Goal: Task Accomplishment & Management: Use online tool/utility

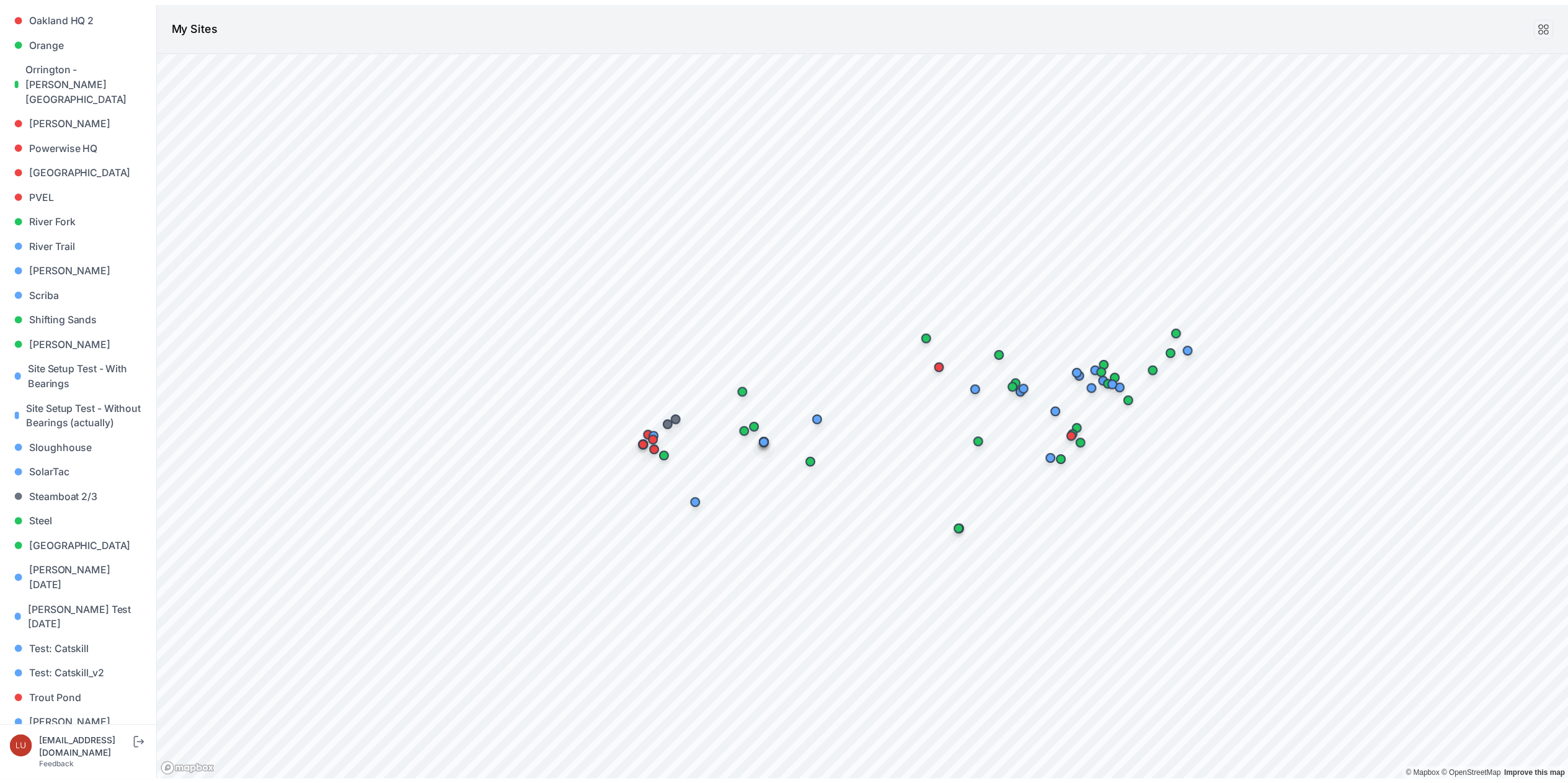
scroll to position [892, 0]
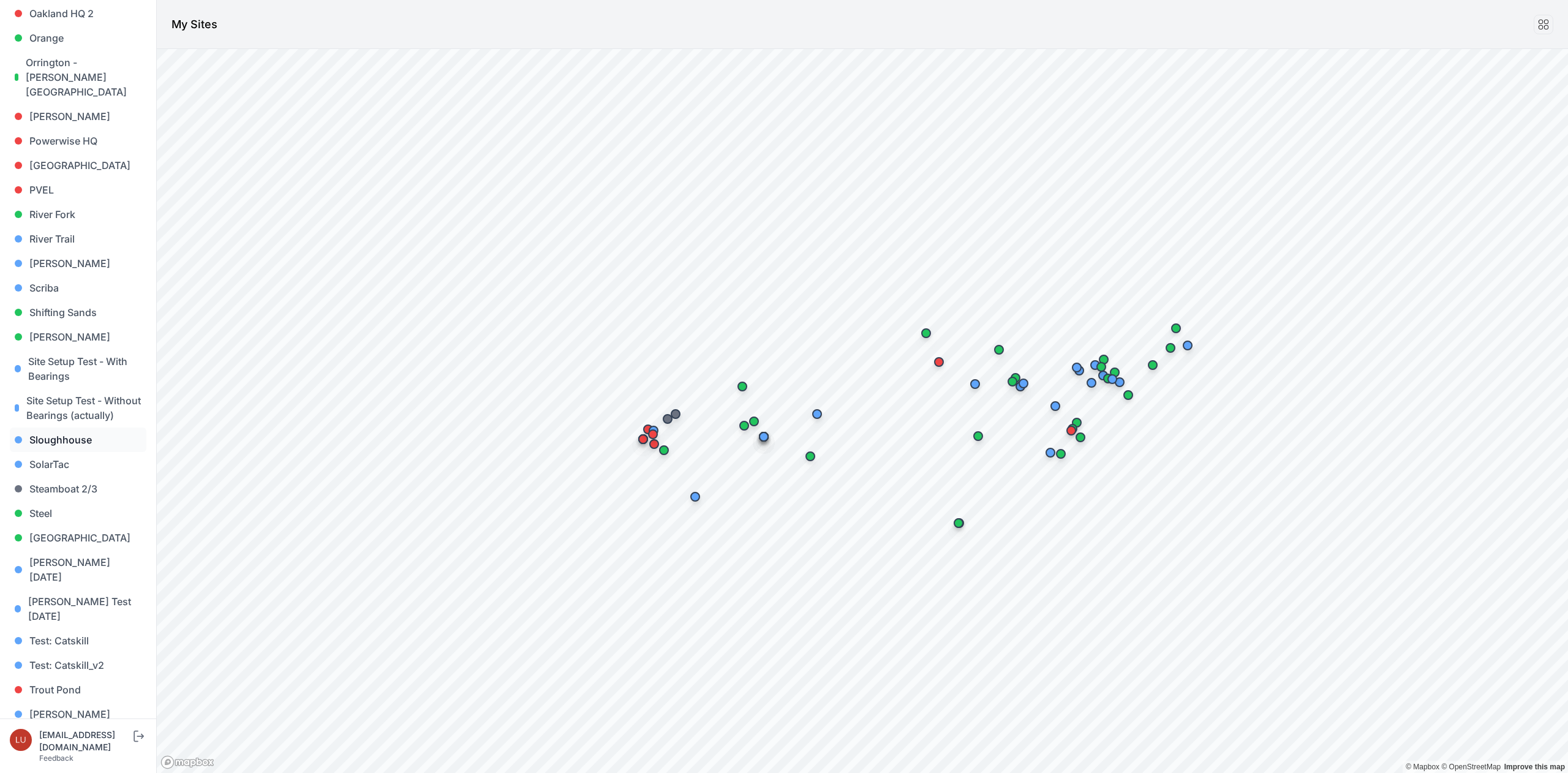
click at [64, 436] on link "Sloughhouse" at bounding box center [78, 440] width 136 height 25
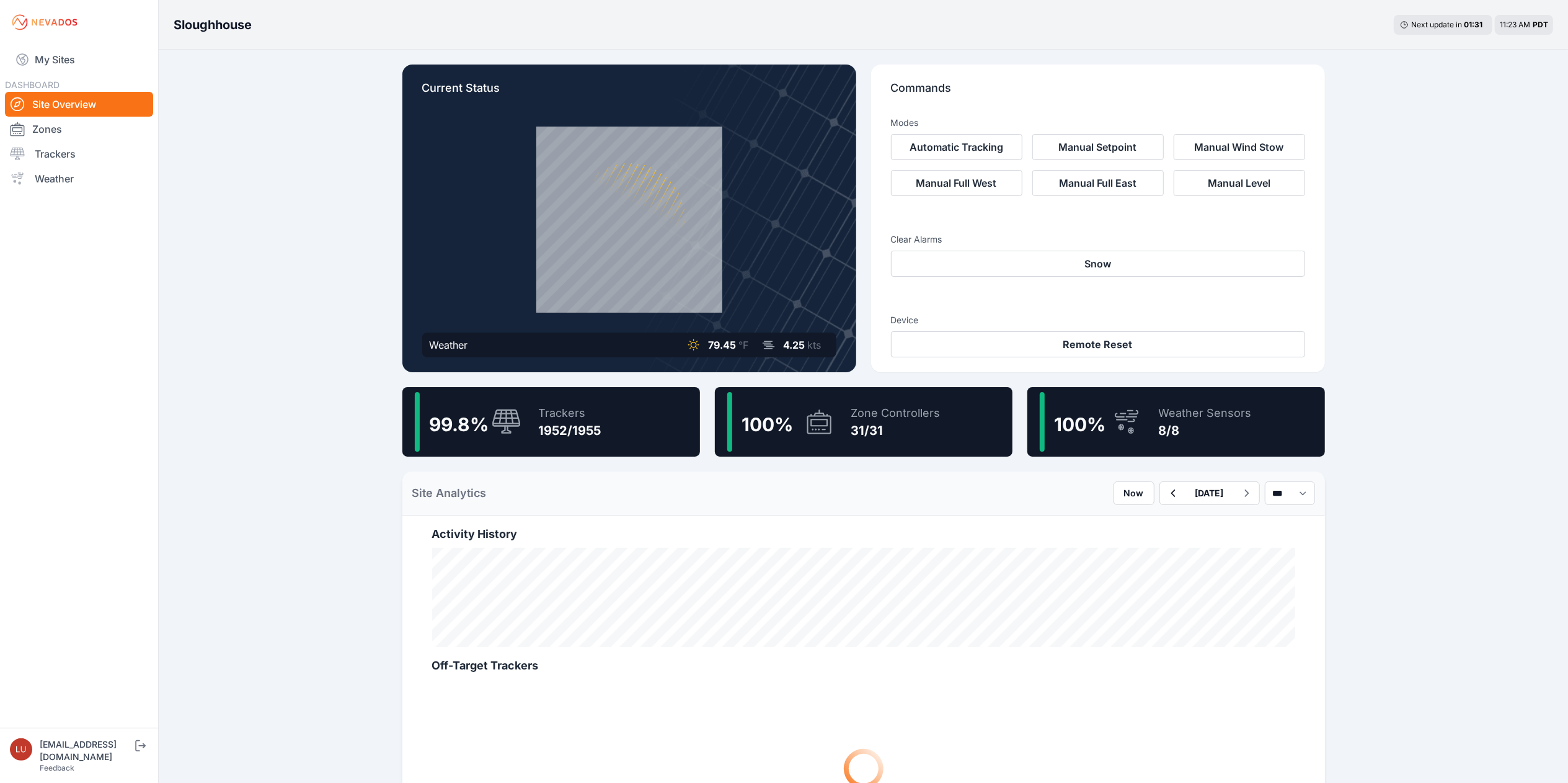
click at [554, 433] on div "1952/1955" at bounding box center [570, 430] width 63 height 18
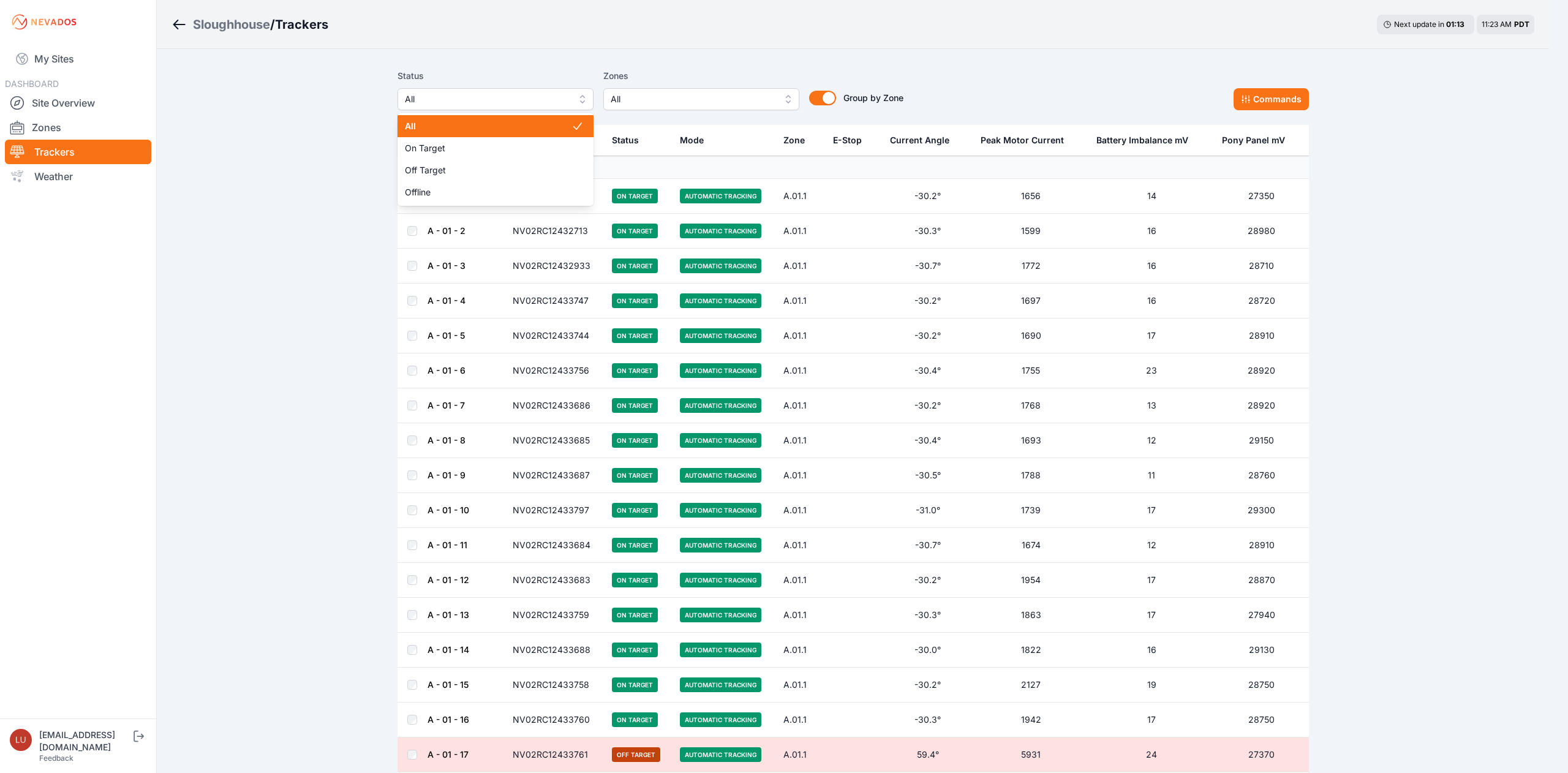
click at [520, 102] on span "All" at bounding box center [486, 99] width 164 height 15
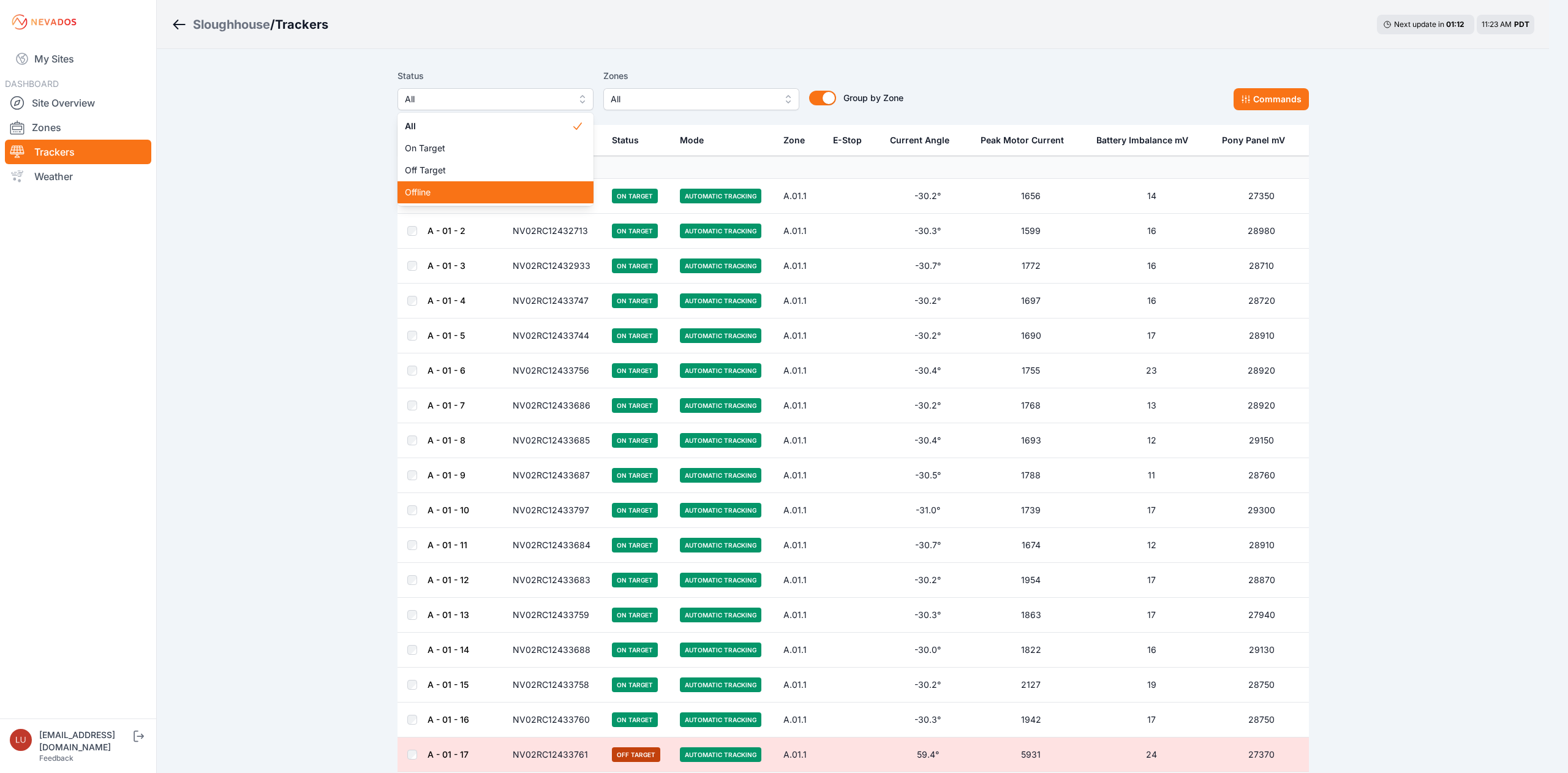
click at [510, 188] on span "Offline" at bounding box center [488, 191] width 167 height 12
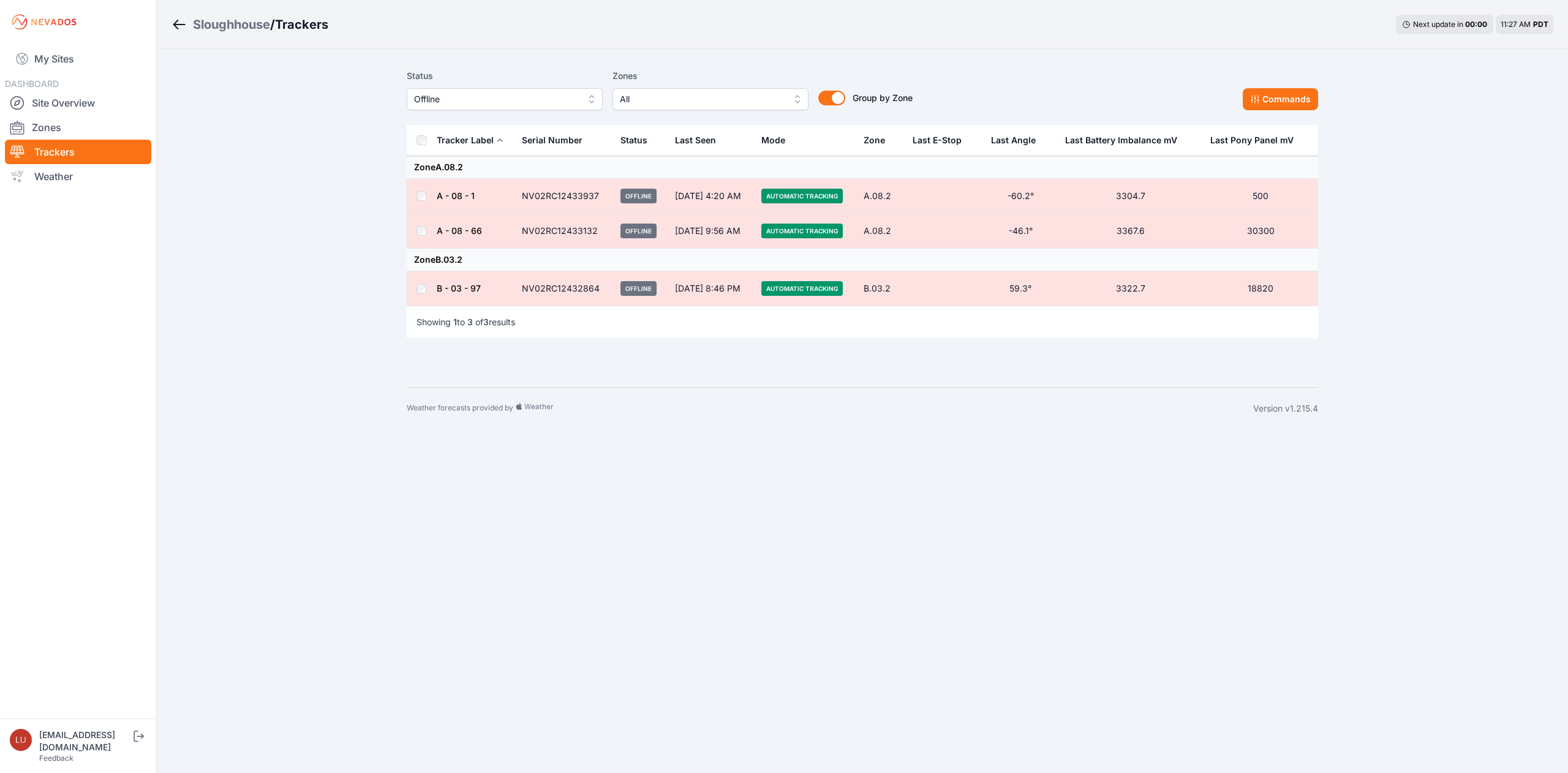
click at [509, 102] on span "Offline" at bounding box center [495, 99] width 164 height 15
click at [505, 163] on div "Off Target" at bounding box center [505, 170] width 196 height 22
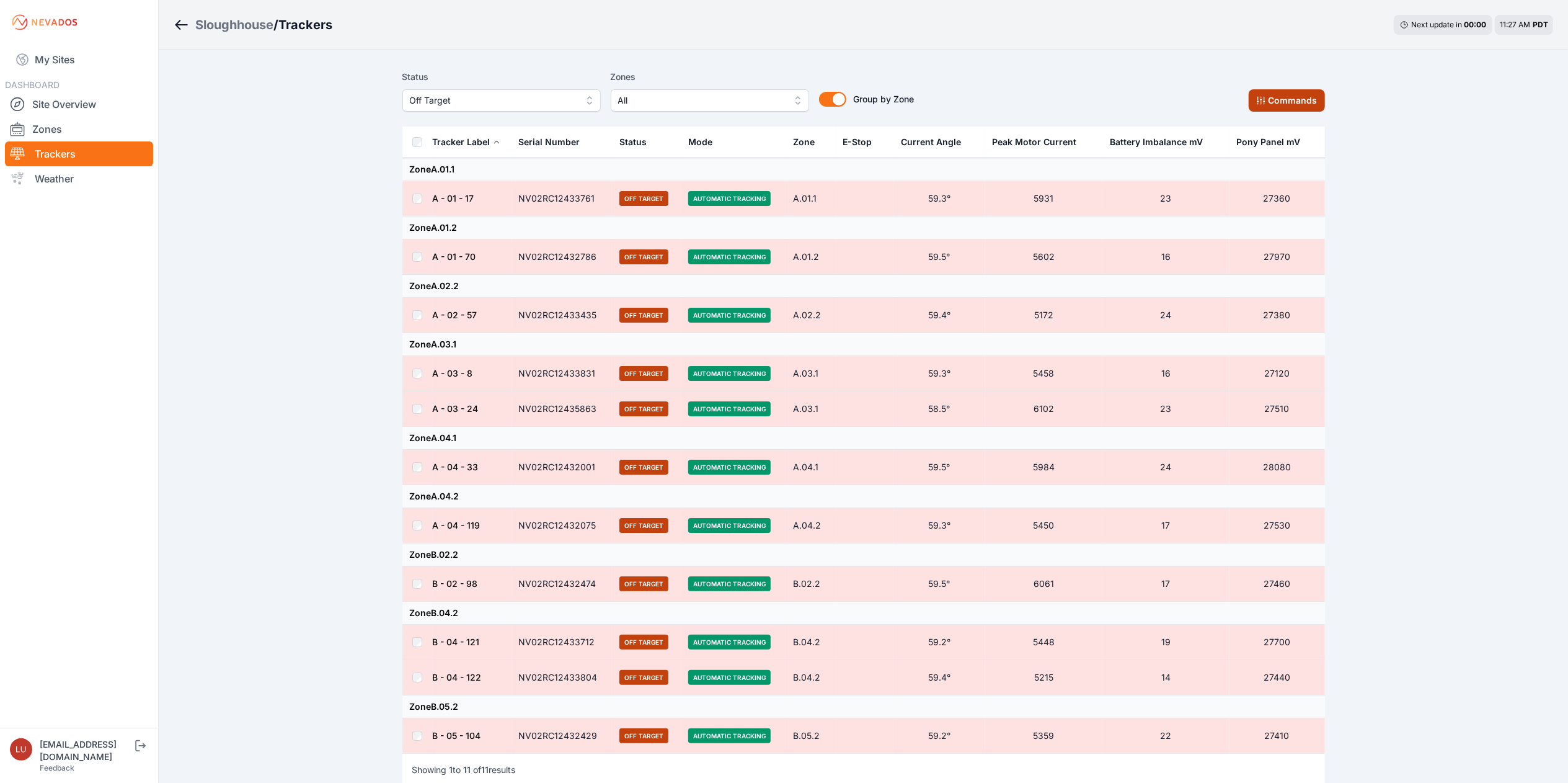
click at [1290, 100] on button "Commands" at bounding box center [1287, 100] width 76 height 22
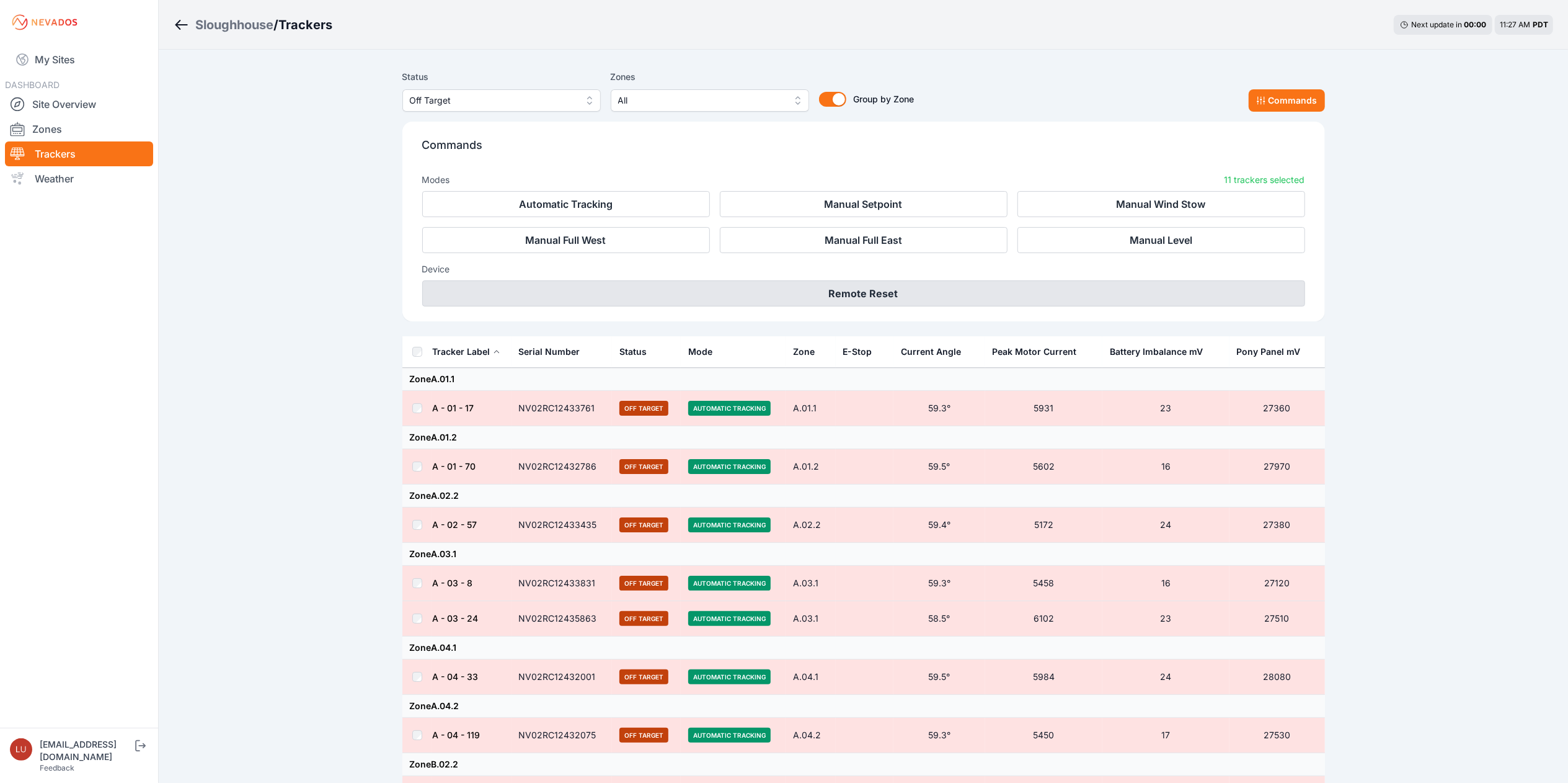
click at [918, 294] on button "Remote Reset" at bounding box center [863, 293] width 883 height 26
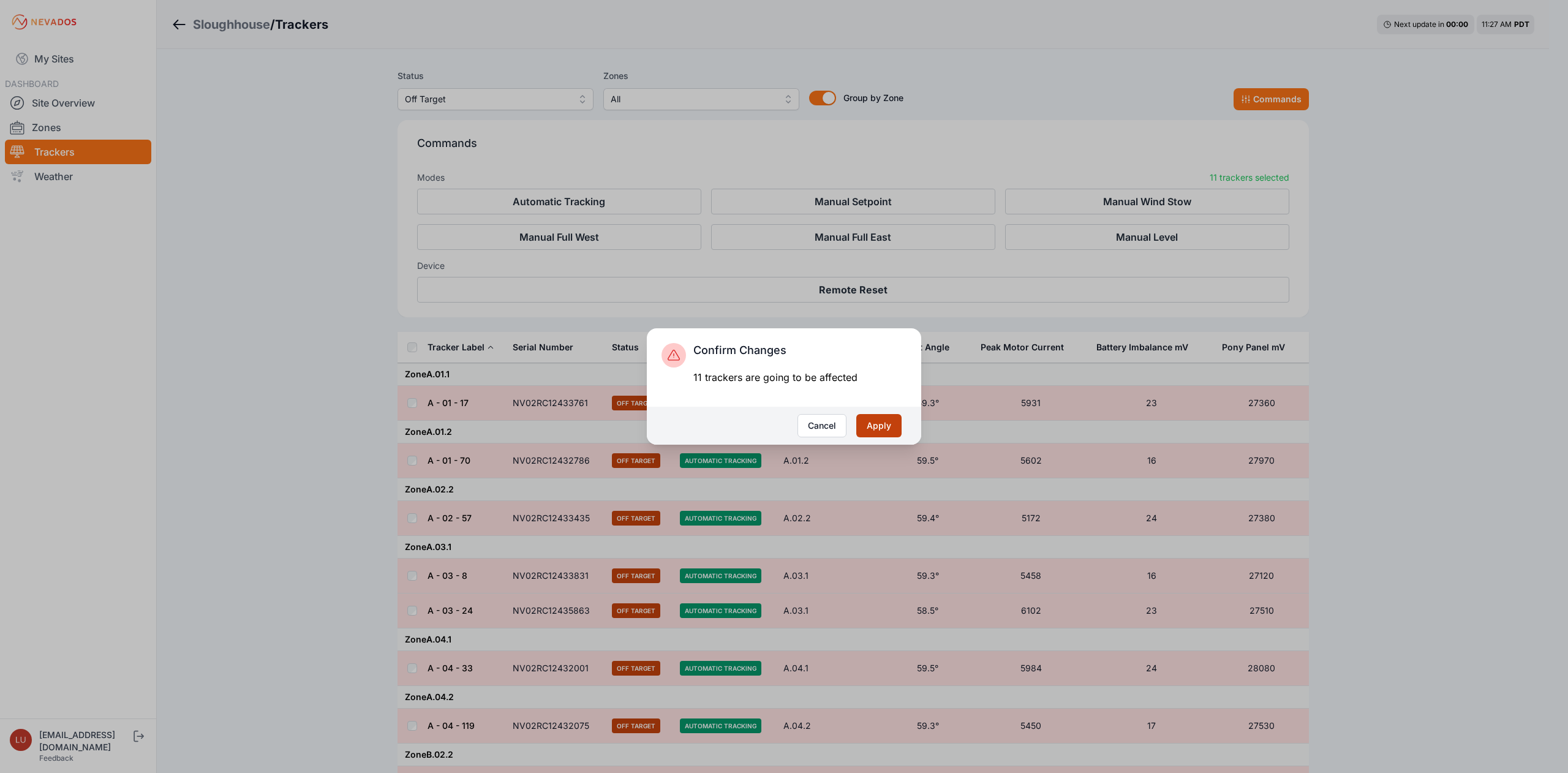
click at [876, 418] on button "Apply" at bounding box center [878, 425] width 45 height 23
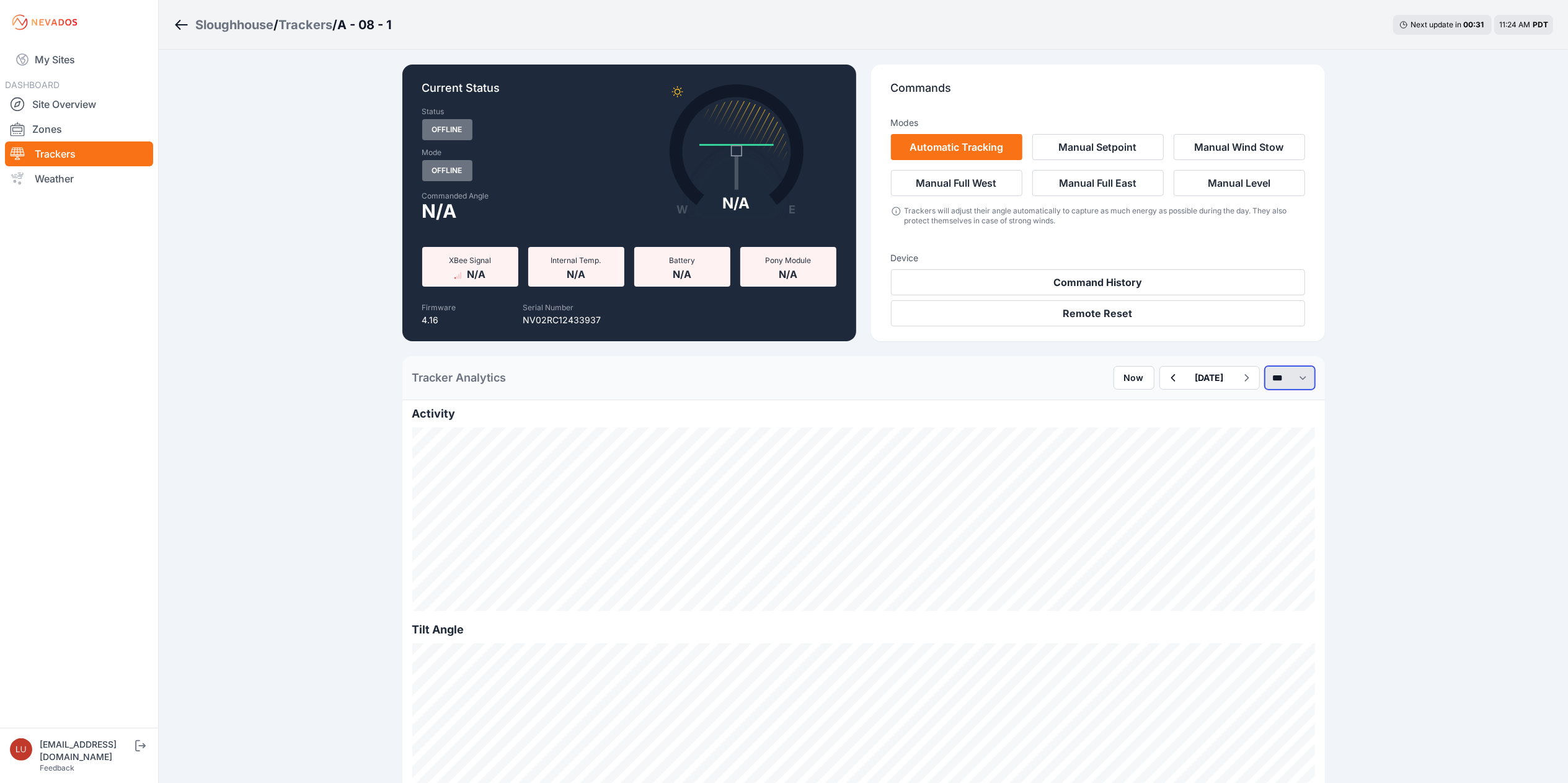
click at [1273, 376] on select "*** **** *****" at bounding box center [1290, 378] width 50 height 23
click at [1265, 366] on select "*** **** *****" at bounding box center [1290, 378] width 50 height 23
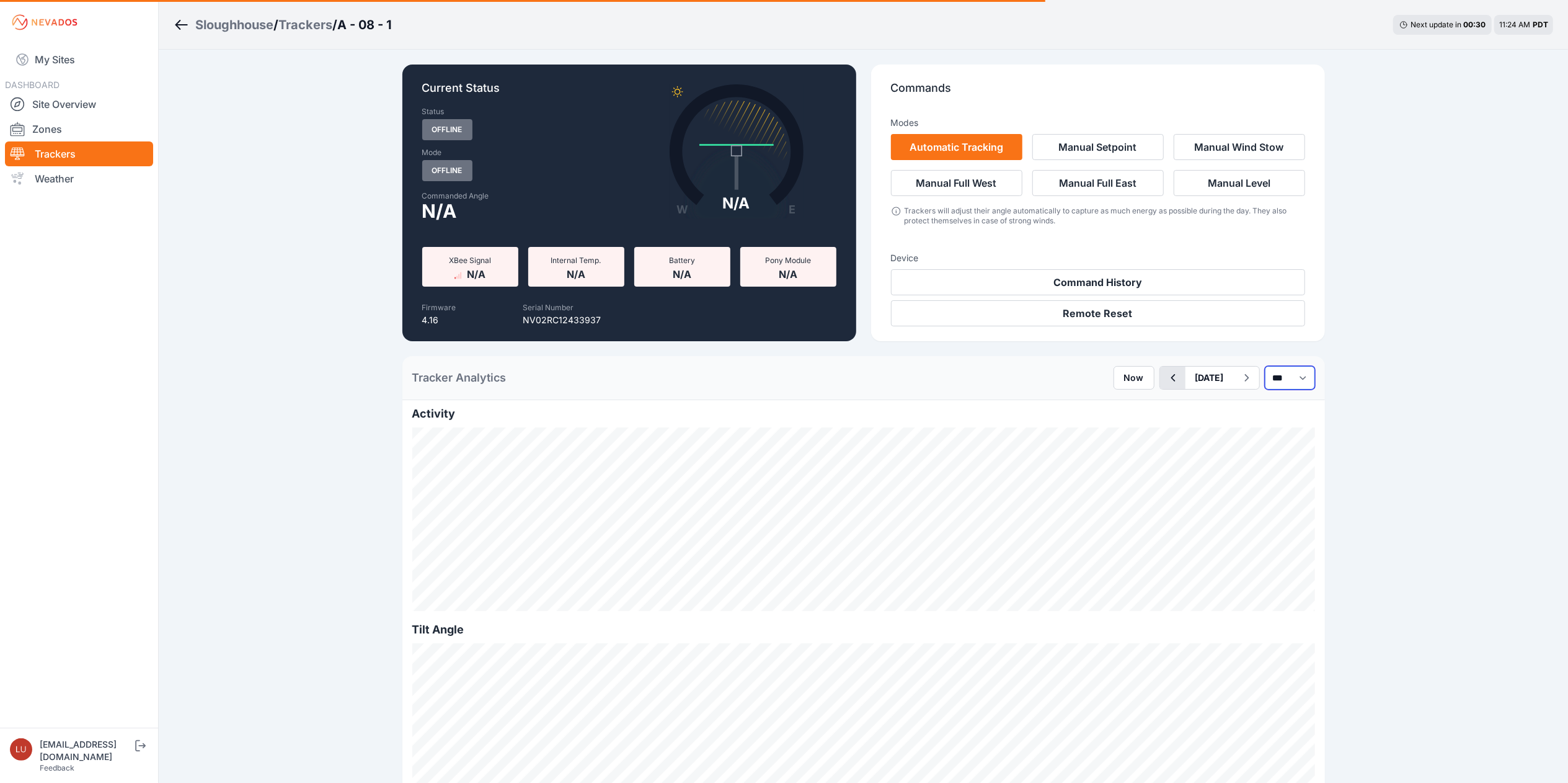
select select "******"
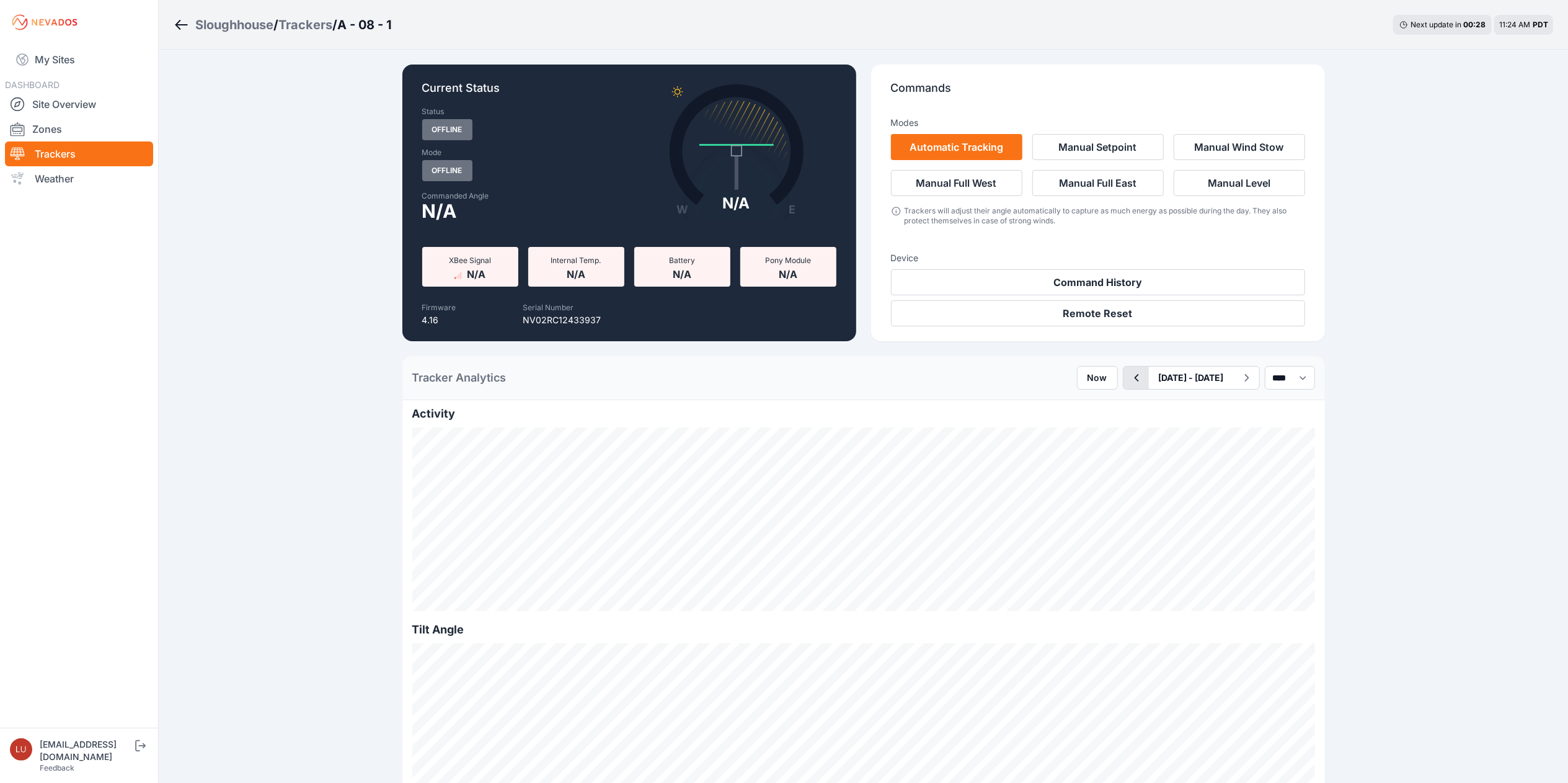
click at [1128, 376] on icon "button" at bounding box center [1136, 378] width 16 height 15
click at [1124, 377] on button "button" at bounding box center [1136, 378] width 25 height 22
click at [1128, 382] on icon "button" at bounding box center [1136, 378] width 16 height 15
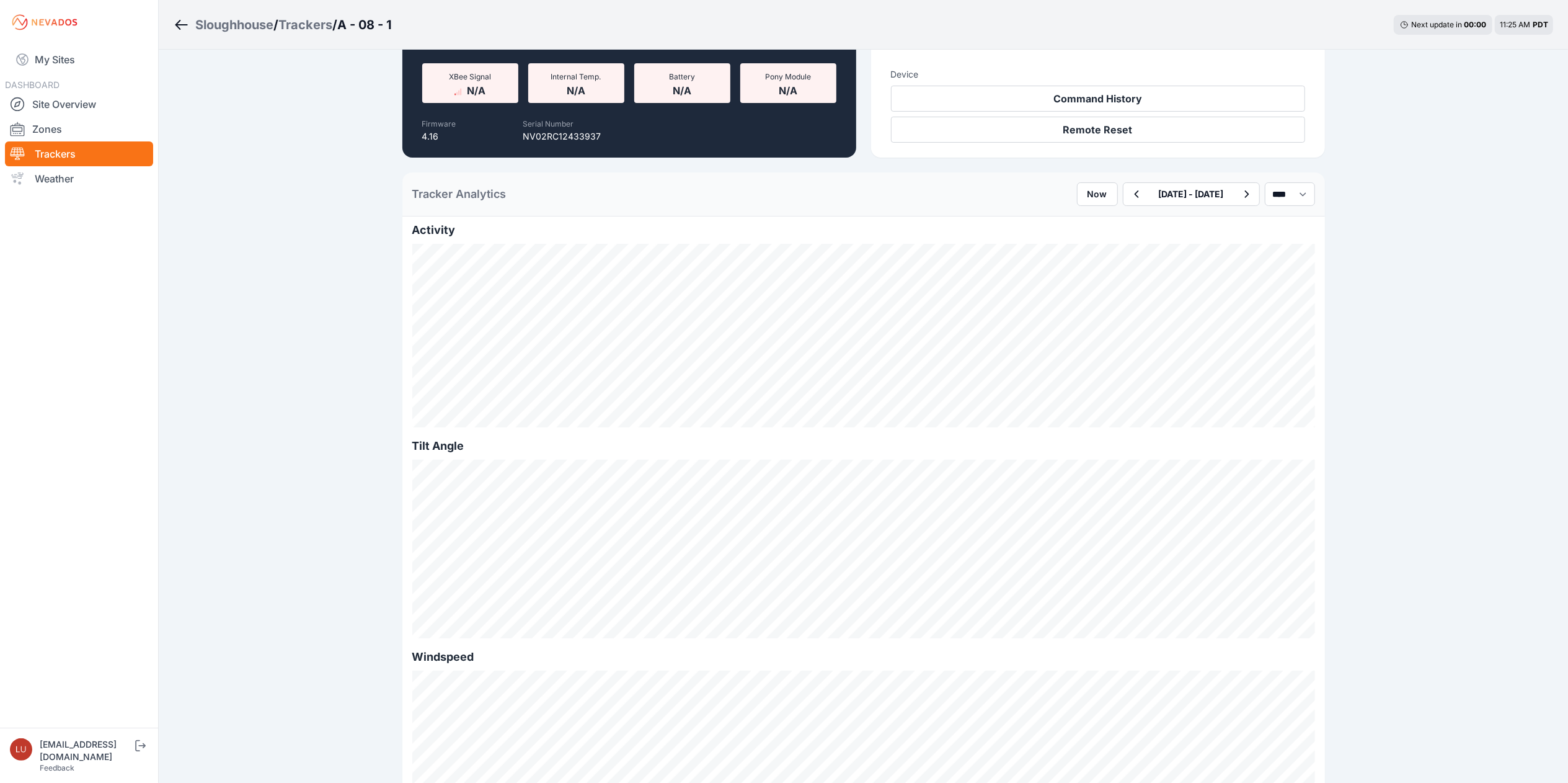
scroll to position [173, 0]
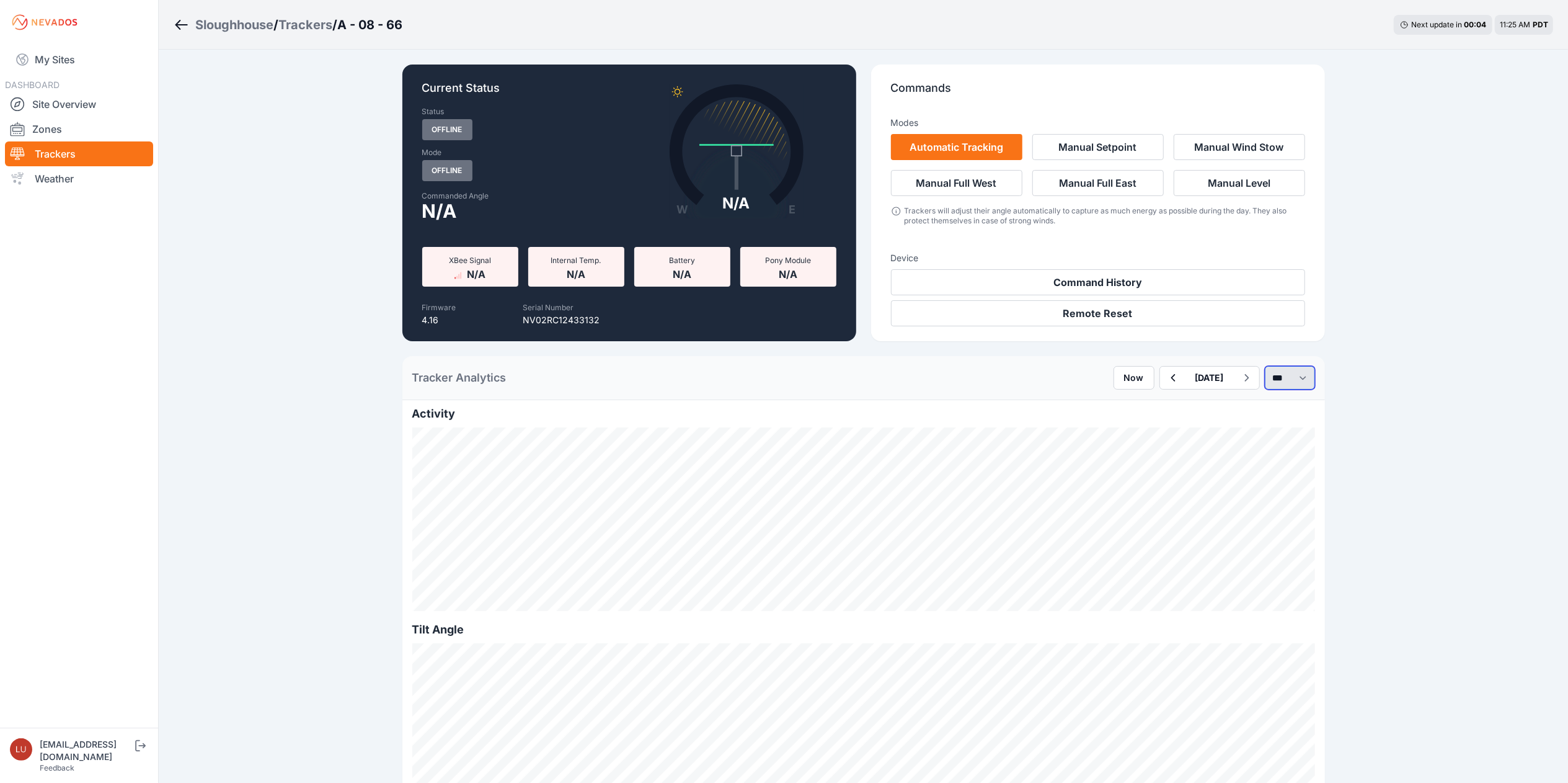
click at [1283, 382] on select "*** **** *****" at bounding box center [1290, 378] width 50 height 23
click at [1265, 366] on select "*** **** *****" at bounding box center [1290, 378] width 50 height 23
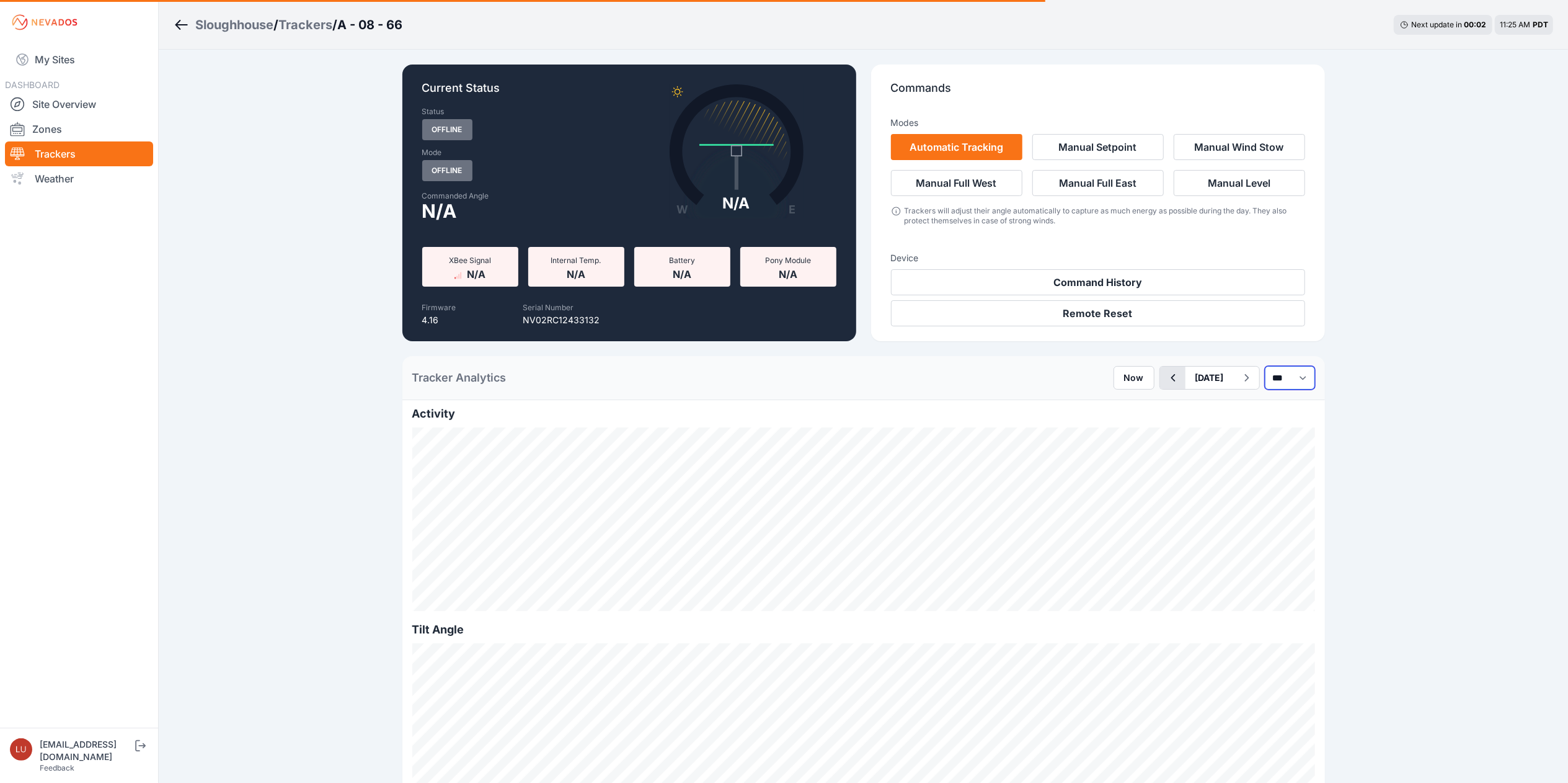
select select "******"
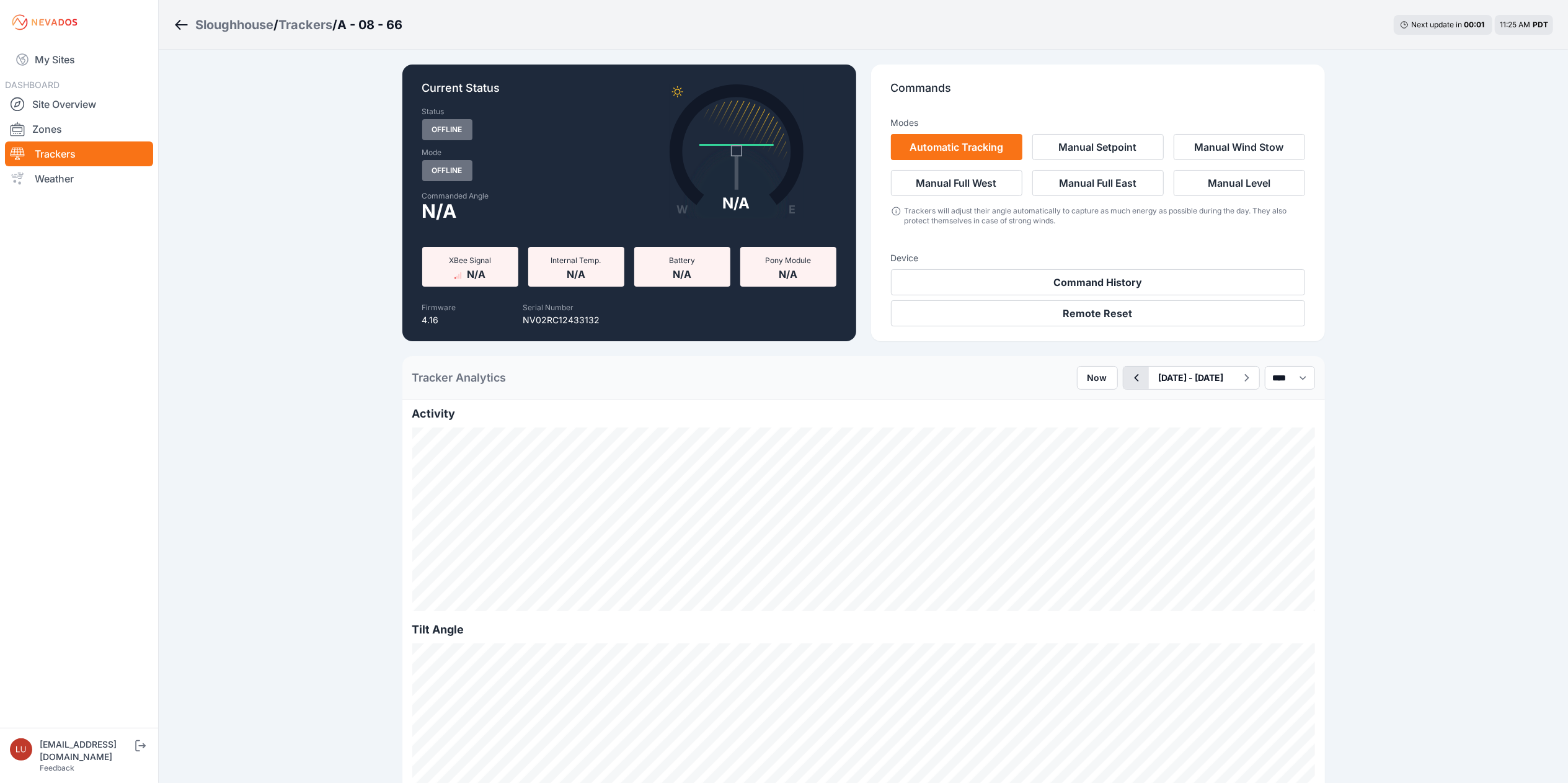
click at [1128, 379] on icon "button" at bounding box center [1136, 378] width 16 height 15
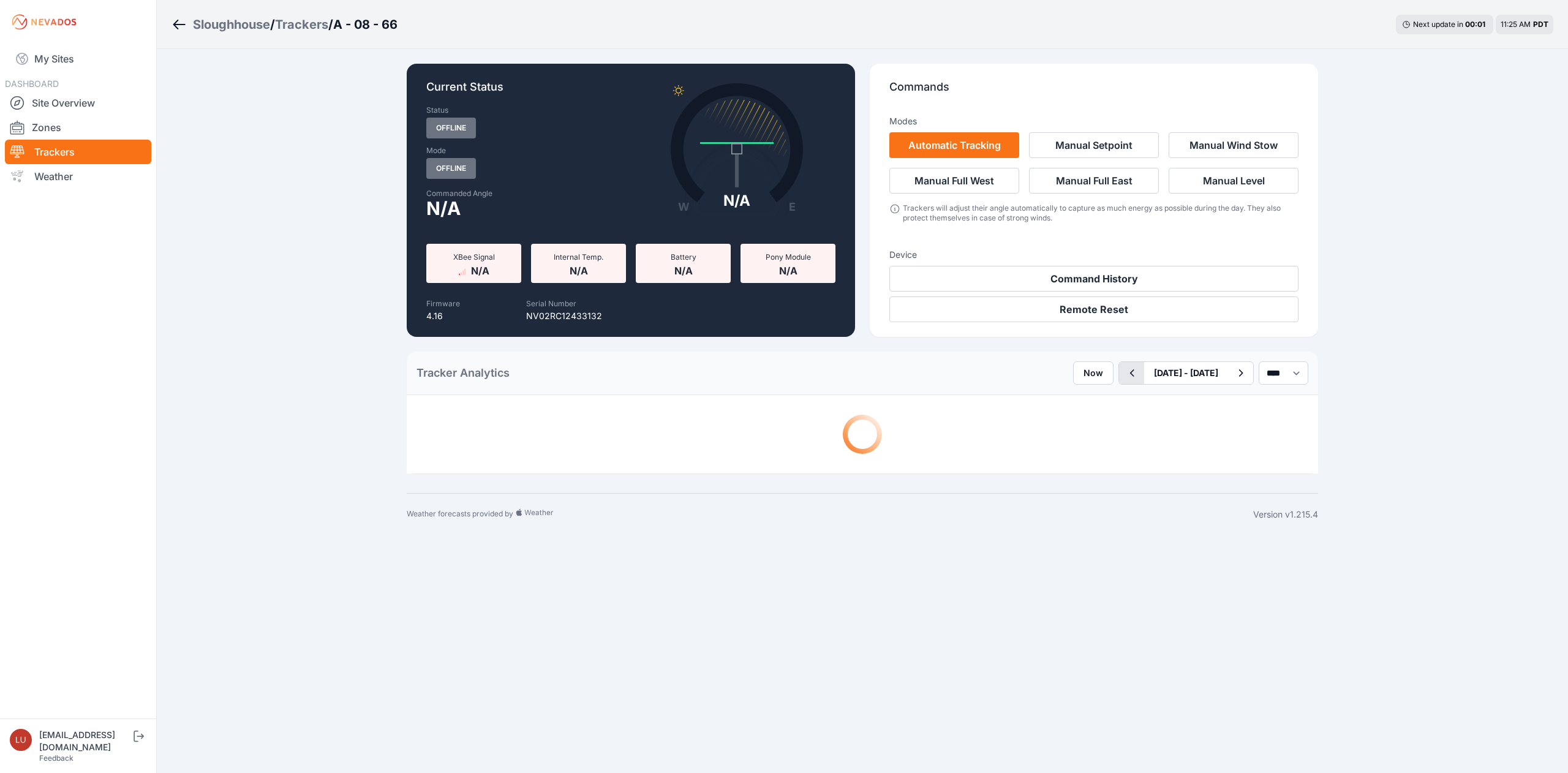
click at [1119, 376] on button "button" at bounding box center [1131, 373] width 25 height 22
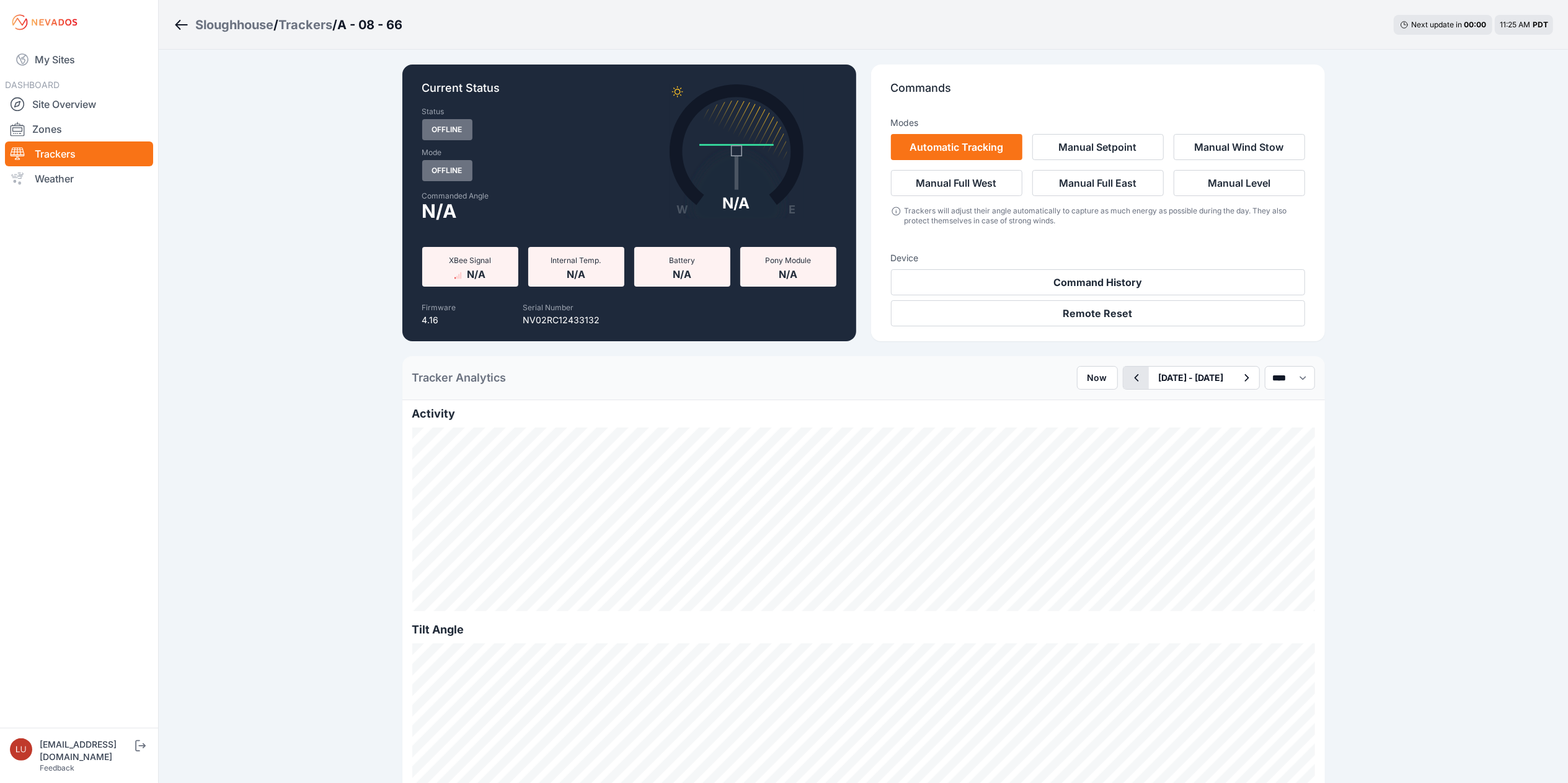
click at [1128, 381] on icon "button" at bounding box center [1136, 378] width 16 height 15
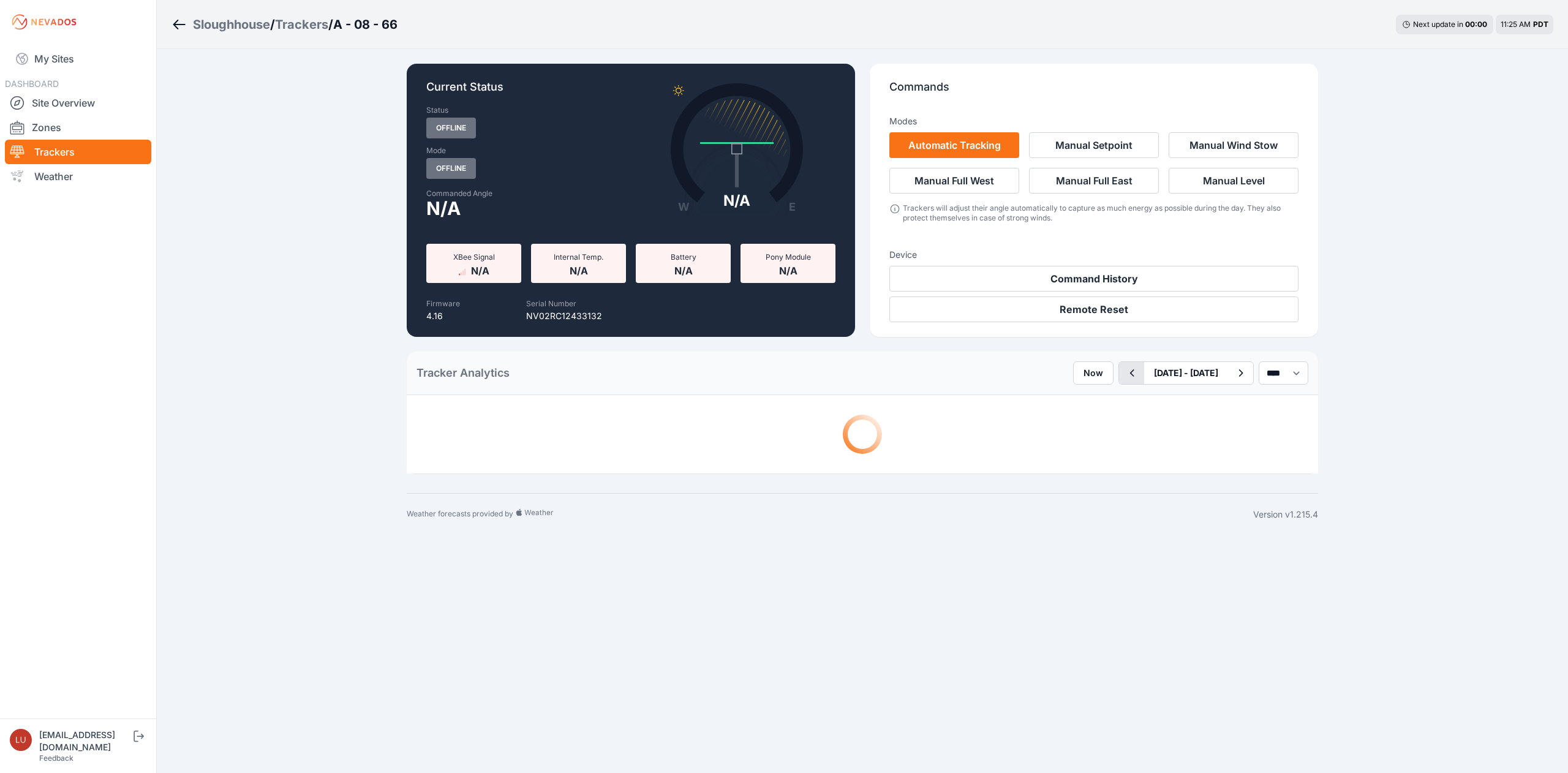
click at [1081, 376] on div "Now July 27 - August 02 *** **** *****" at bounding box center [1191, 373] width 235 height 23
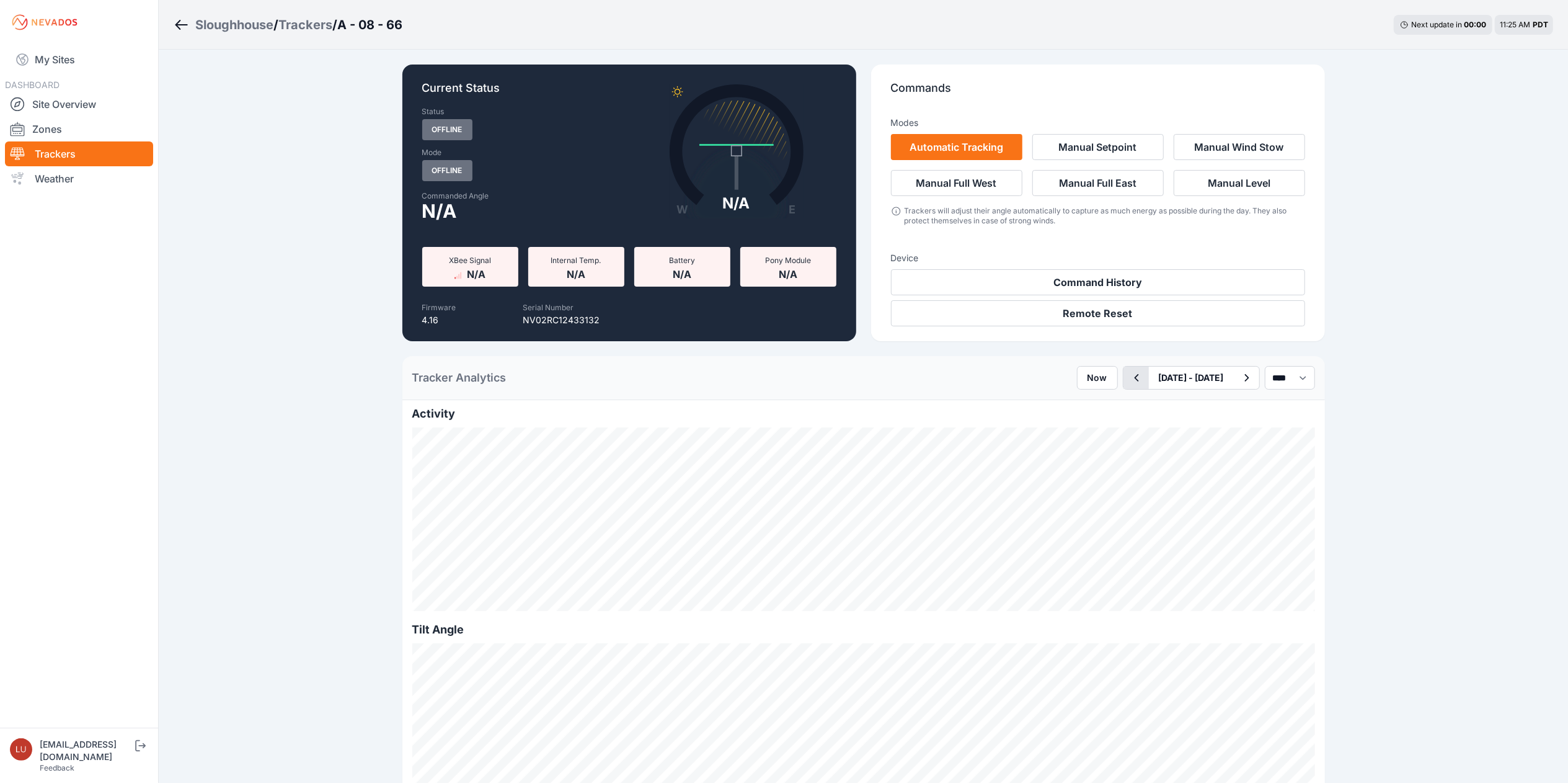
click at [1124, 381] on button "button" at bounding box center [1136, 378] width 25 height 22
click at [1134, 381] on icon "button" at bounding box center [1136, 378] width 5 height 7
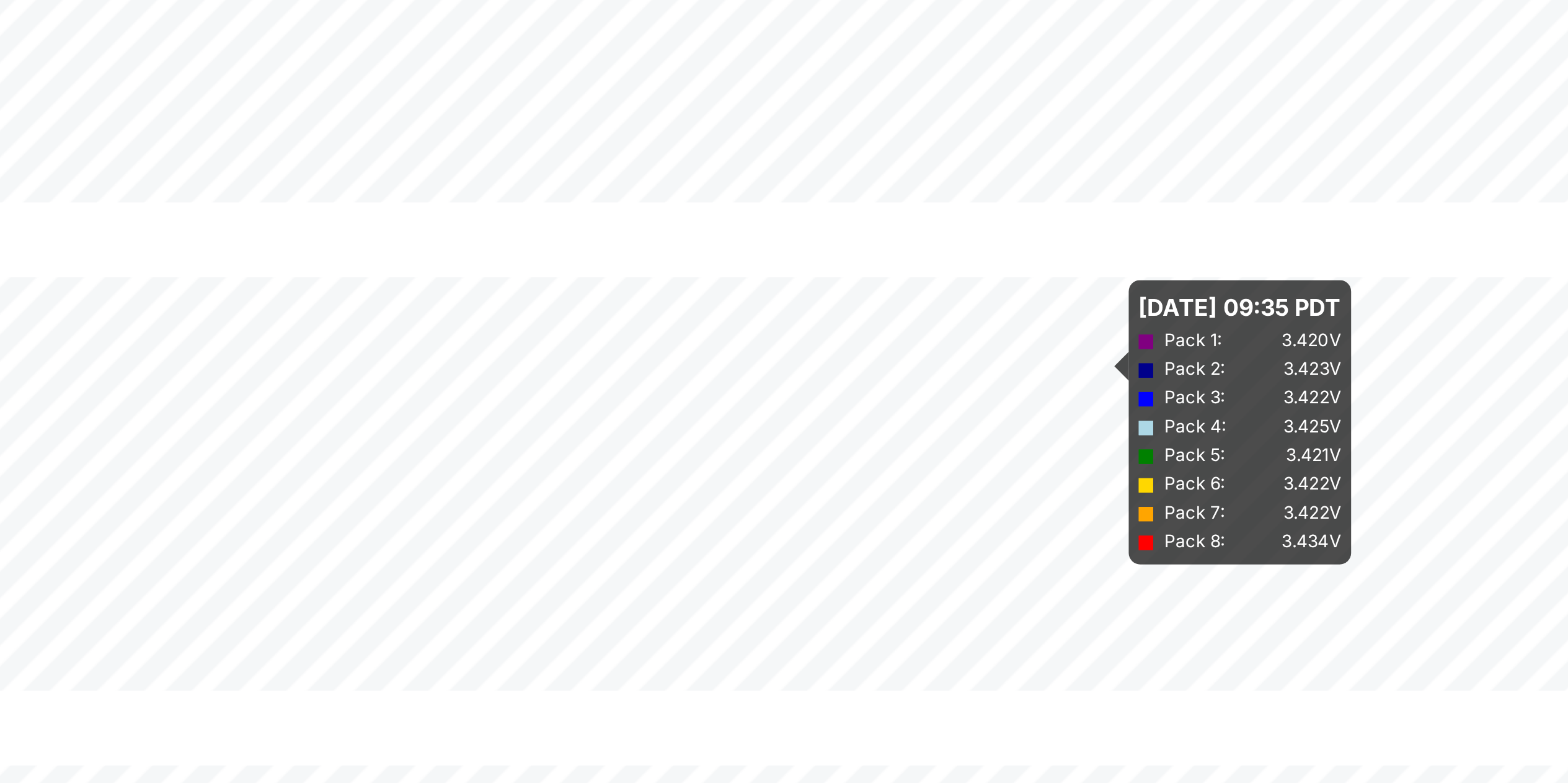
scroll to position [913, 0]
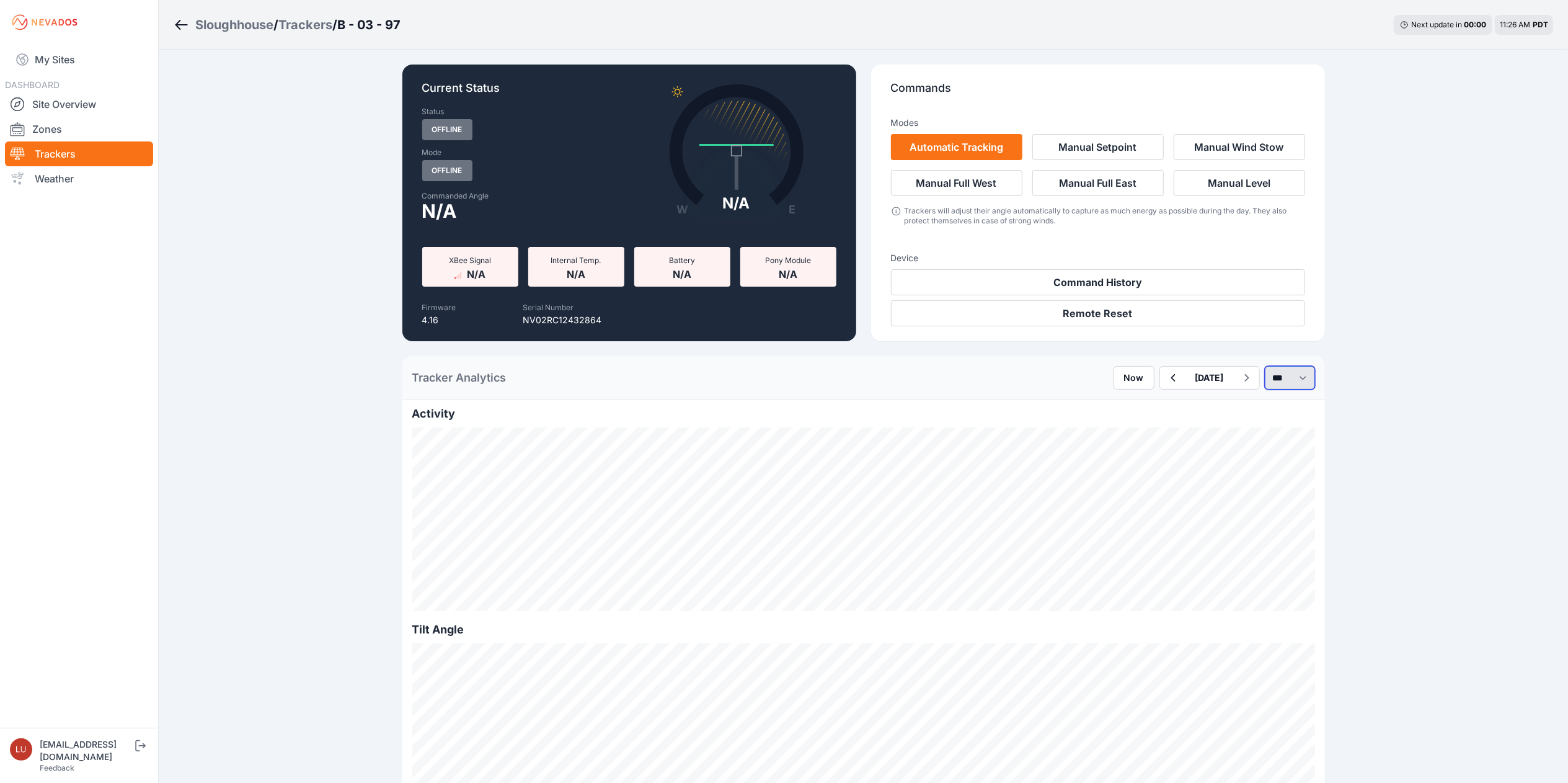
click at [1285, 379] on select "*** **** *****" at bounding box center [1290, 378] width 50 height 23
click at [1193, 374] on button "August 25" at bounding box center [1210, 378] width 48 height 22
click at [1270, 386] on select "*** **** *****" at bounding box center [1290, 378] width 50 height 23
click at [1265, 366] on select "*** **** *****" at bounding box center [1290, 378] width 50 height 23
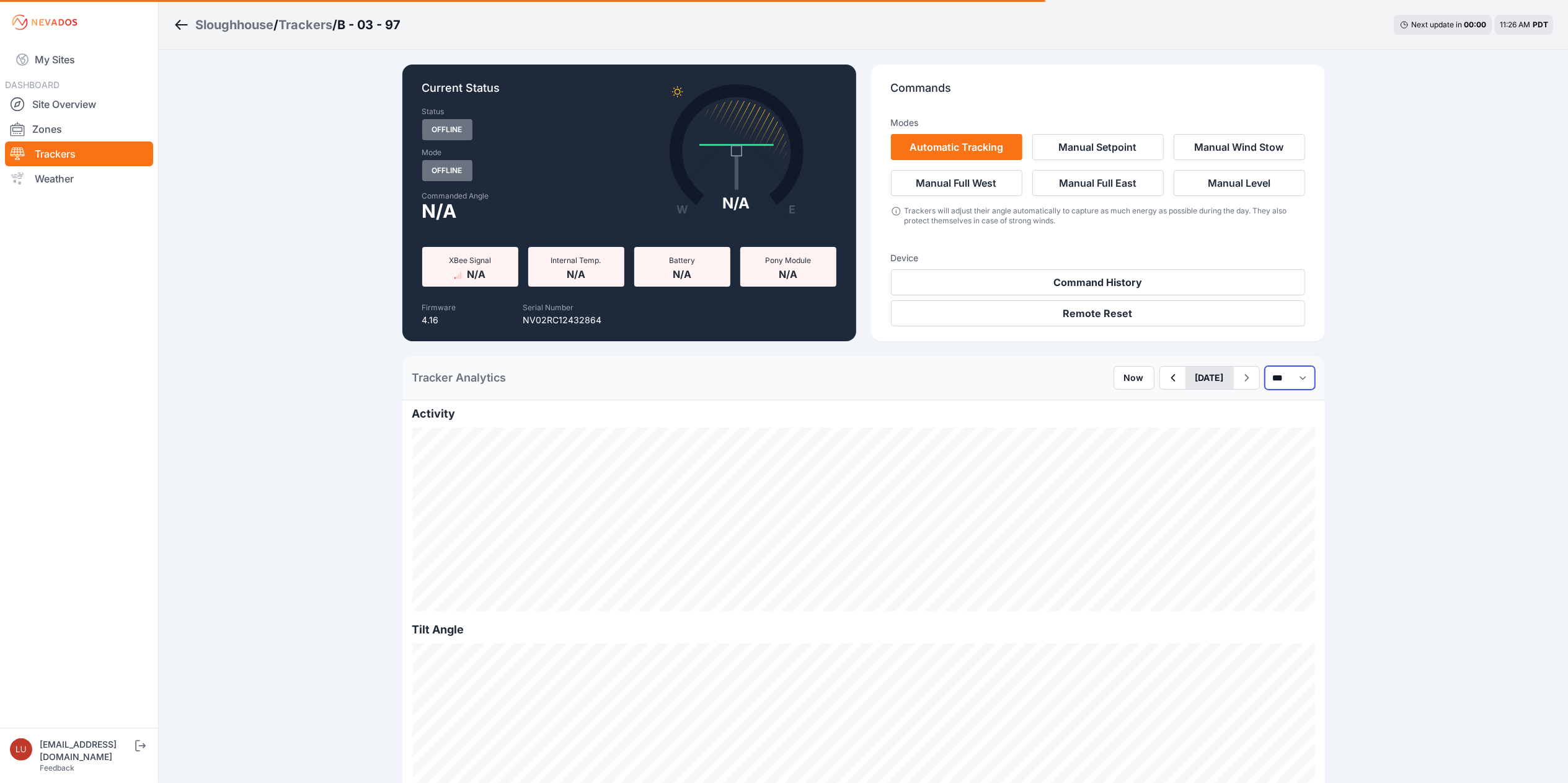
select select "******"
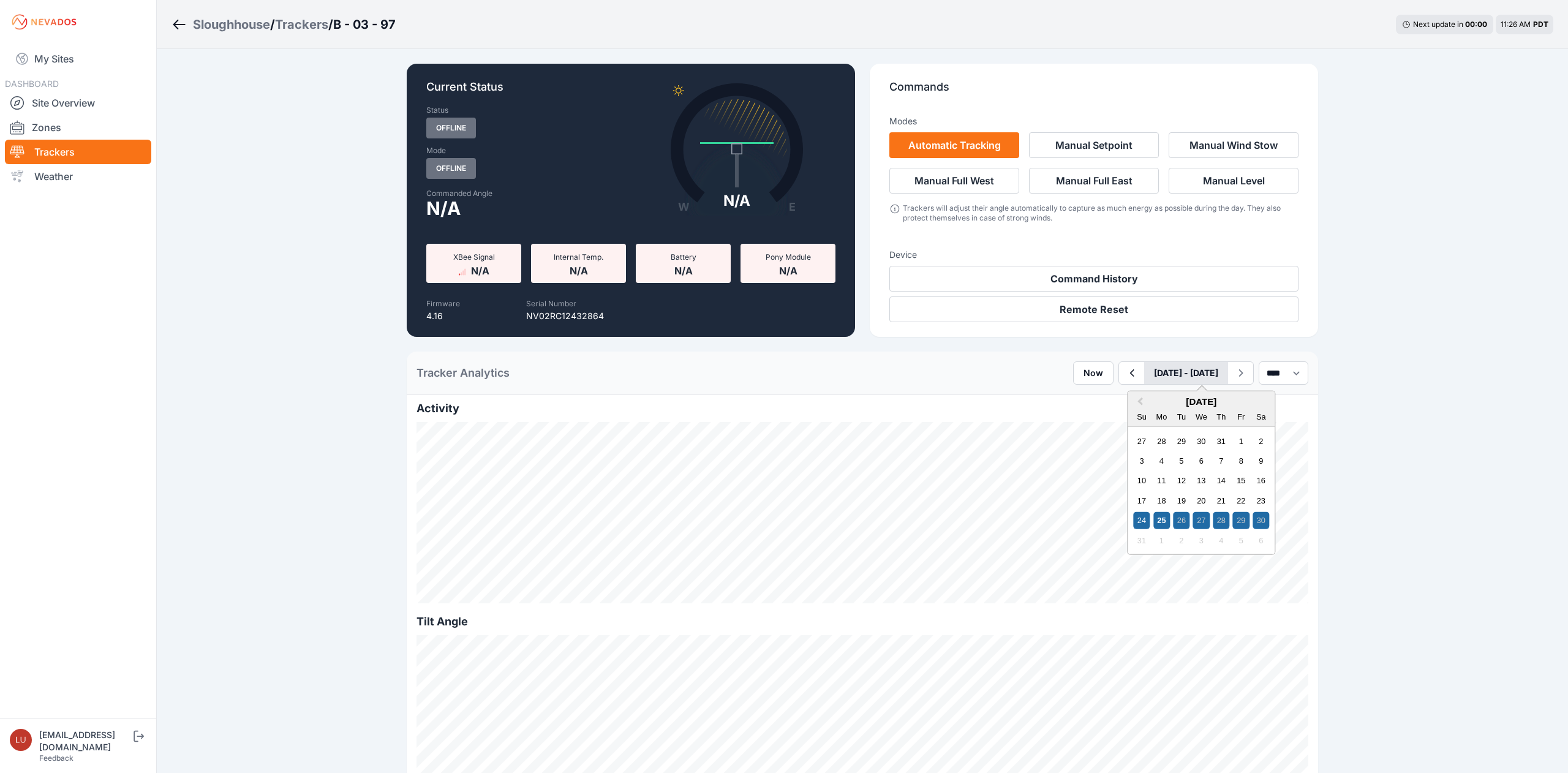
click at [1187, 376] on button "August 24 - August 30" at bounding box center [1186, 373] width 84 height 22
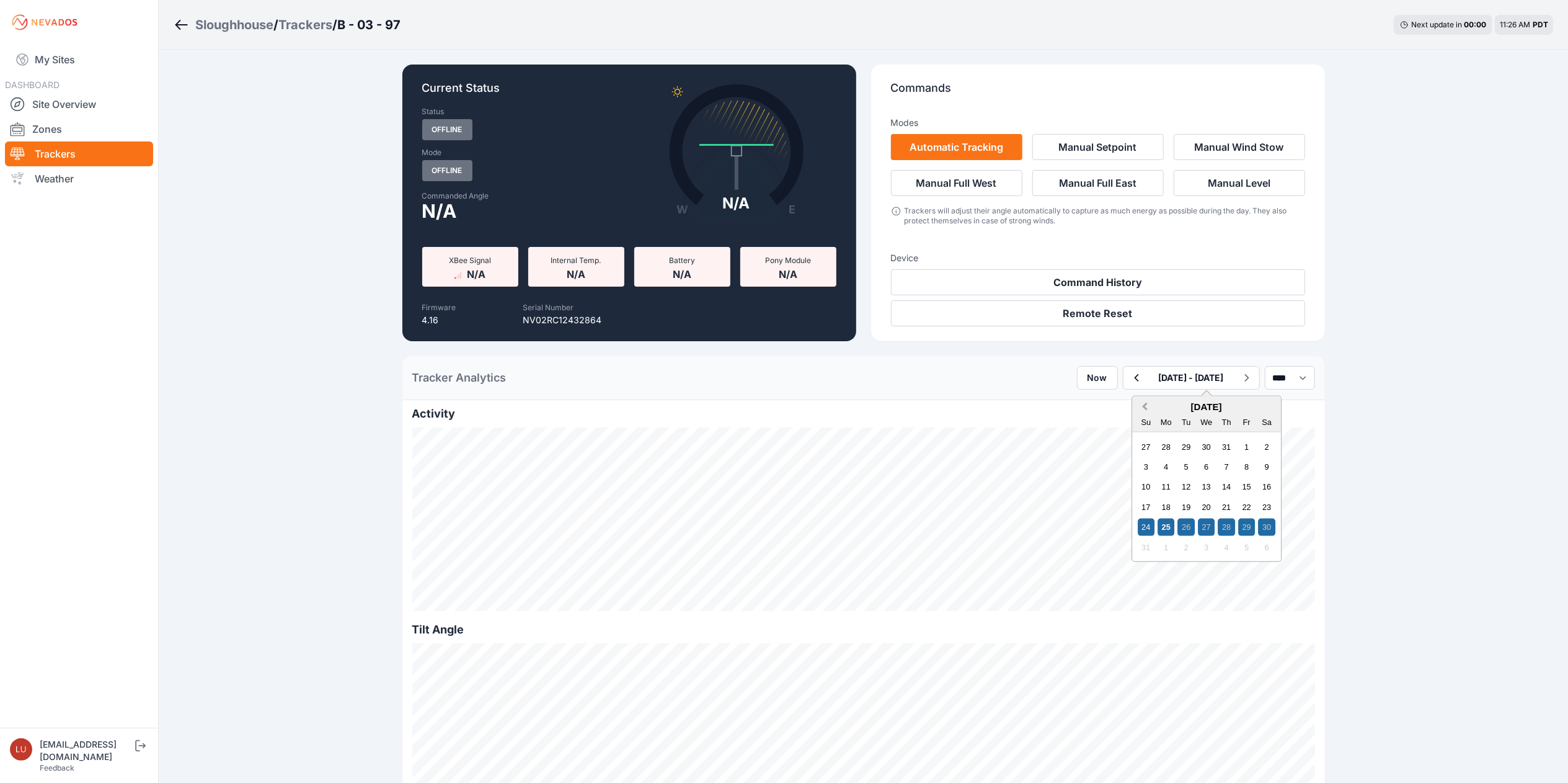
click at [1145, 407] on span "Previous Month" at bounding box center [1145, 406] width 0 height 14
click at [1198, 464] on div "9" at bounding box center [1206, 467] width 17 height 17
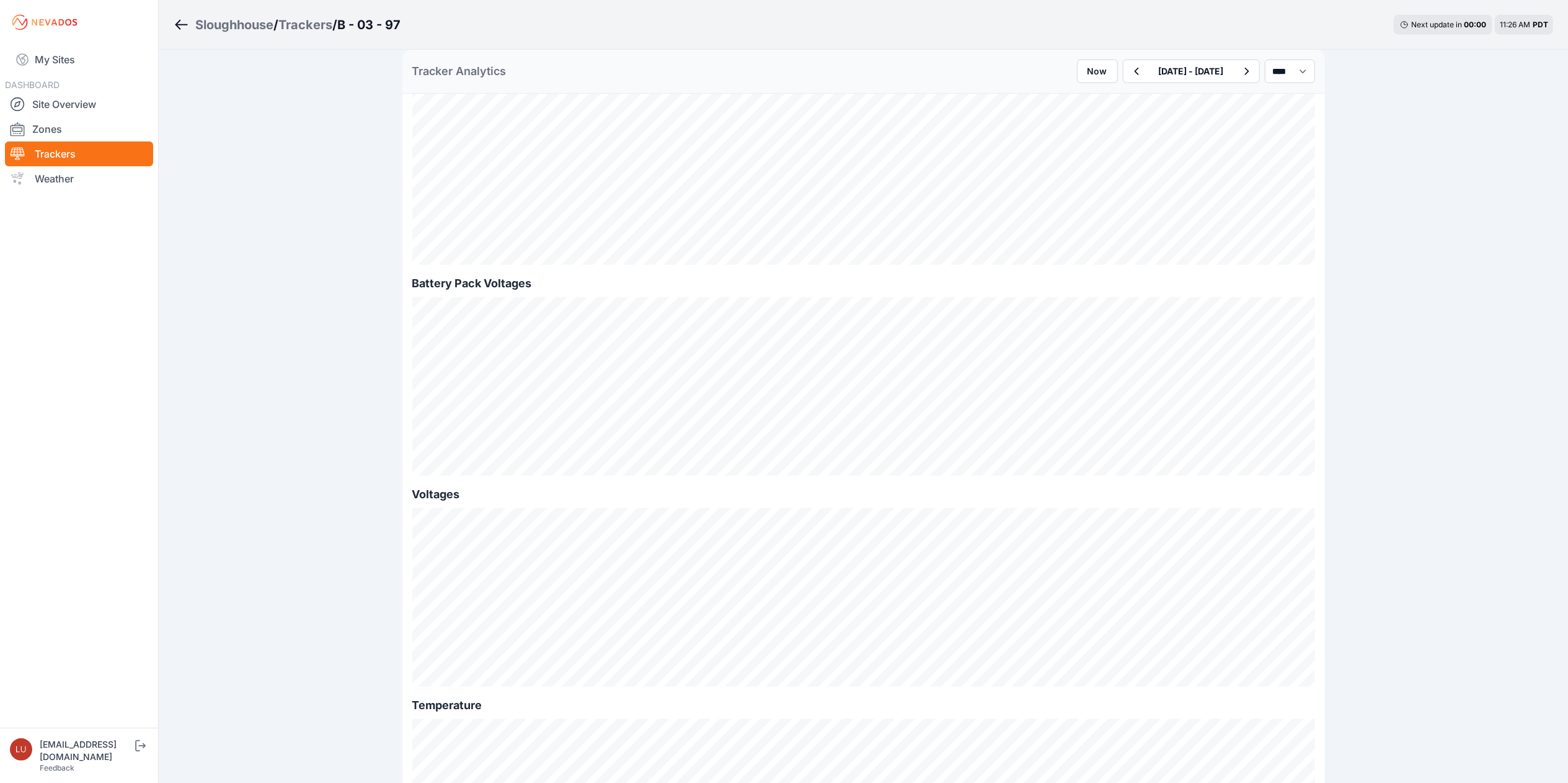
scroll to position [981, 0]
click at [1239, 67] on icon "button" at bounding box center [1246, 71] width 16 height 15
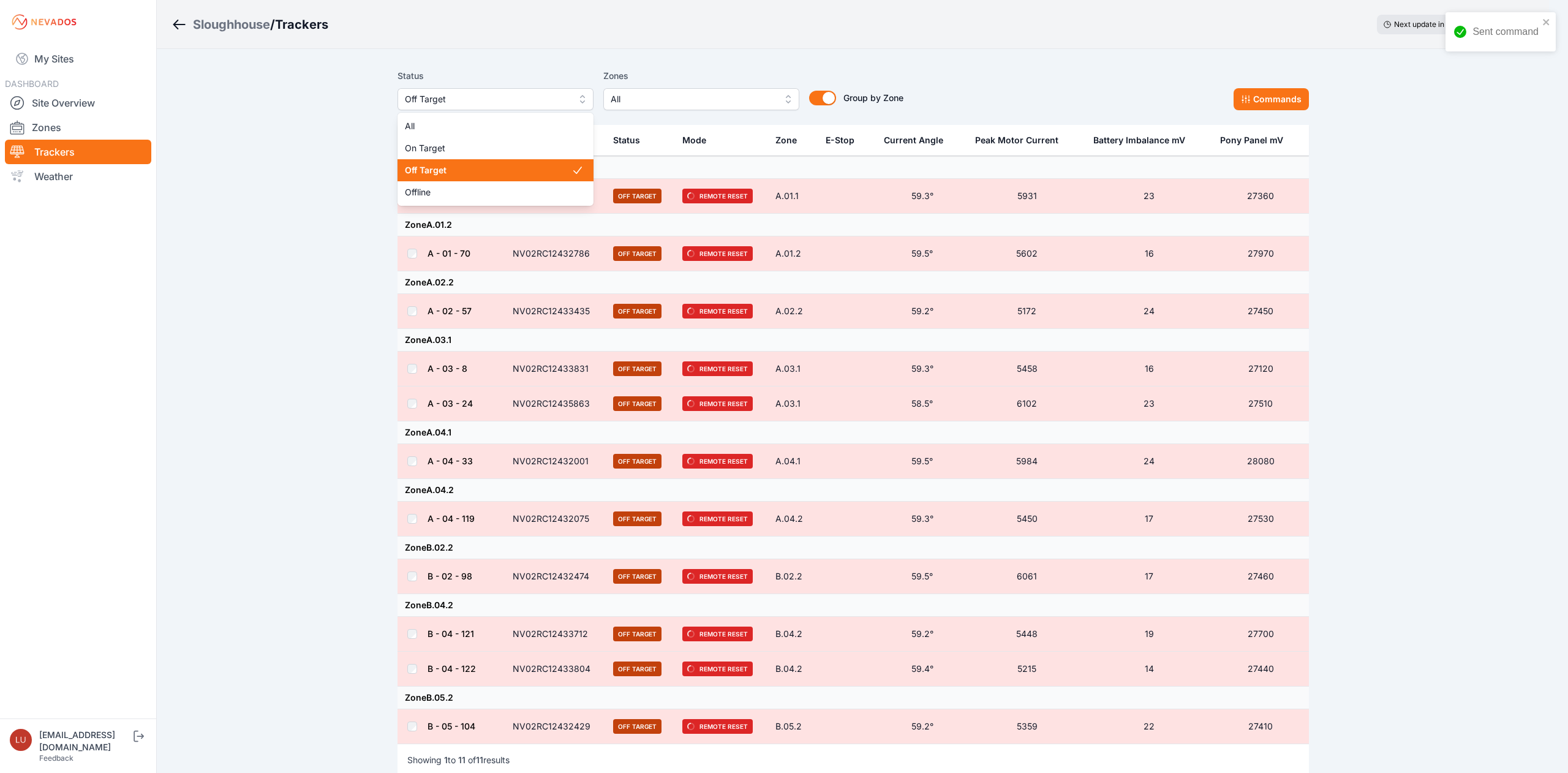
click at [518, 100] on span "Off Target" at bounding box center [486, 99] width 164 height 15
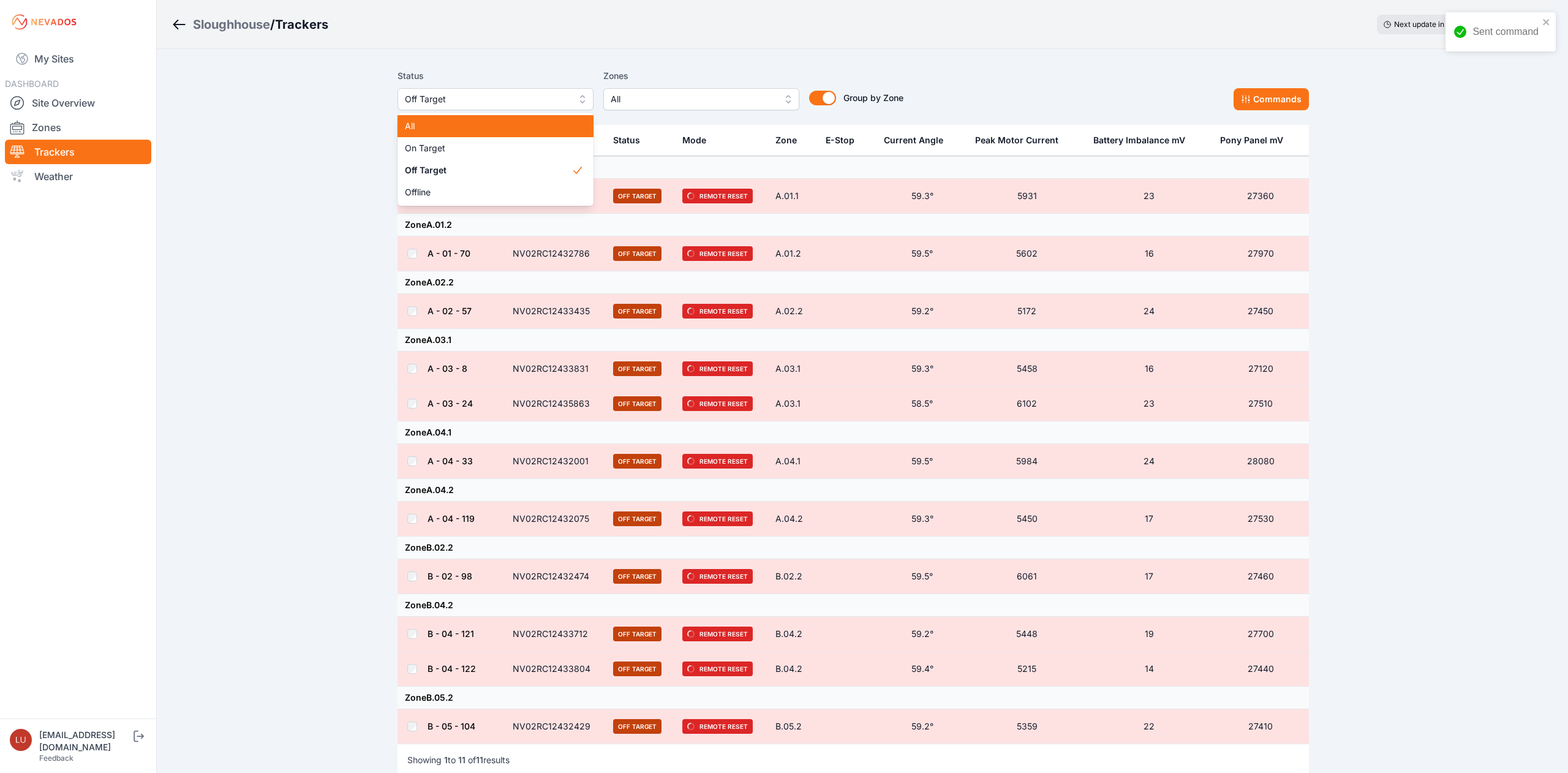
click at [500, 126] on span "All" at bounding box center [488, 125] width 167 height 12
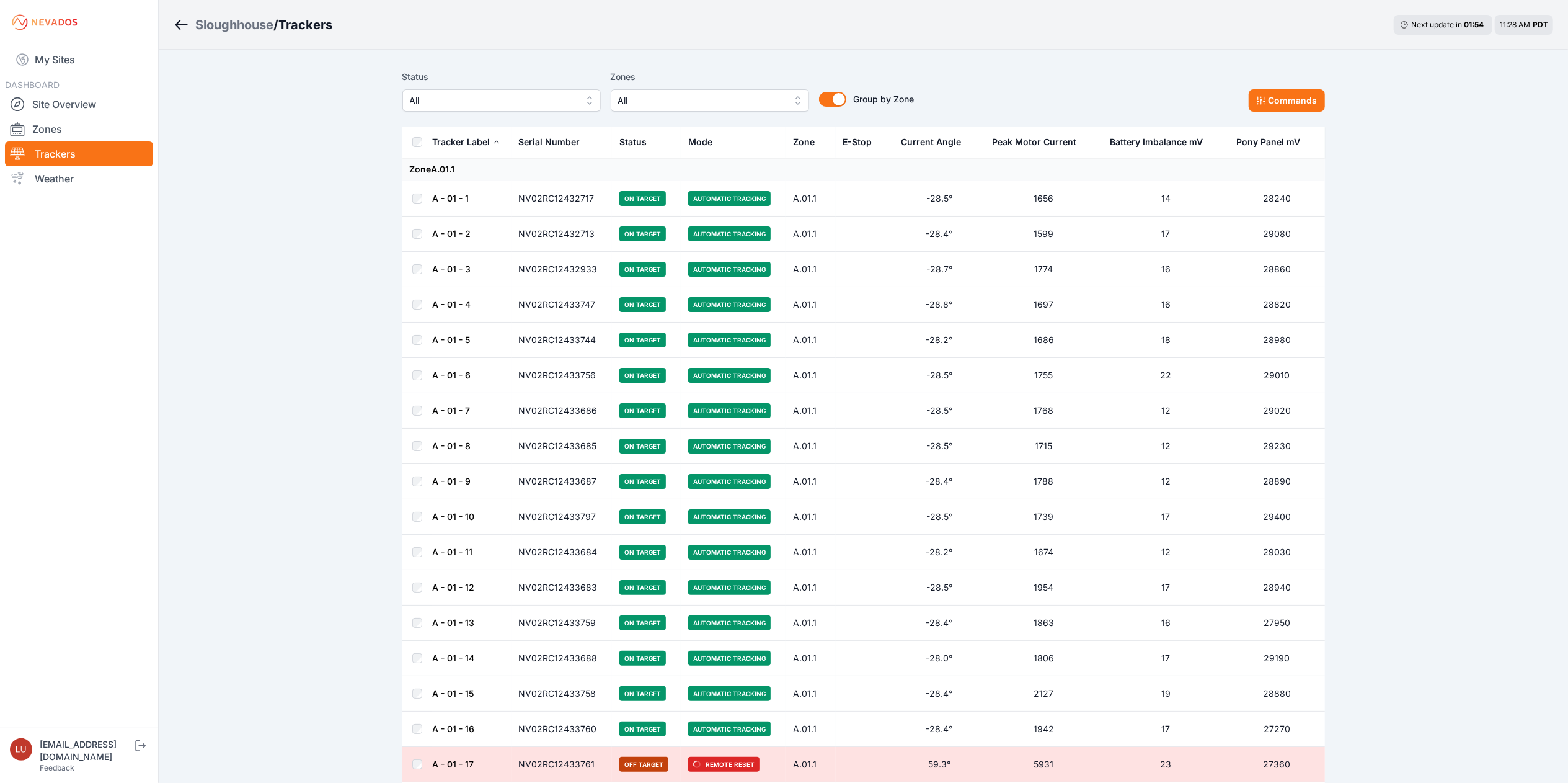
click at [911, 46] on div "Sloughhouse / Trackers Next update in 01 : 54 11:28 AM PDT" at bounding box center [863, 25] width 1409 height 50
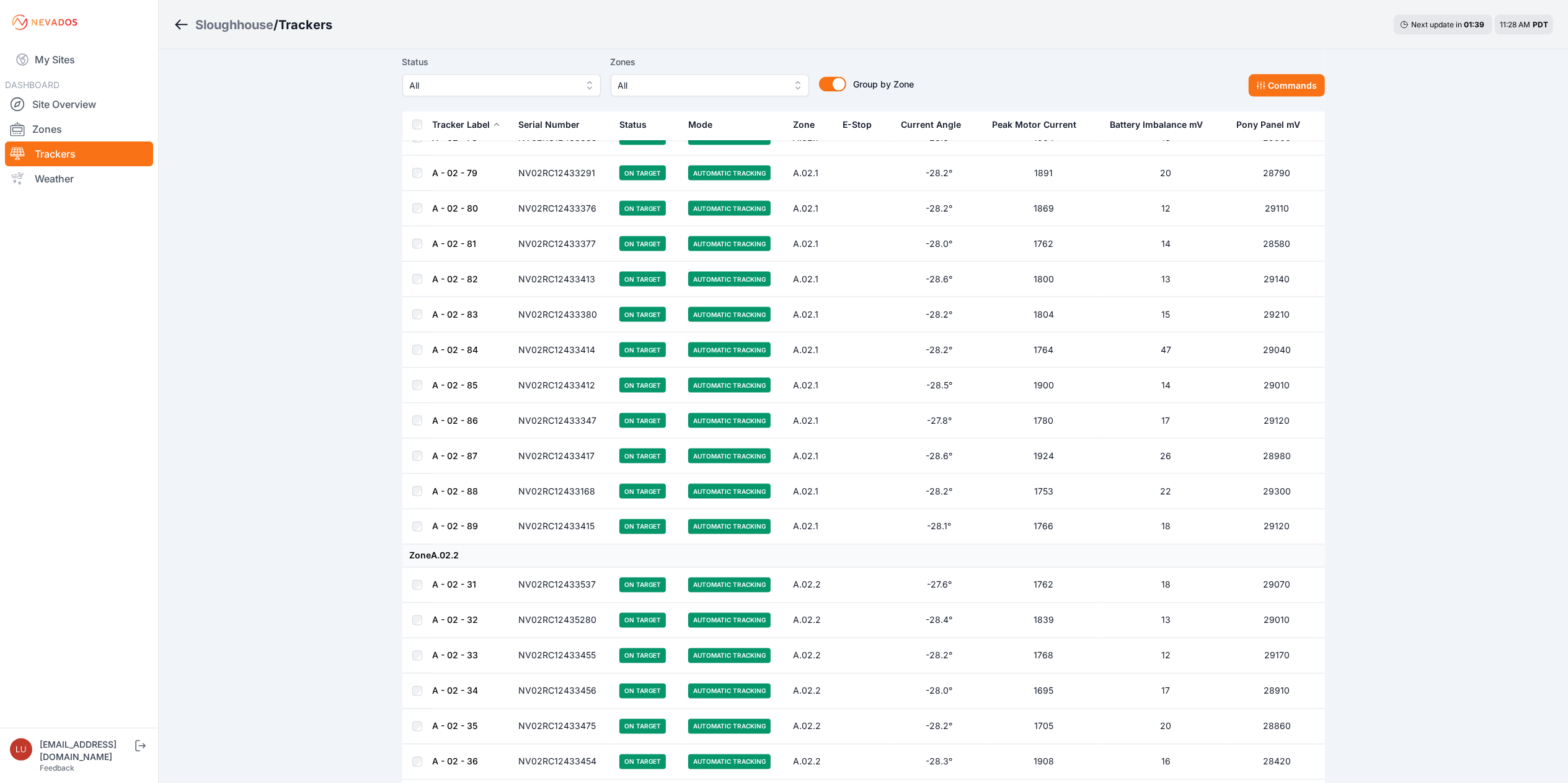
scroll to position [6725, 0]
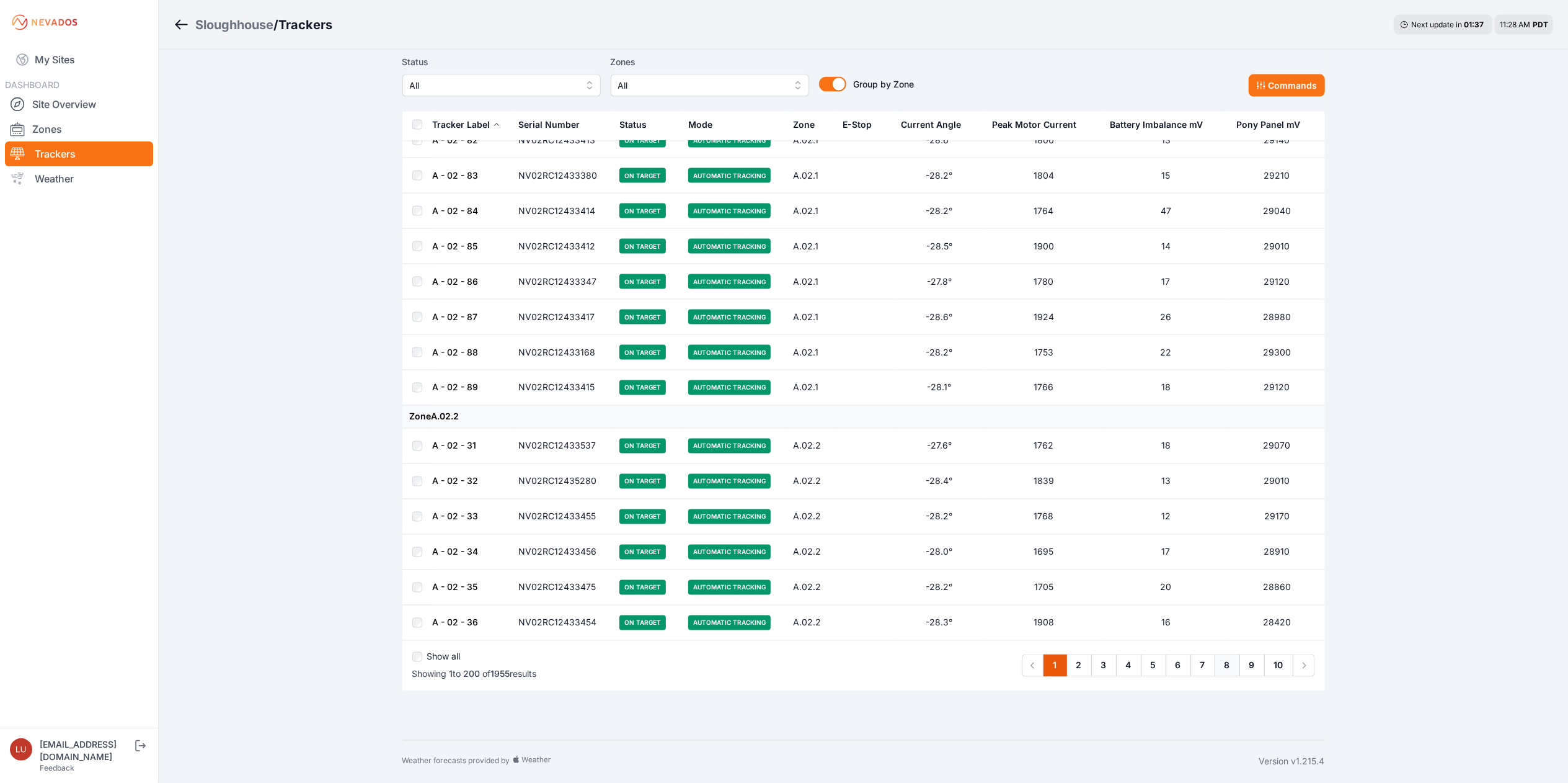
click at [1229, 670] on link "8" at bounding box center [1227, 666] width 25 height 22
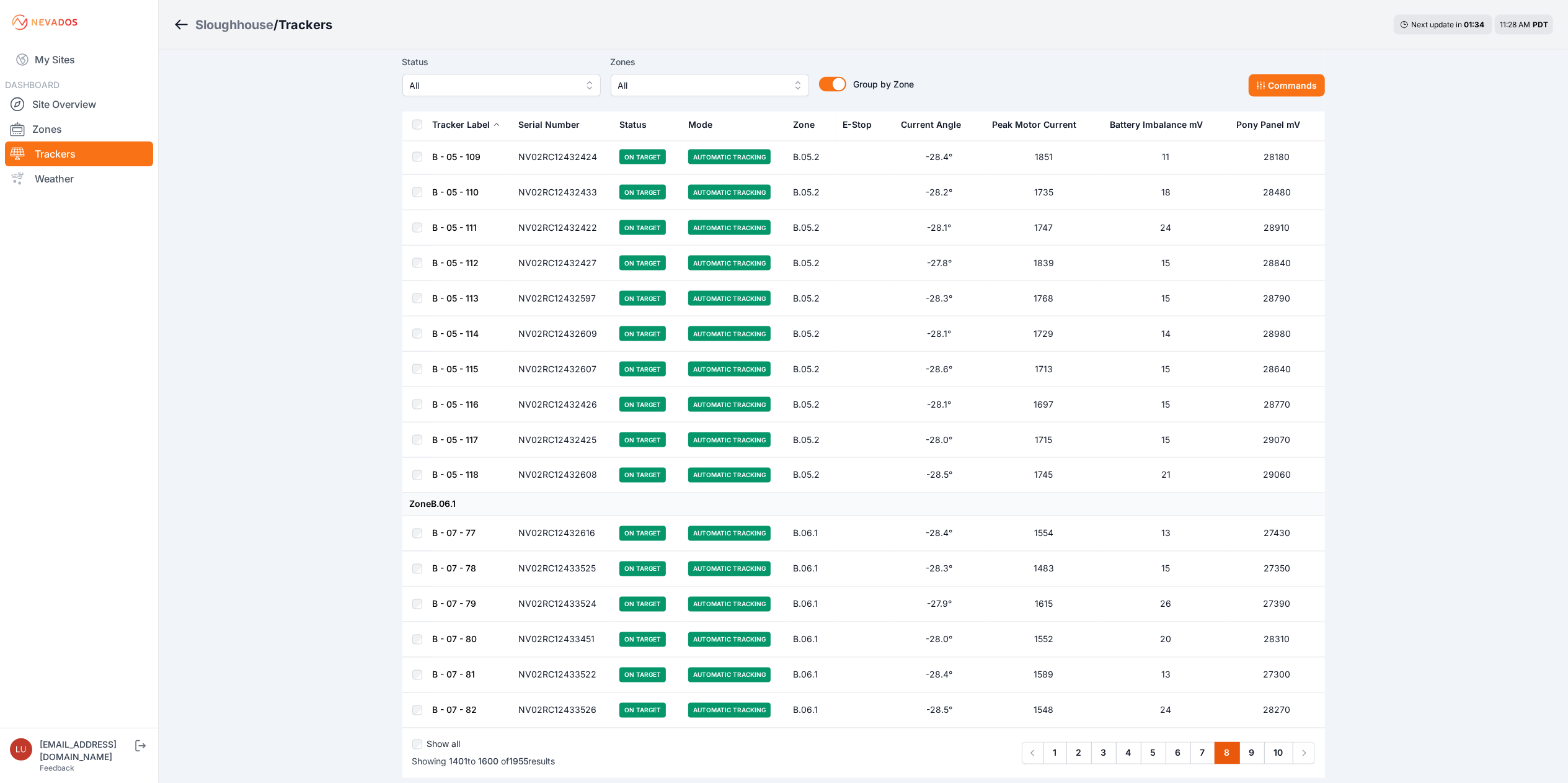
scroll to position [6748, 0]
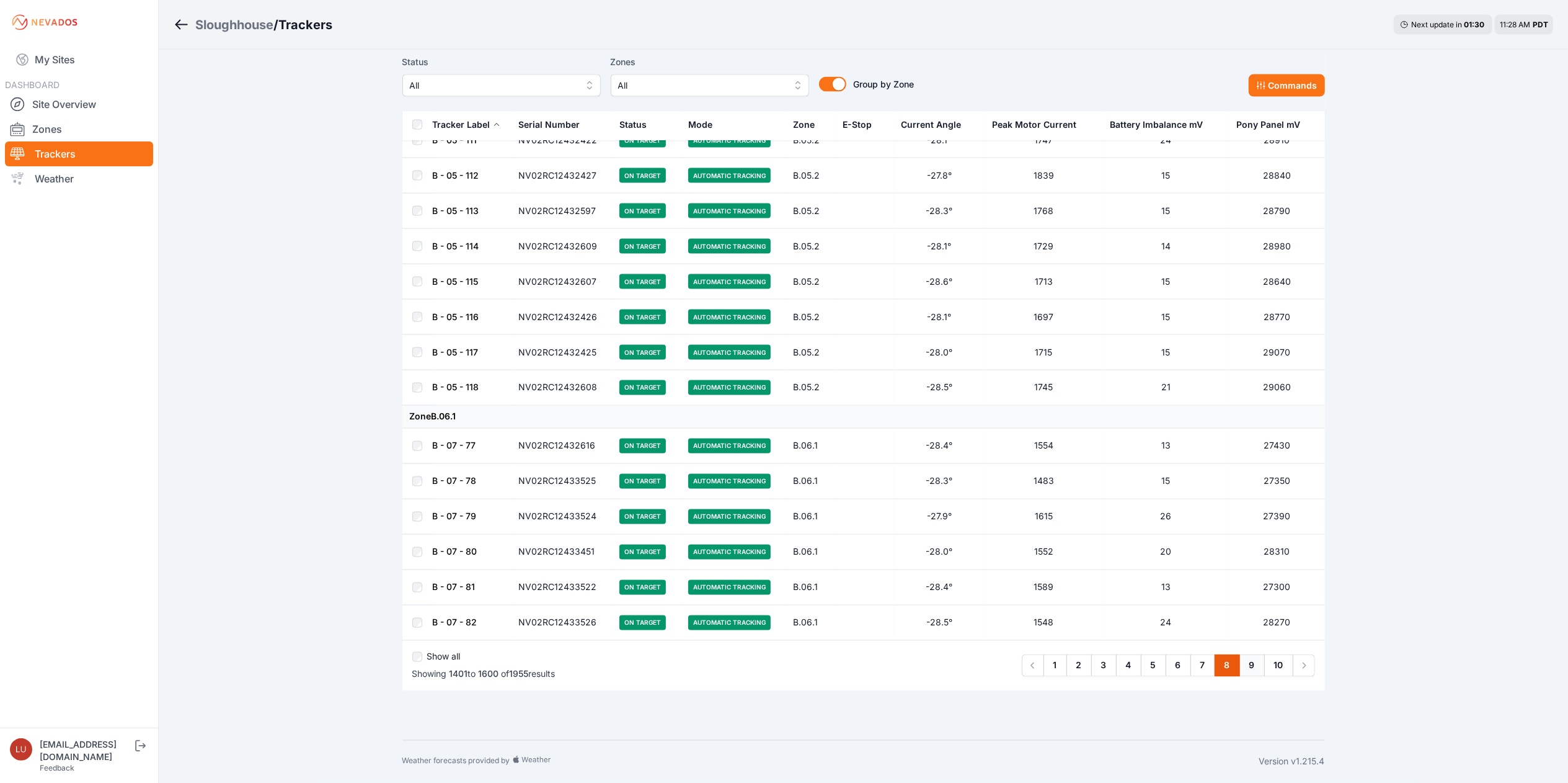
click at [1254, 672] on link "9" at bounding box center [1252, 666] width 25 height 22
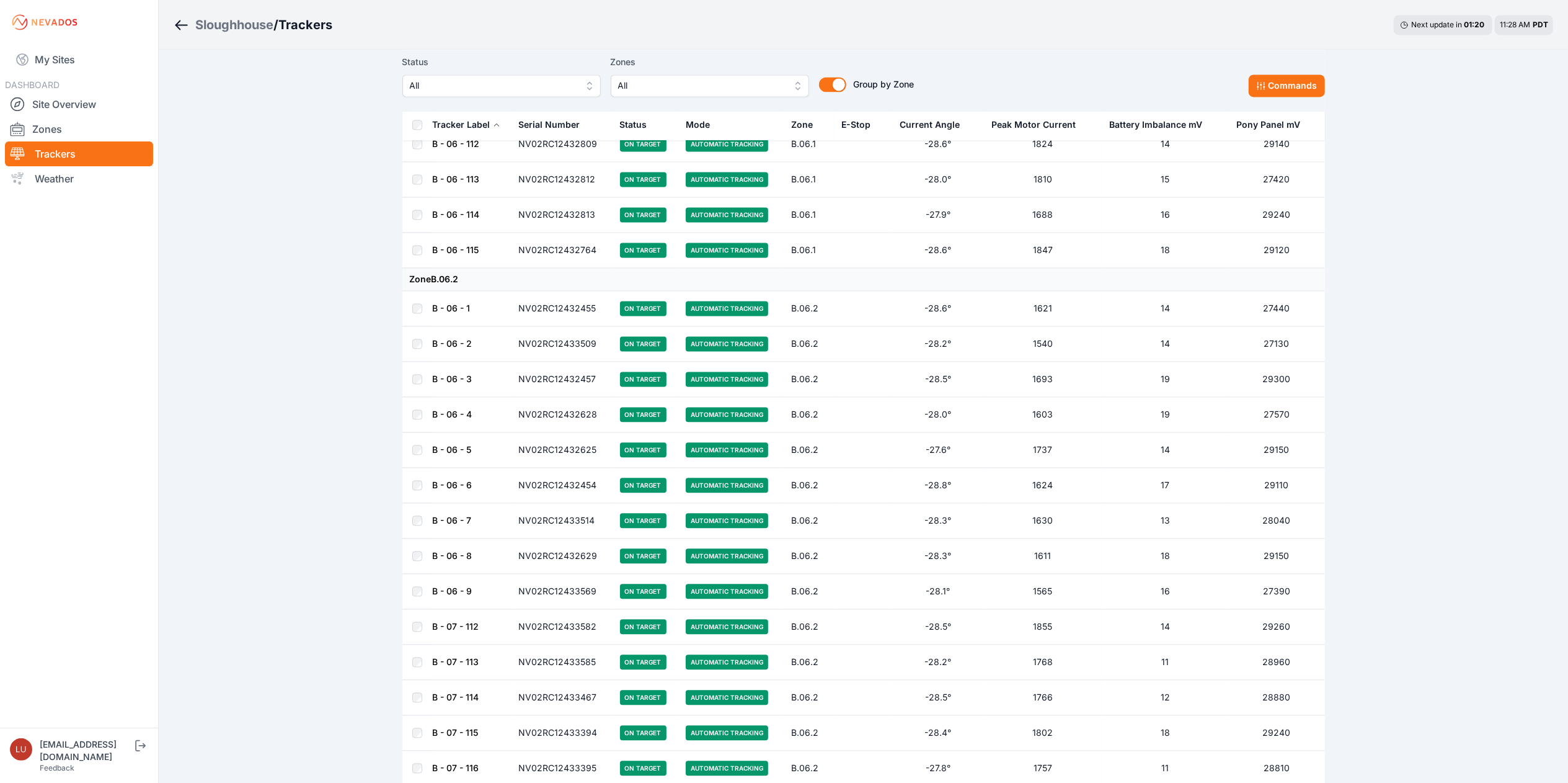
scroll to position [2543, 0]
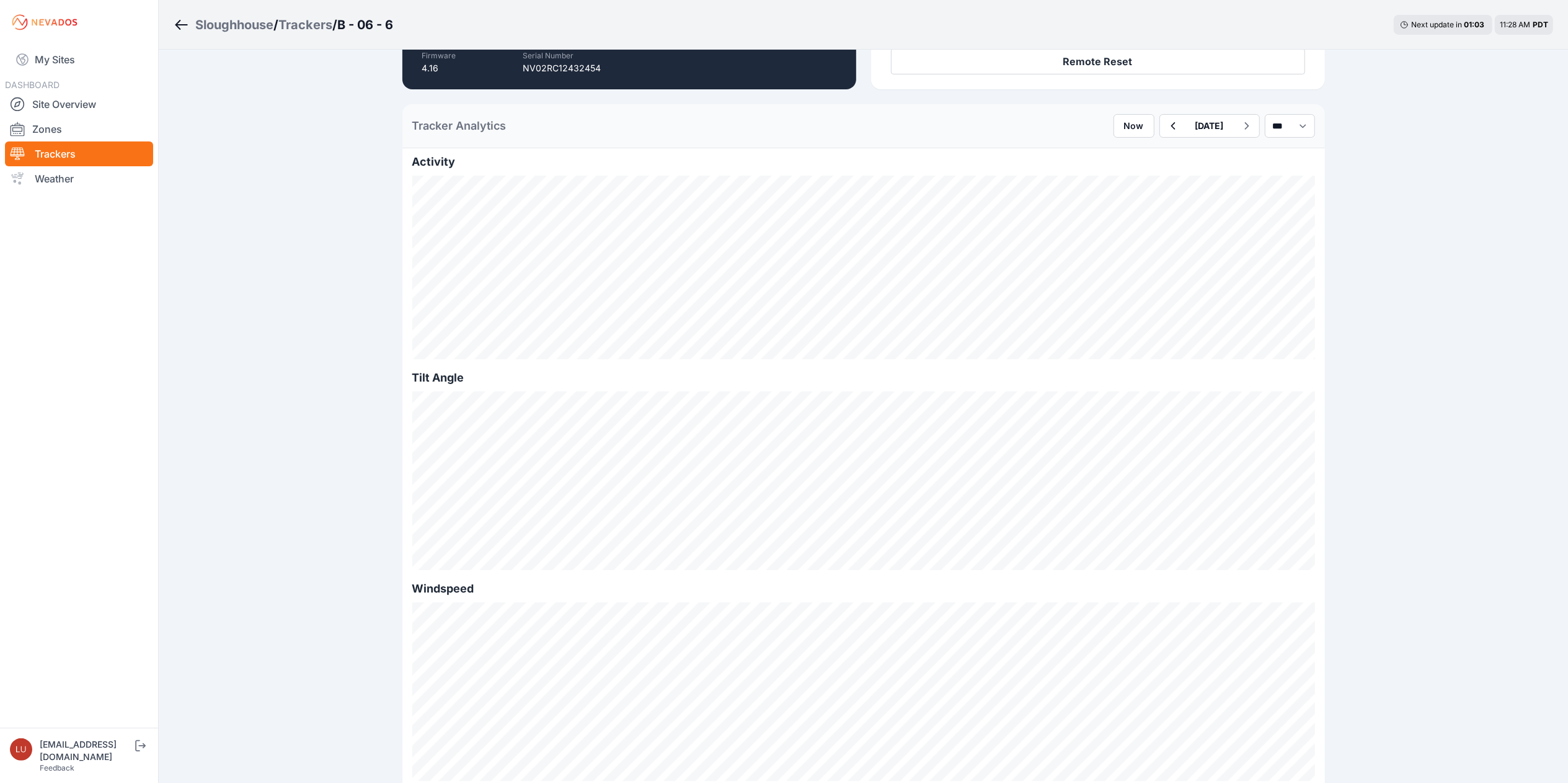
scroll to position [253, 0]
click at [1281, 119] on select "*** **** *****" at bounding box center [1290, 124] width 50 height 23
click at [1265, 113] on select "*** **** *****" at bounding box center [1290, 124] width 50 height 23
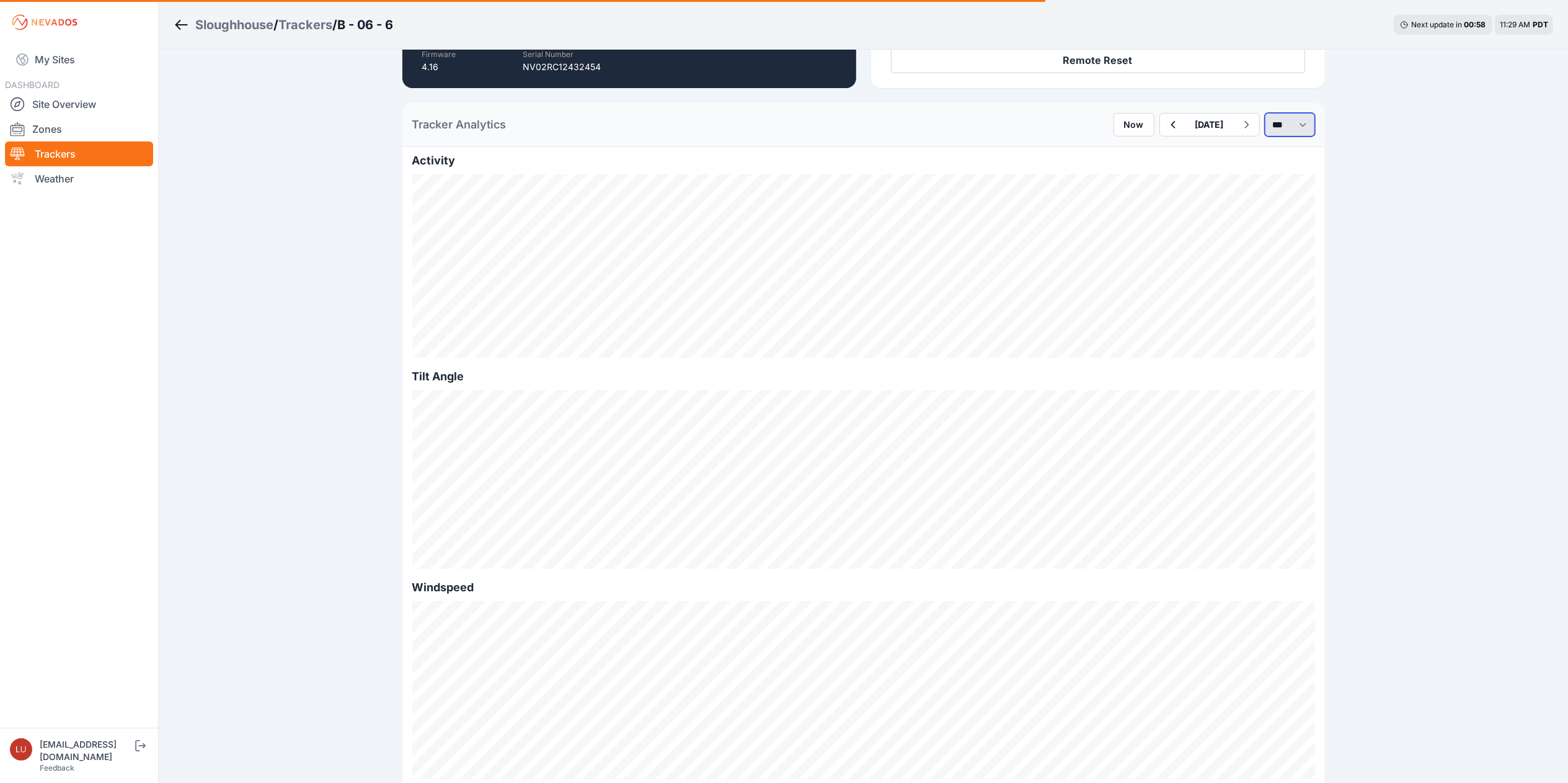
select select "******"
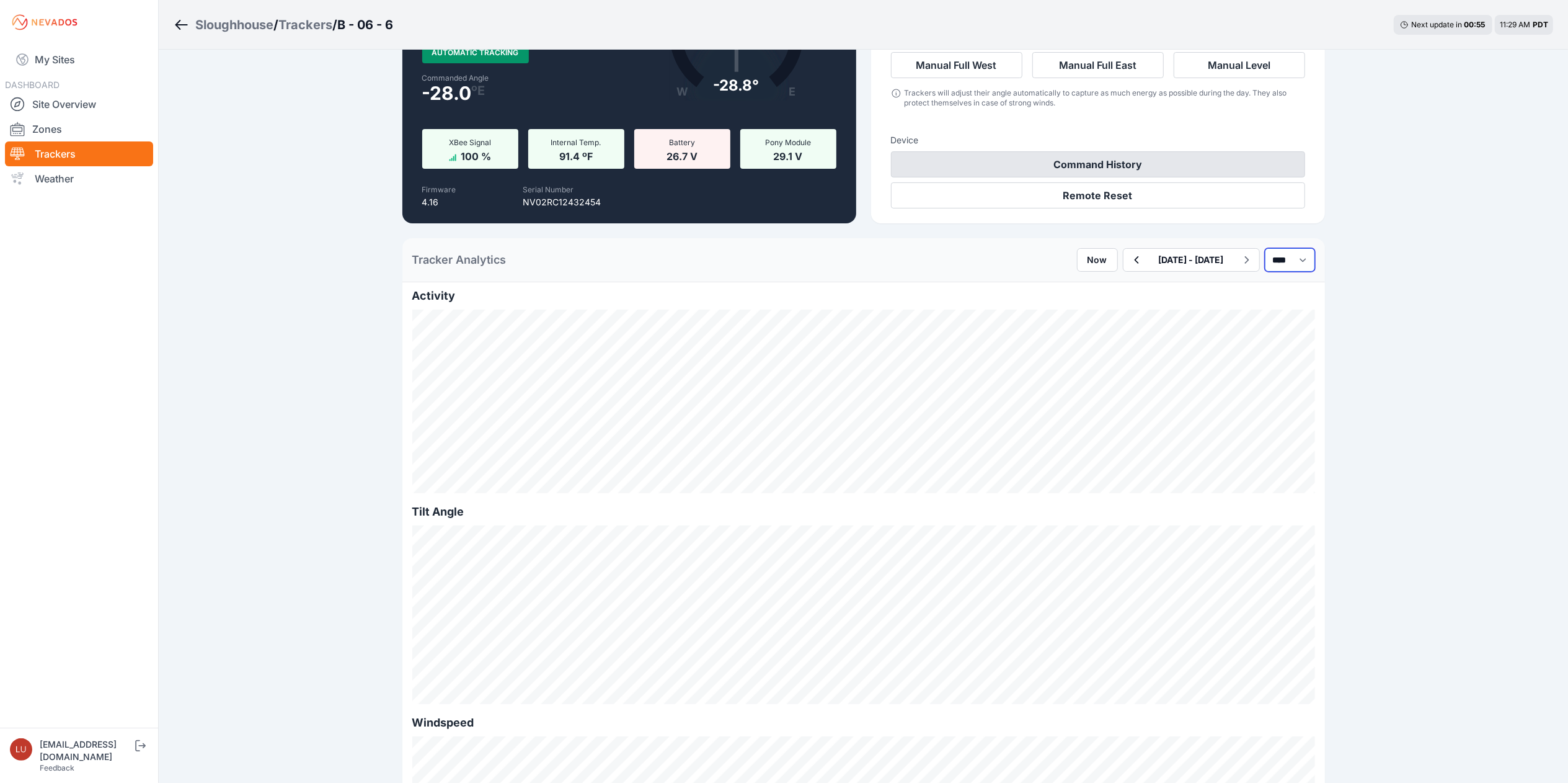
scroll to position [129, 0]
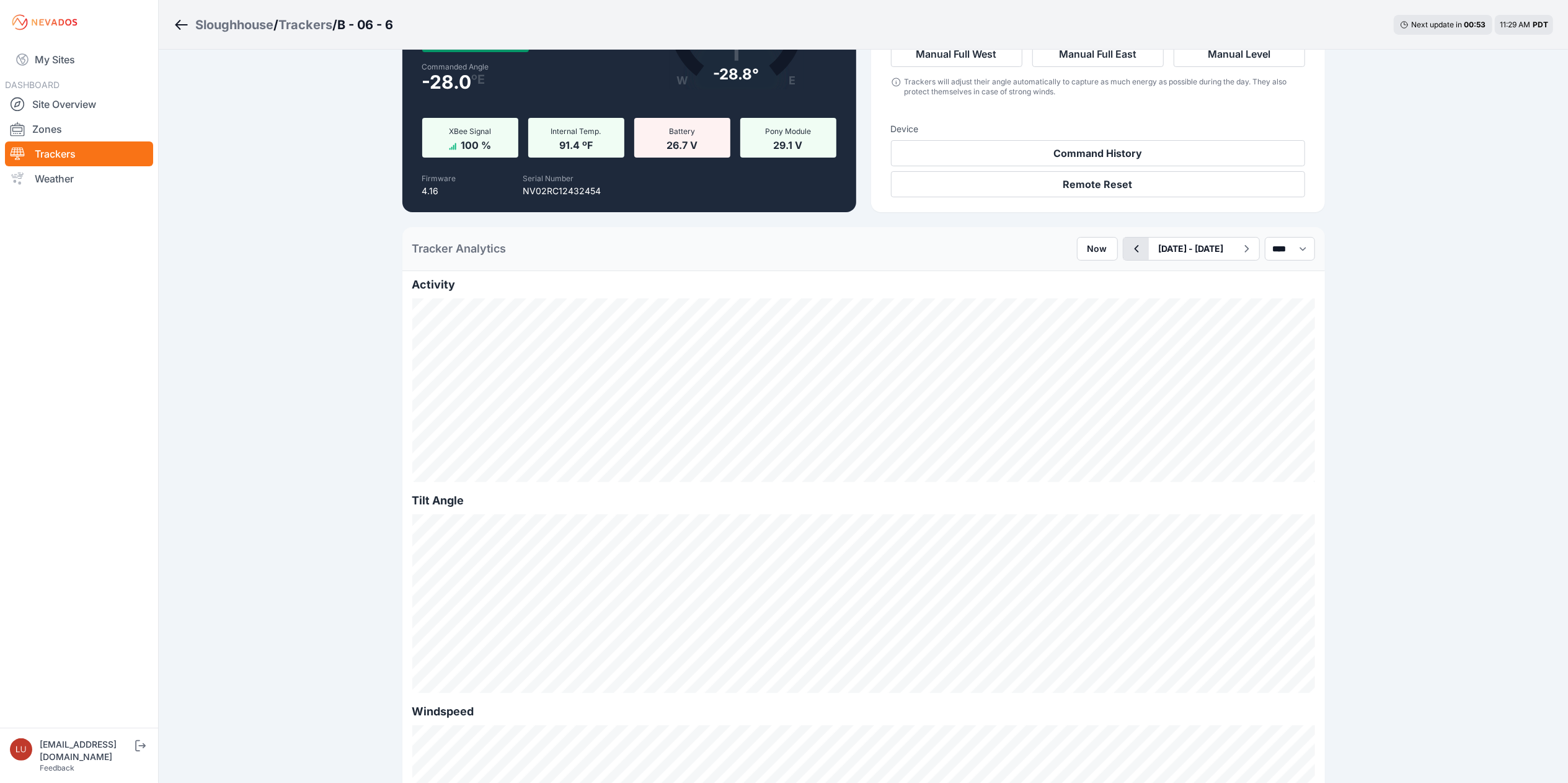
click at [1128, 250] on icon "button" at bounding box center [1136, 249] width 16 height 15
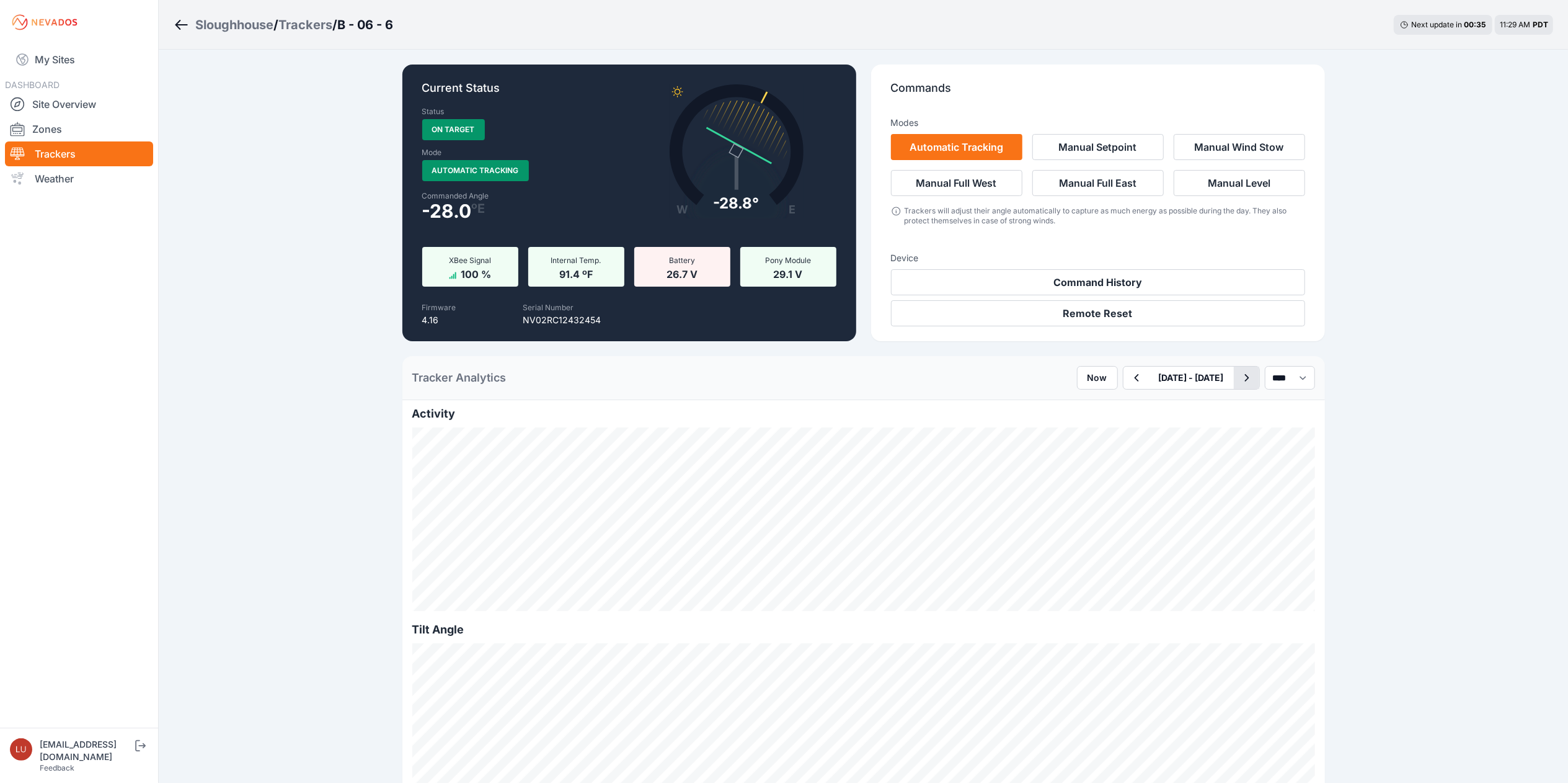
click at [1234, 386] on button "button" at bounding box center [1246, 378] width 25 height 22
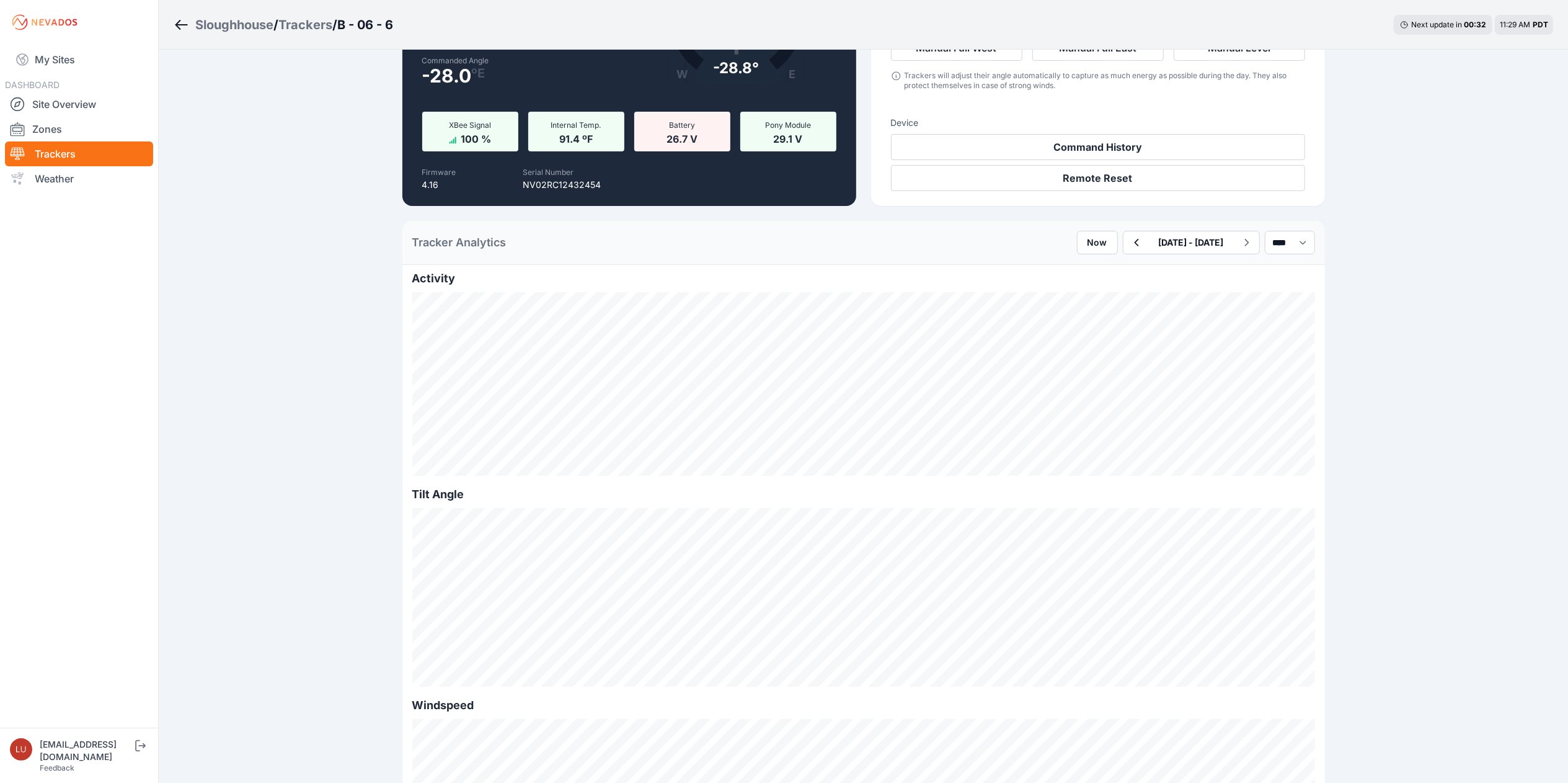
scroll to position [139, 0]
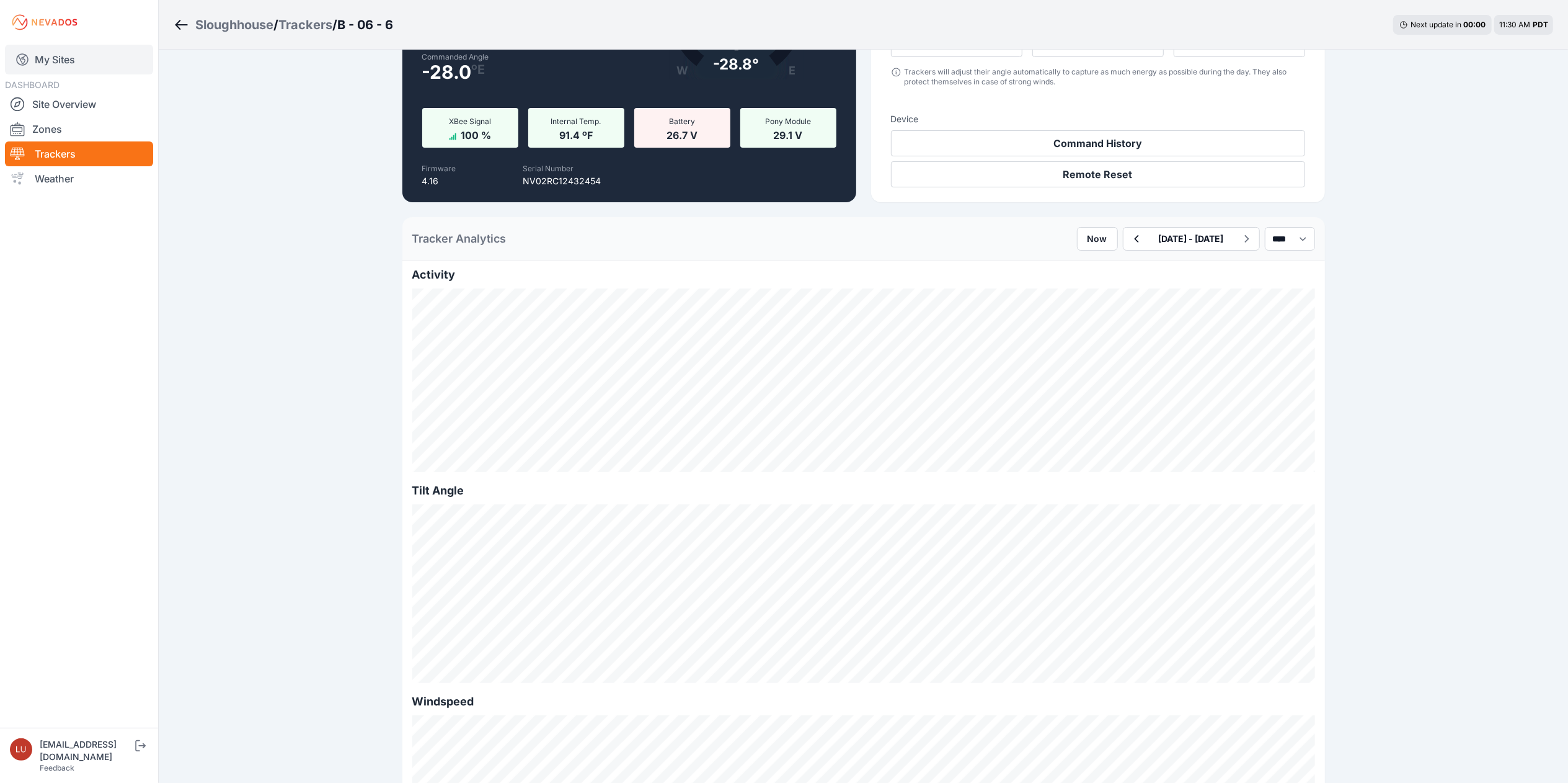
click at [68, 63] on link "My Sites" at bounding box center [79, 59] width 148 height 30
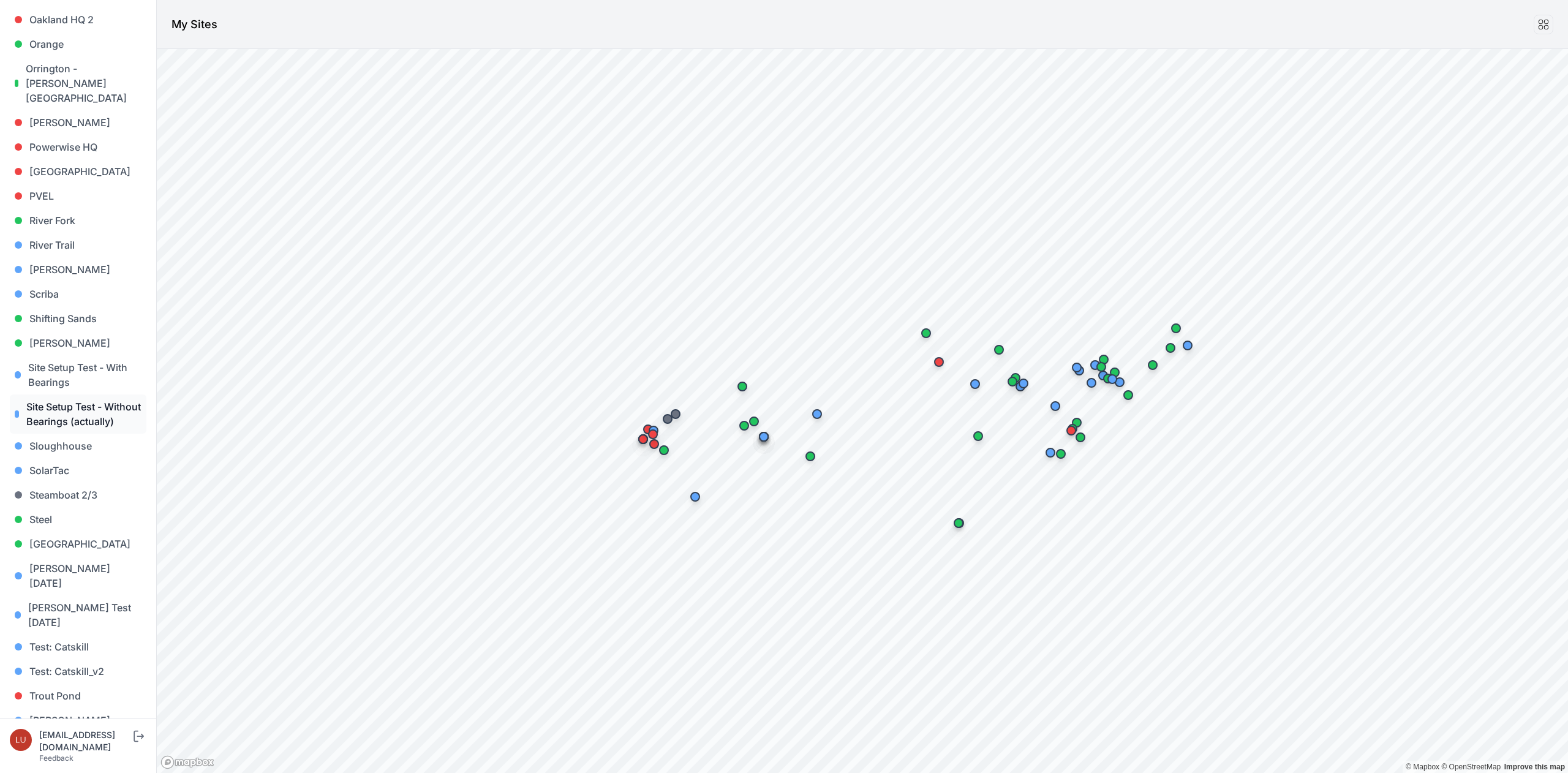
scroll to position [879, 0]
click at [53, 516] on link "Steel" at bounding box center [78, 514] width 136 height 25
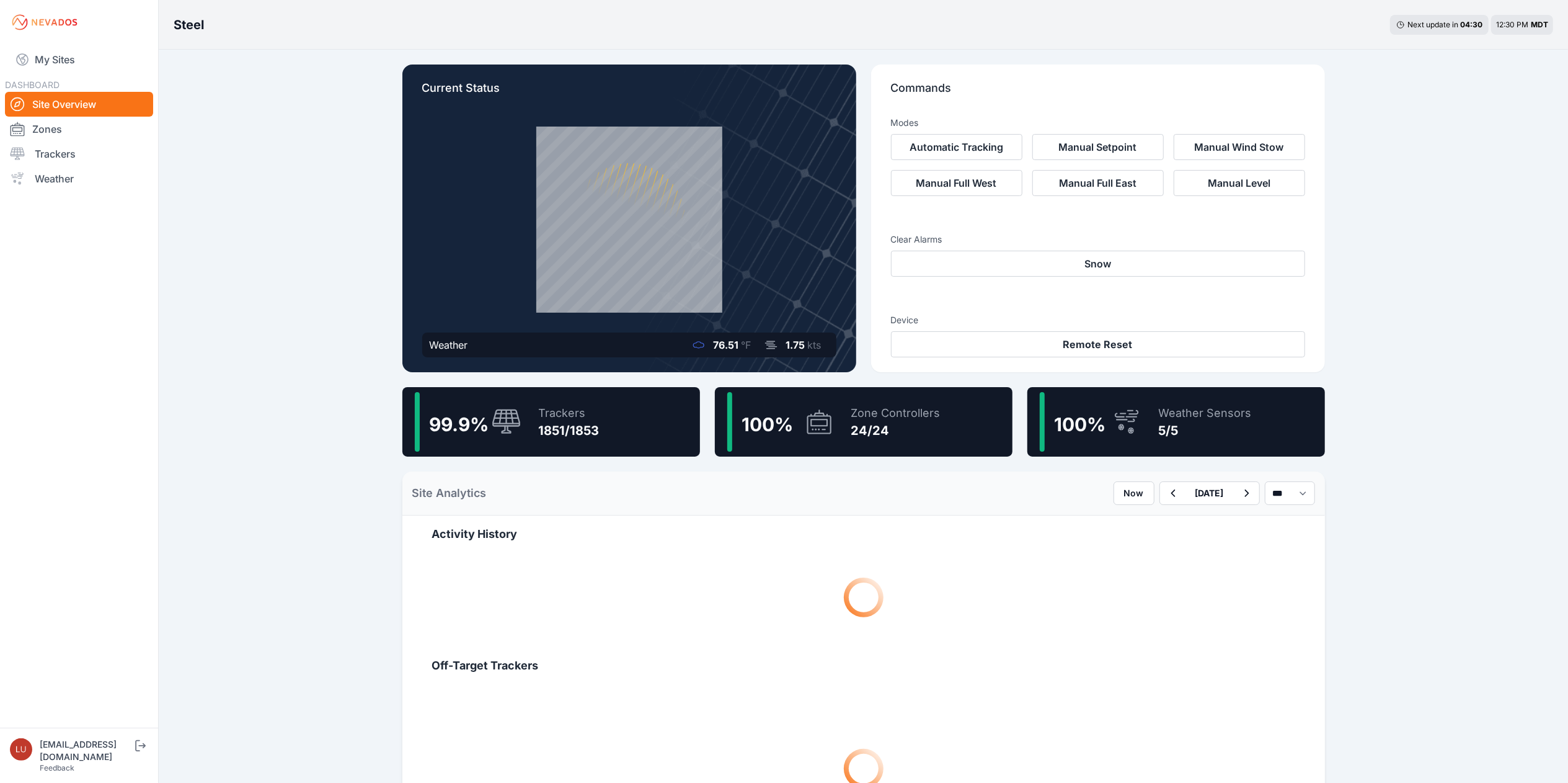
click at [576, 431] on div "1851/1853" at bounding box center [569, 430] width 61 height 18
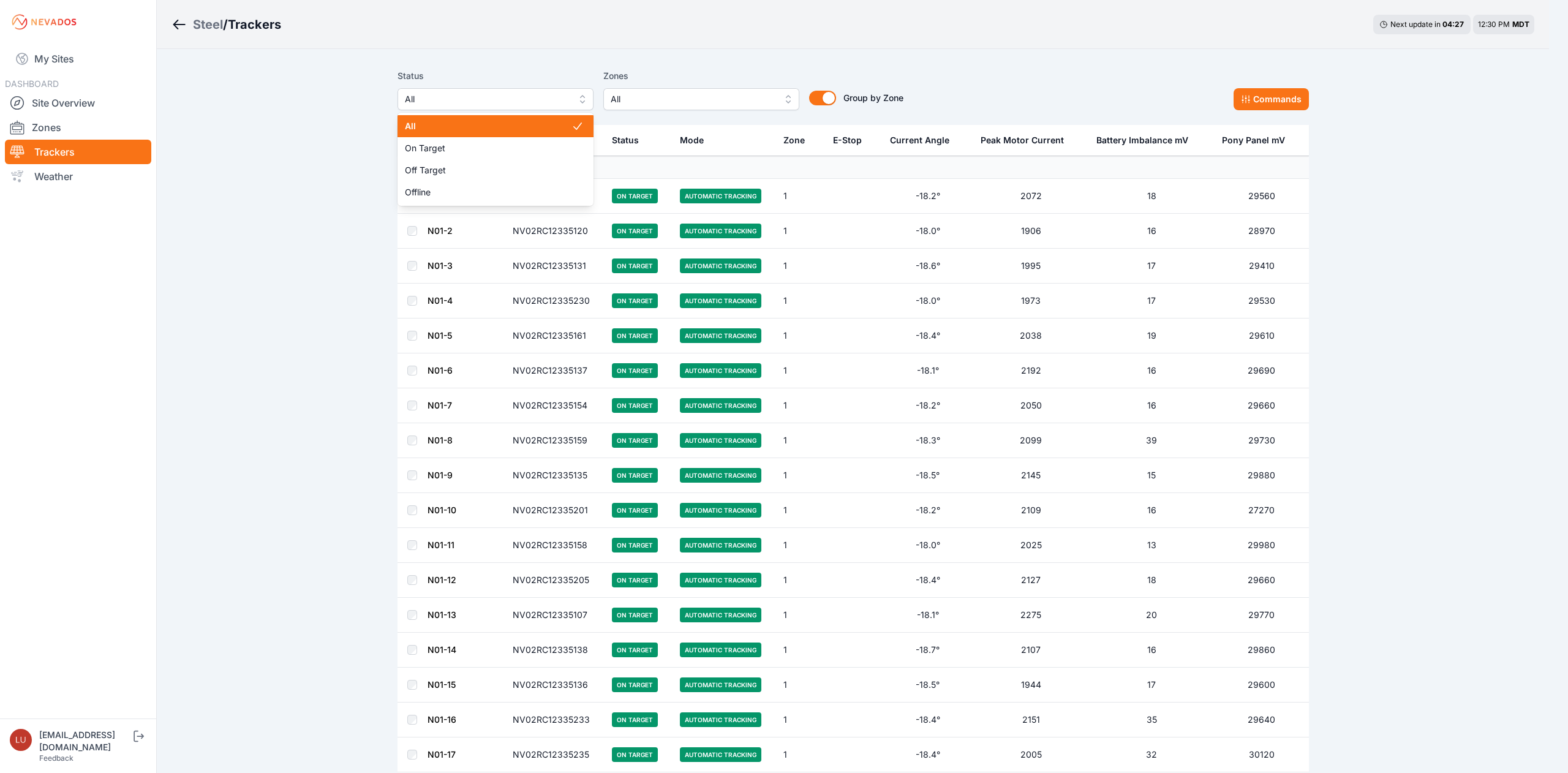
click at [516, 99] on span "All" at bounding box center [486, 99] width 164 height 15
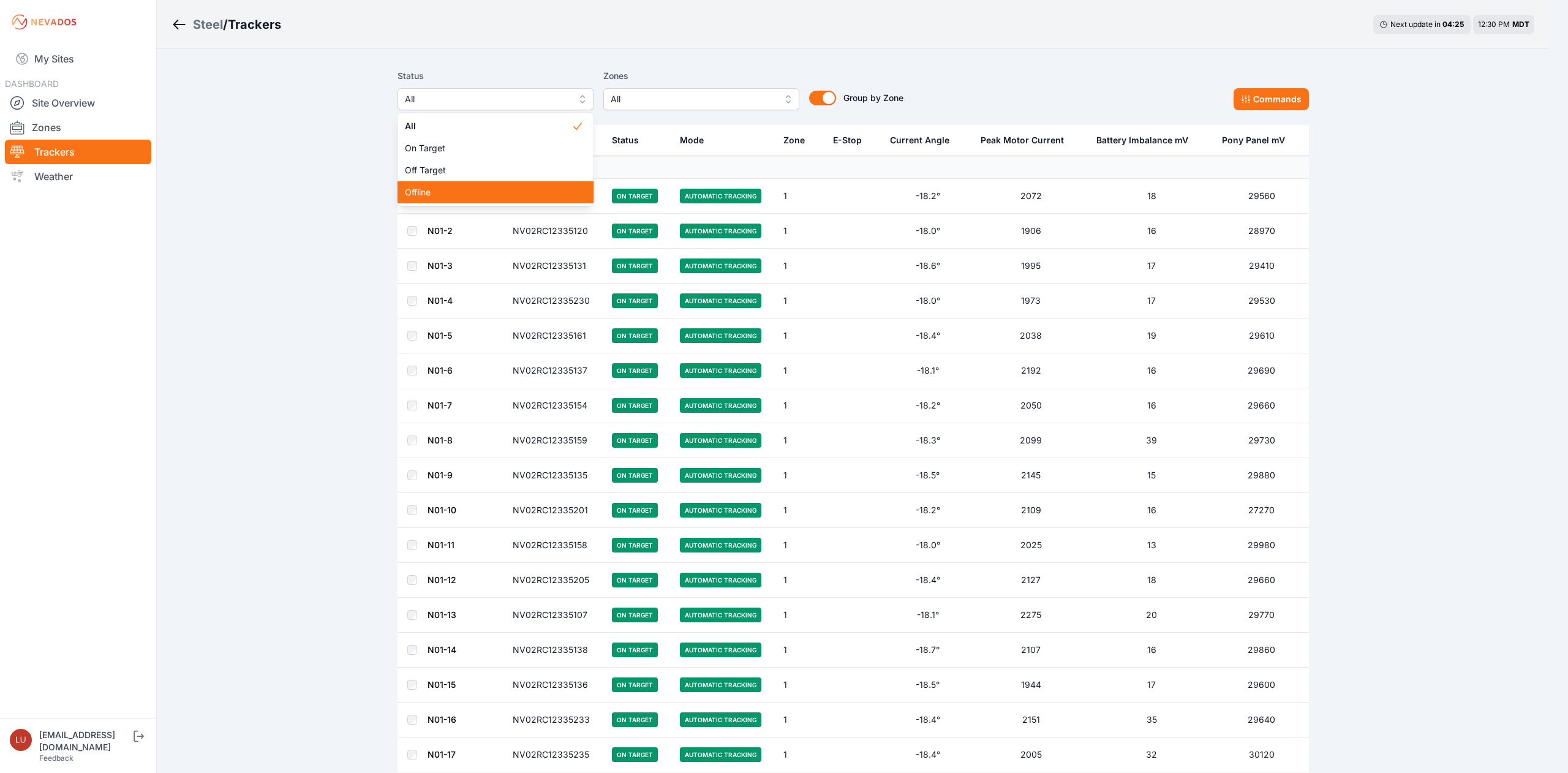
click at [491, 182] on div "Offline" at bounding box center [495, 192] width 196 height 22
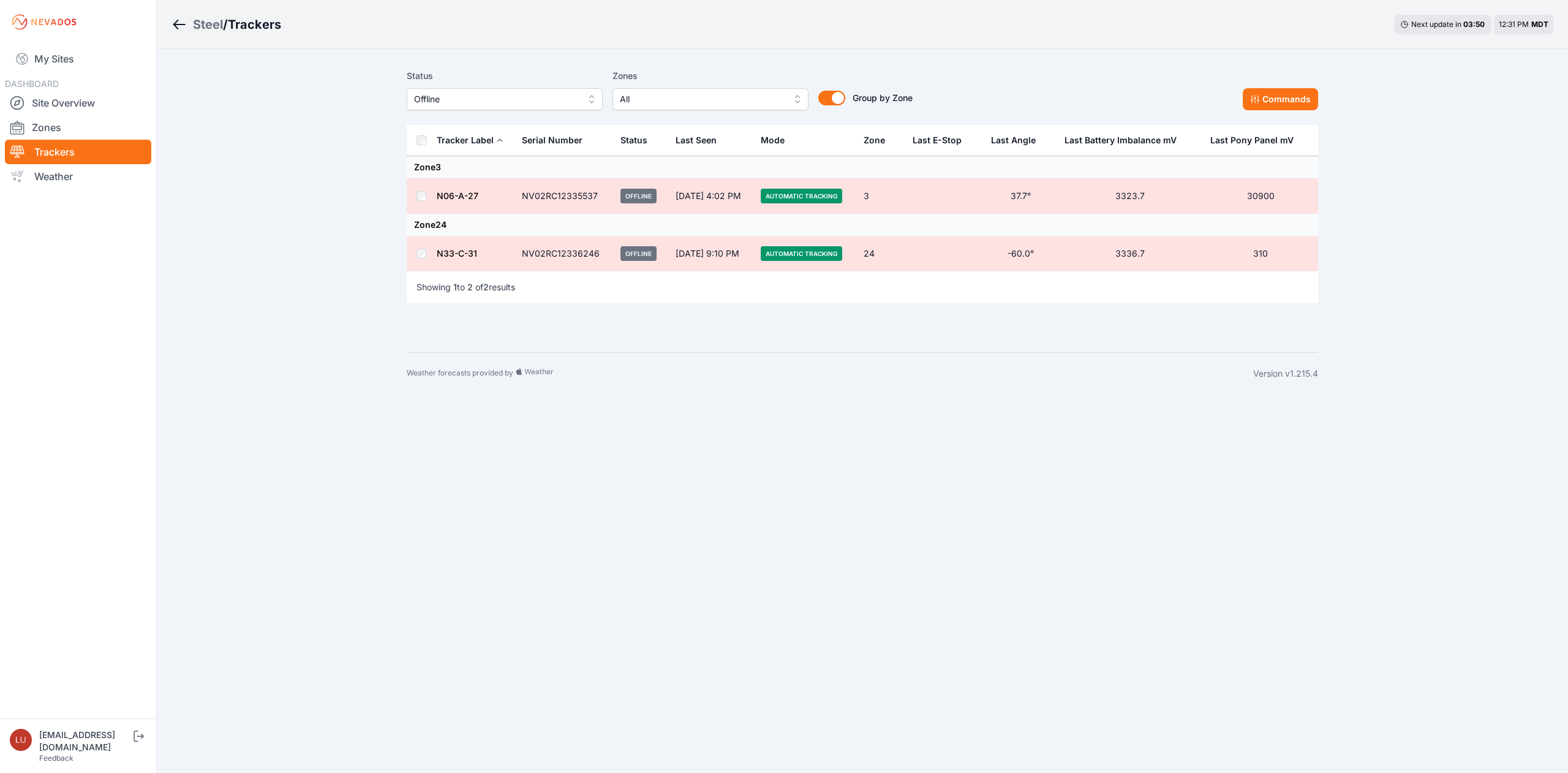
click at [306, 60] on div "Steel / Trackers Next update in 03 : 50 12:31 PM MDT Status Offline Zones All G…" at bounding box center [784, 197] width 1568 height 395
click at [75, 55] on link "My Sites" at bounding box center [78, 59] width 147 height 29
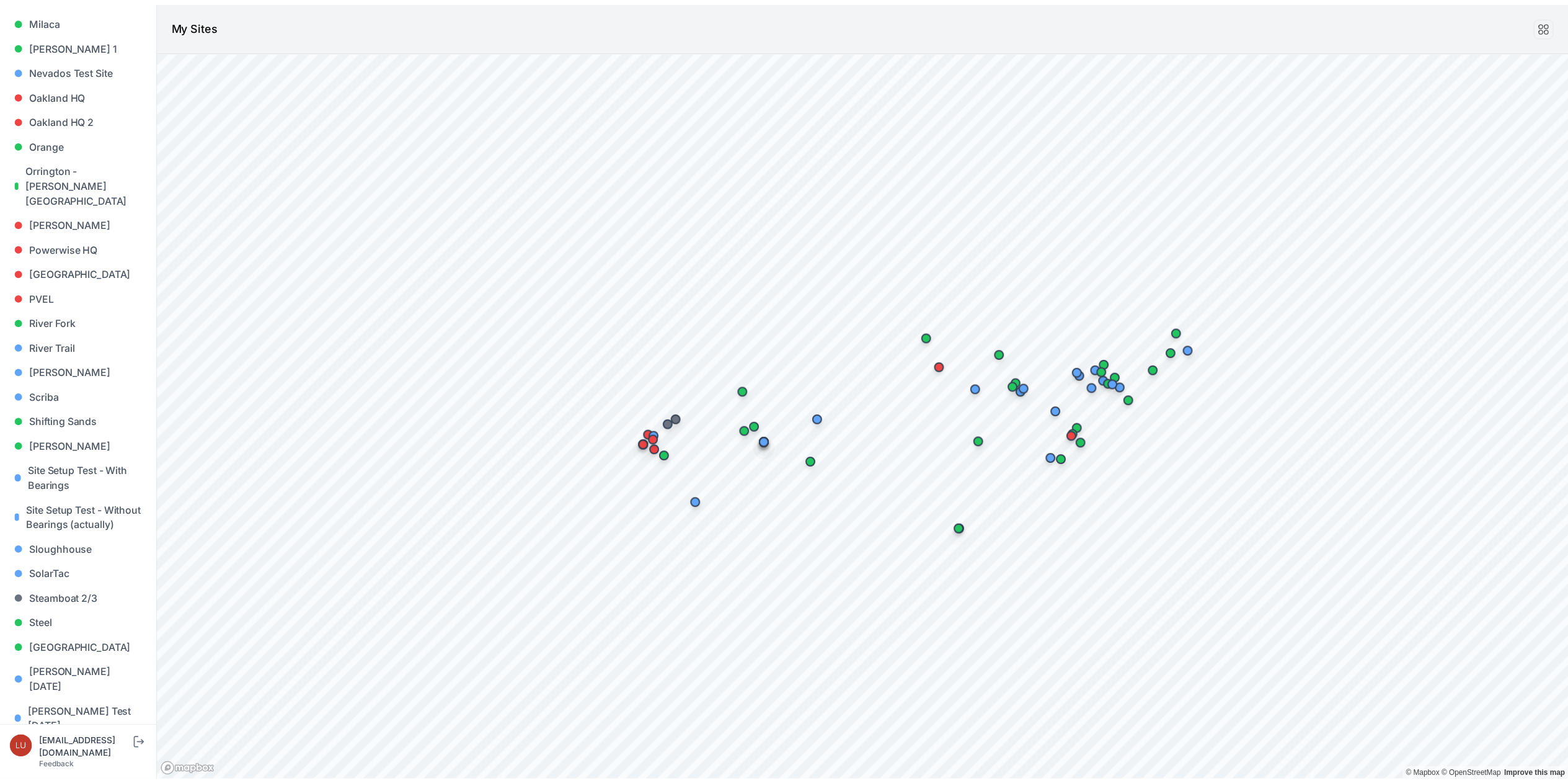
scroll to position [932, 0]
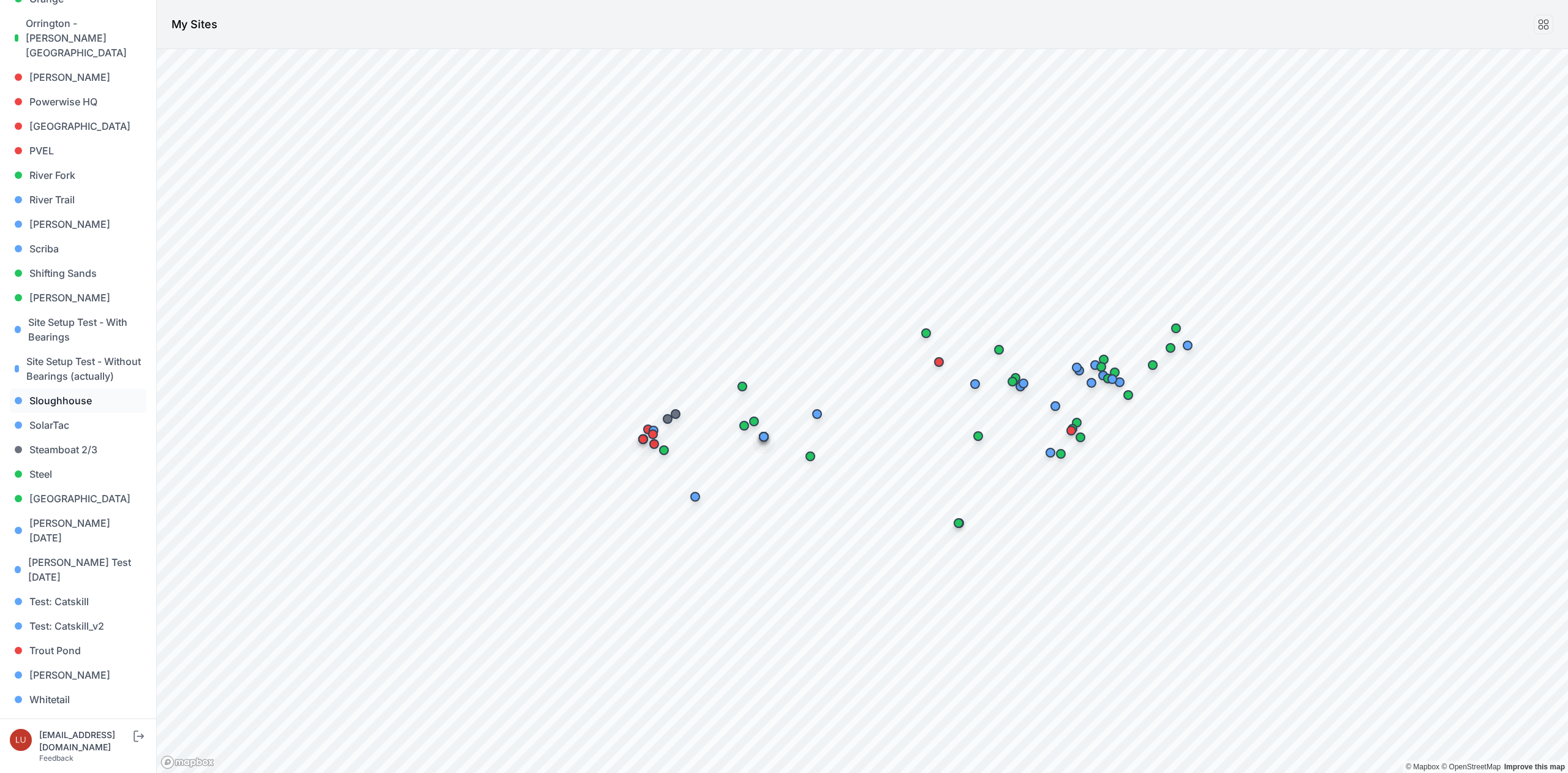
click at [66, 399] on link "Sloughhouse" at bounding box center [78, 400] width 136 height 25
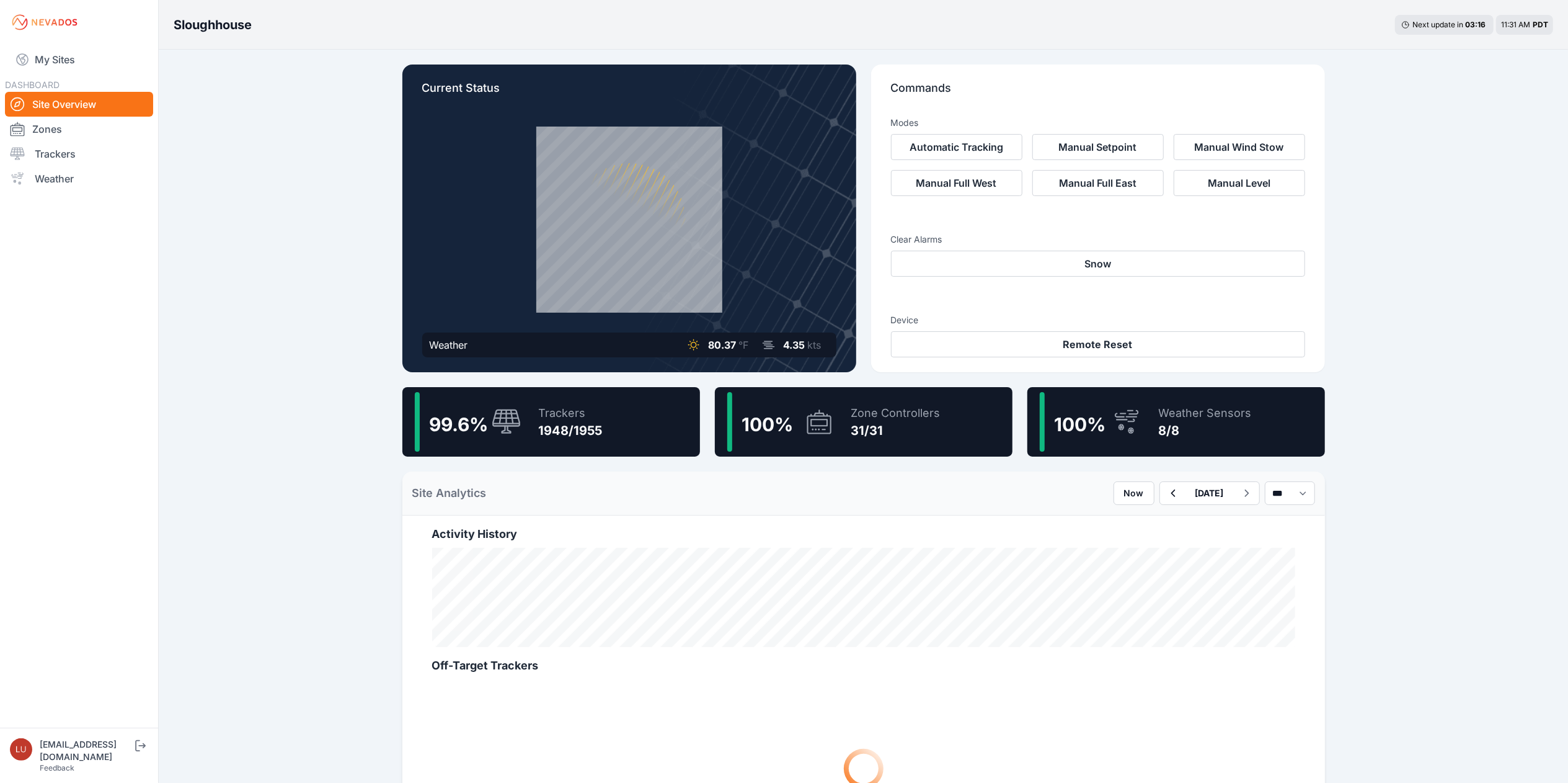
click at [521, 417] on div "99.6 % Trackers 1948/1955" at bounding box center [551, 421] width 298 height 70
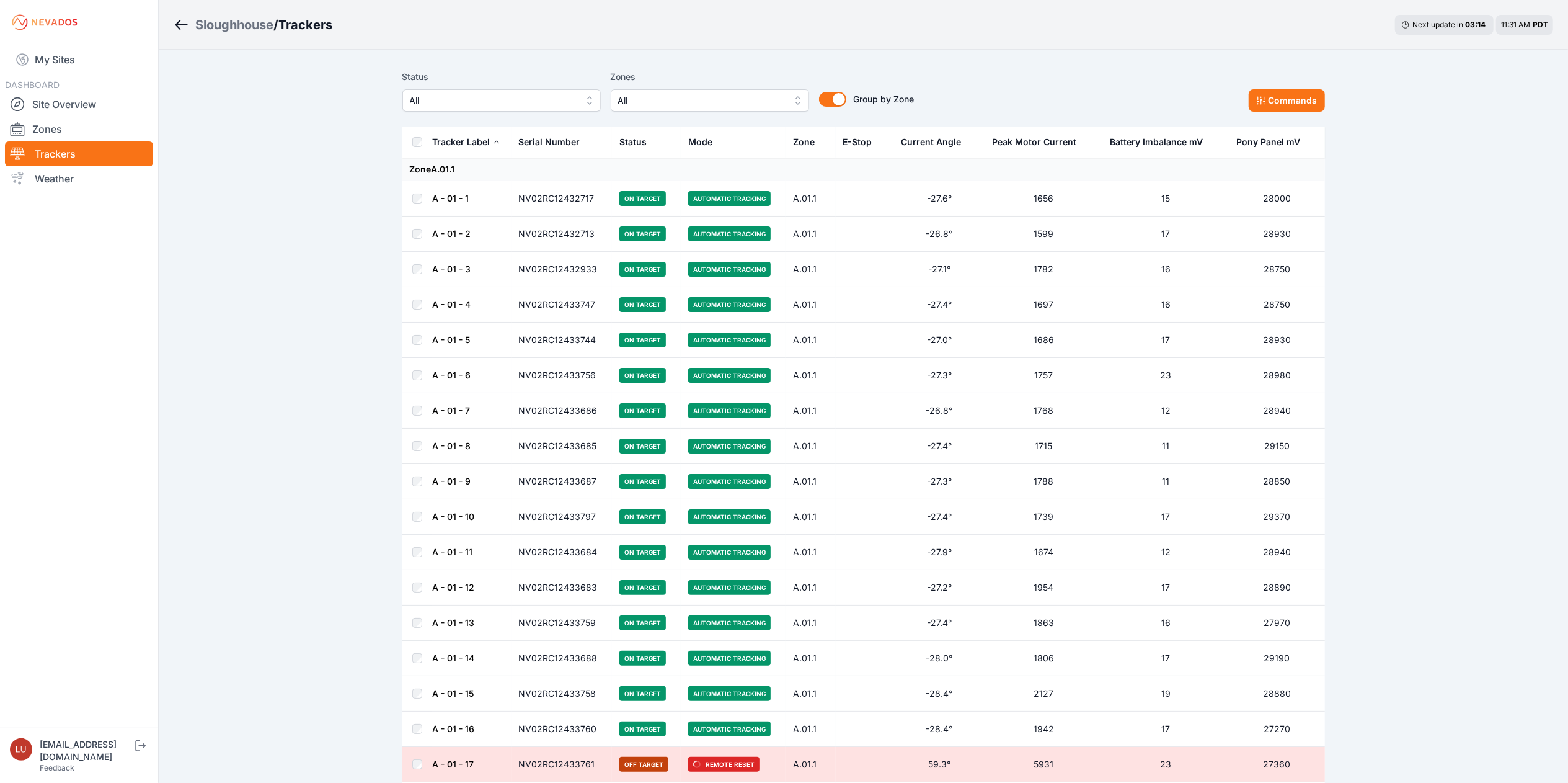
click at [523, 98] on span "All" at bounding box center [492, 100] width 166 height 15
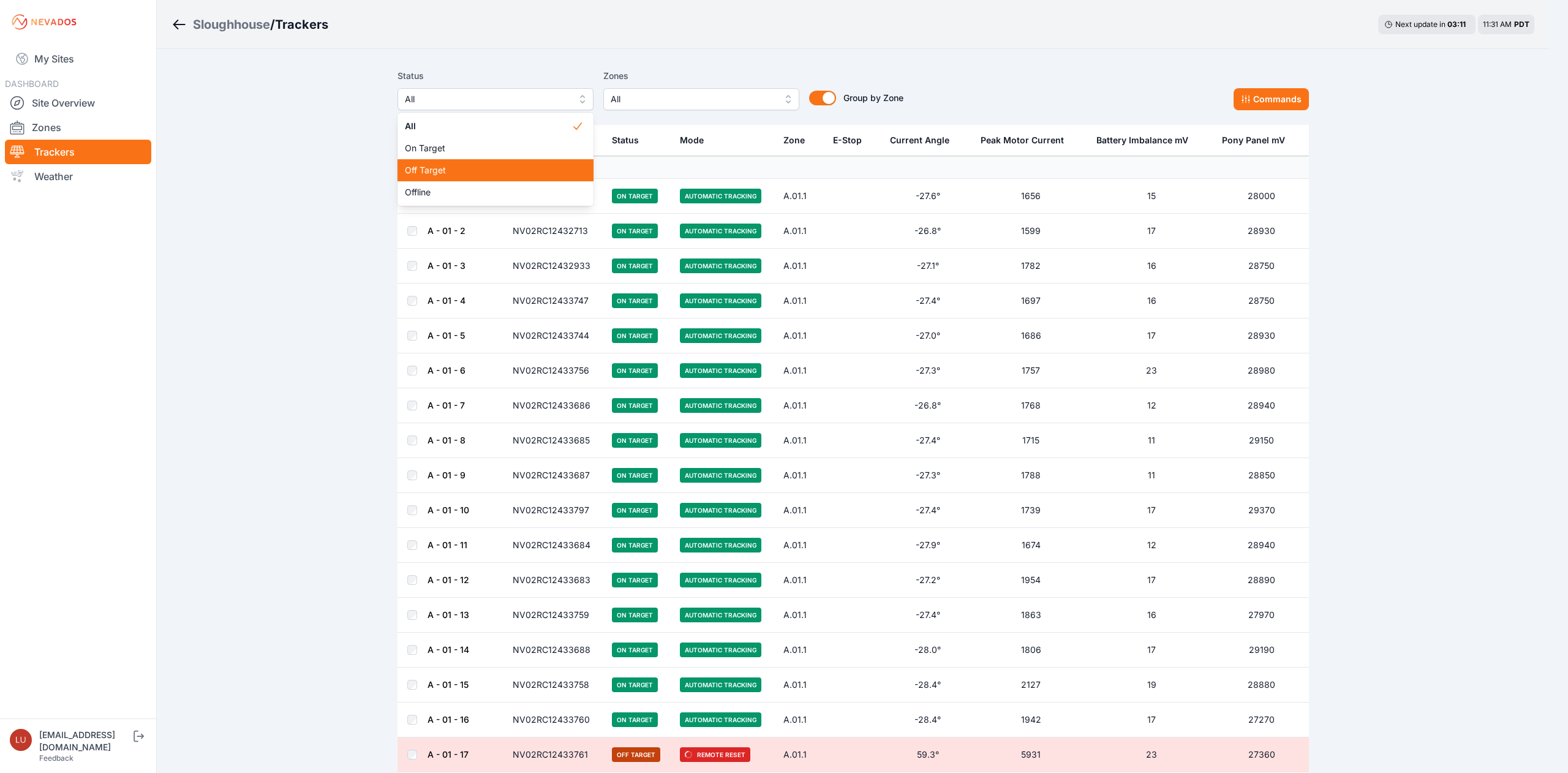
click at [487, 177] on div "Off Target" at bounding box center [495, 170] width 196 height 22
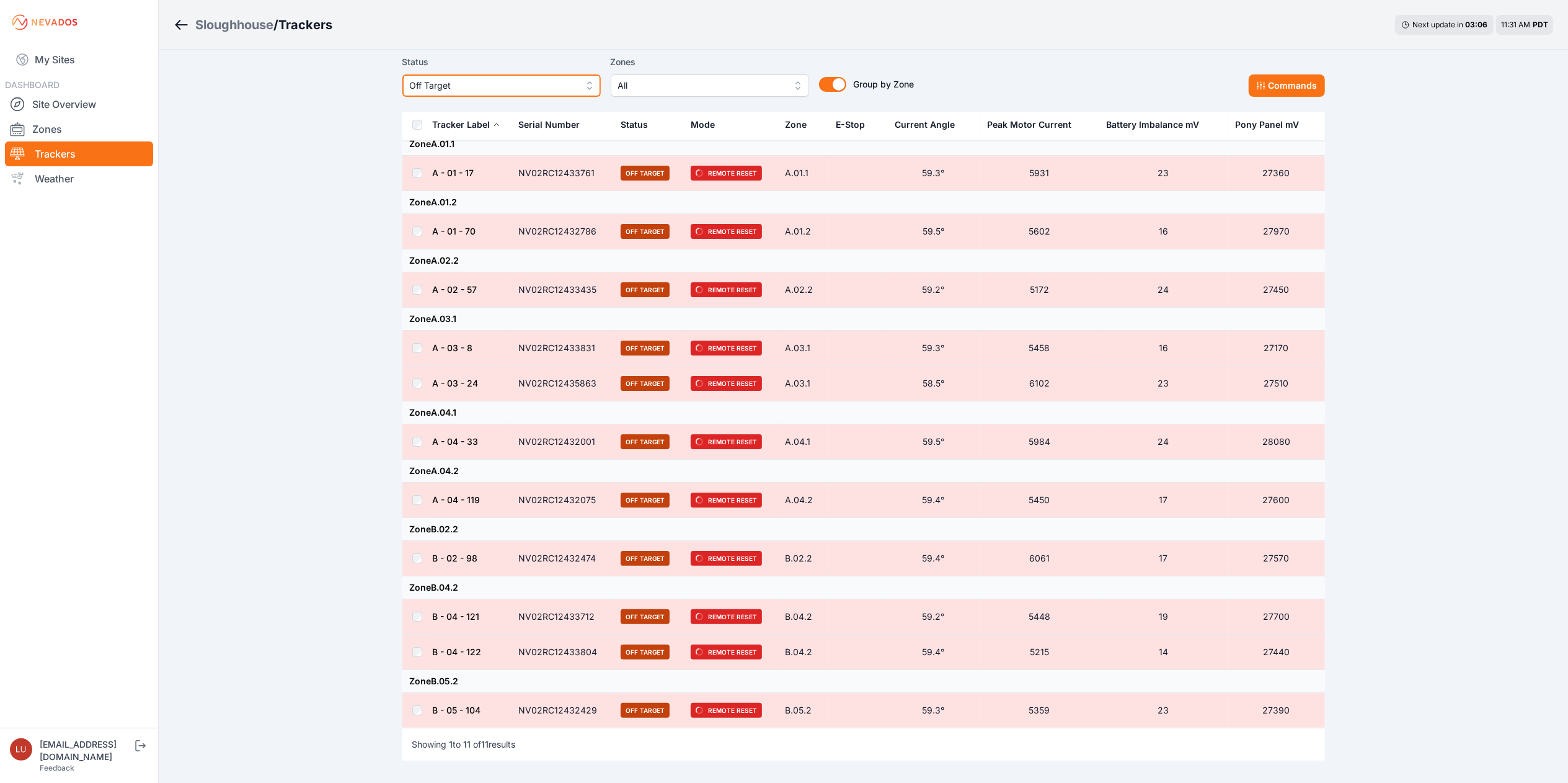
scroll to position [23, 0]
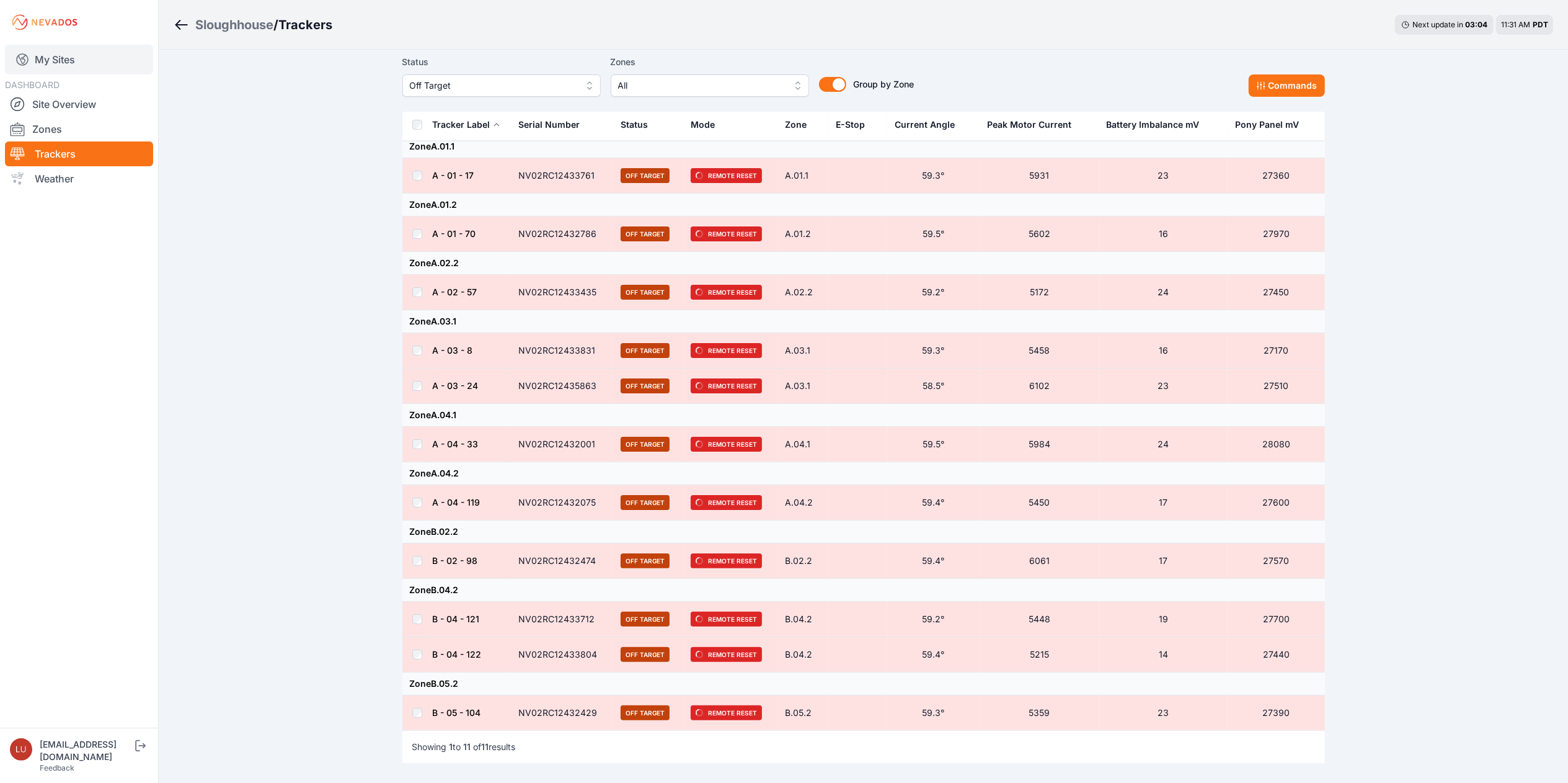
click at [78, 59] on link "My Sites" at bounding box center [79, 59] width 148 height 30
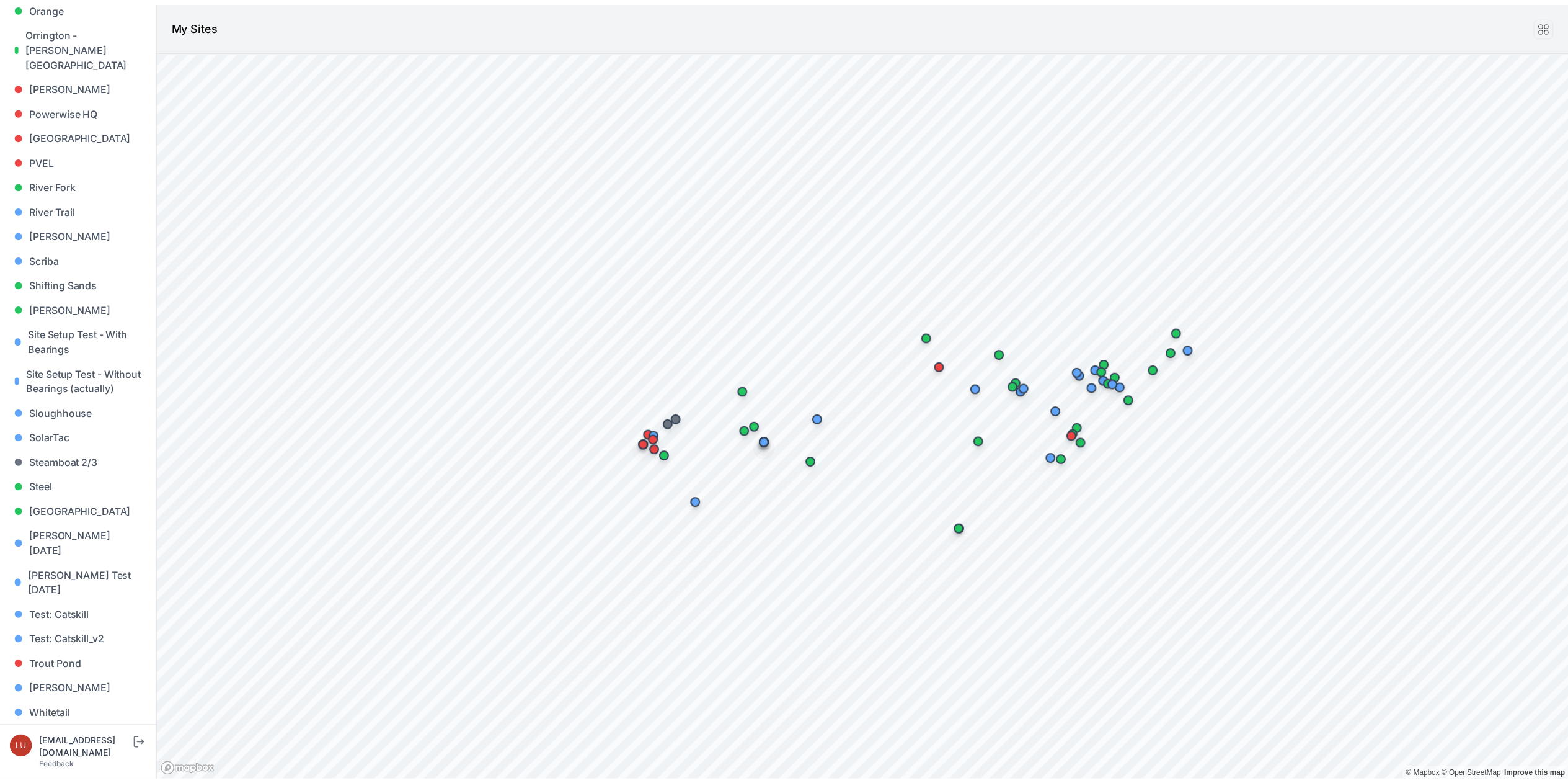
scroll to position [932, 0]
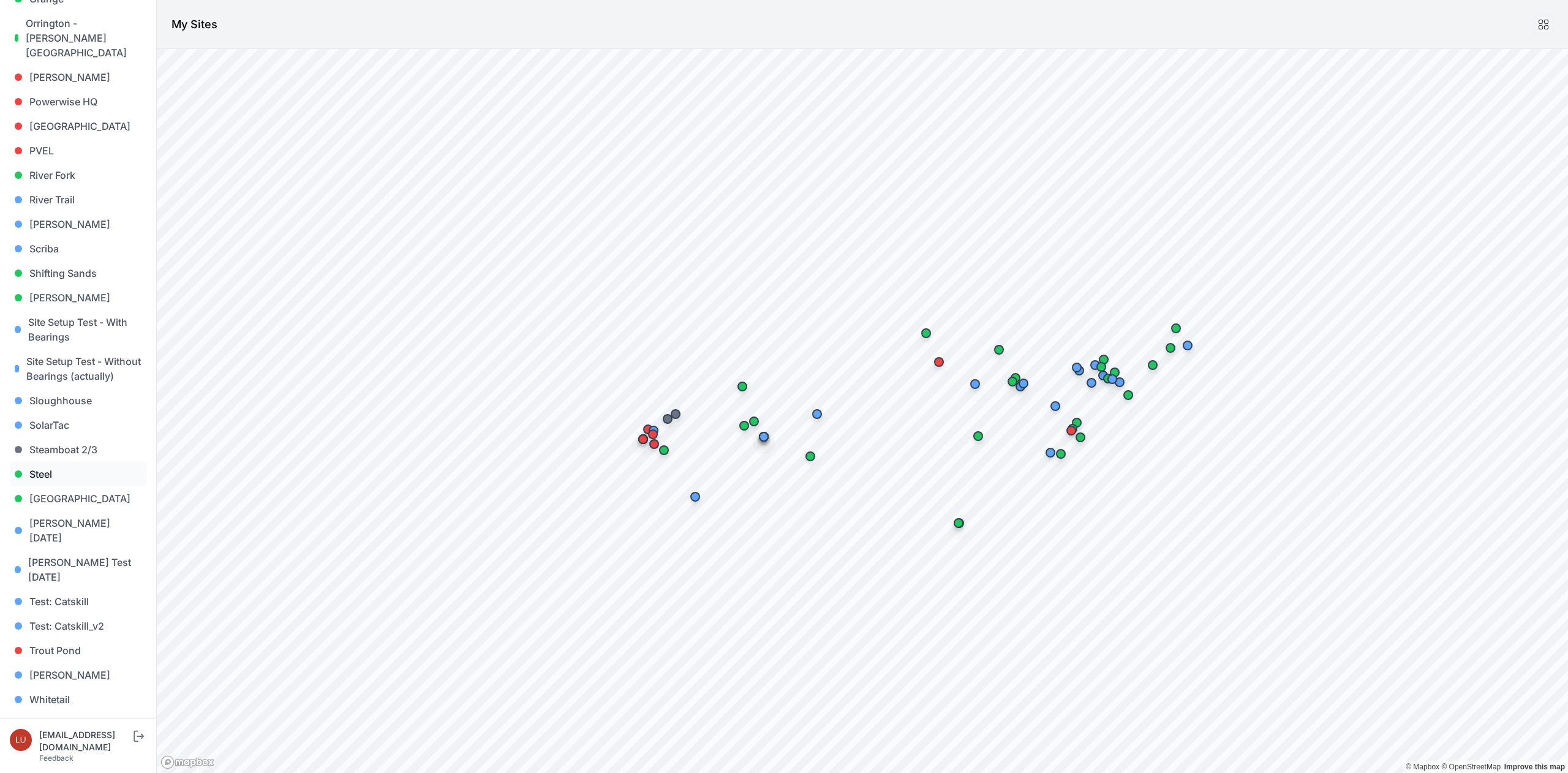
click at [49, 470] on link "Steel" at bounding box center [78, 474] width 136 height 25
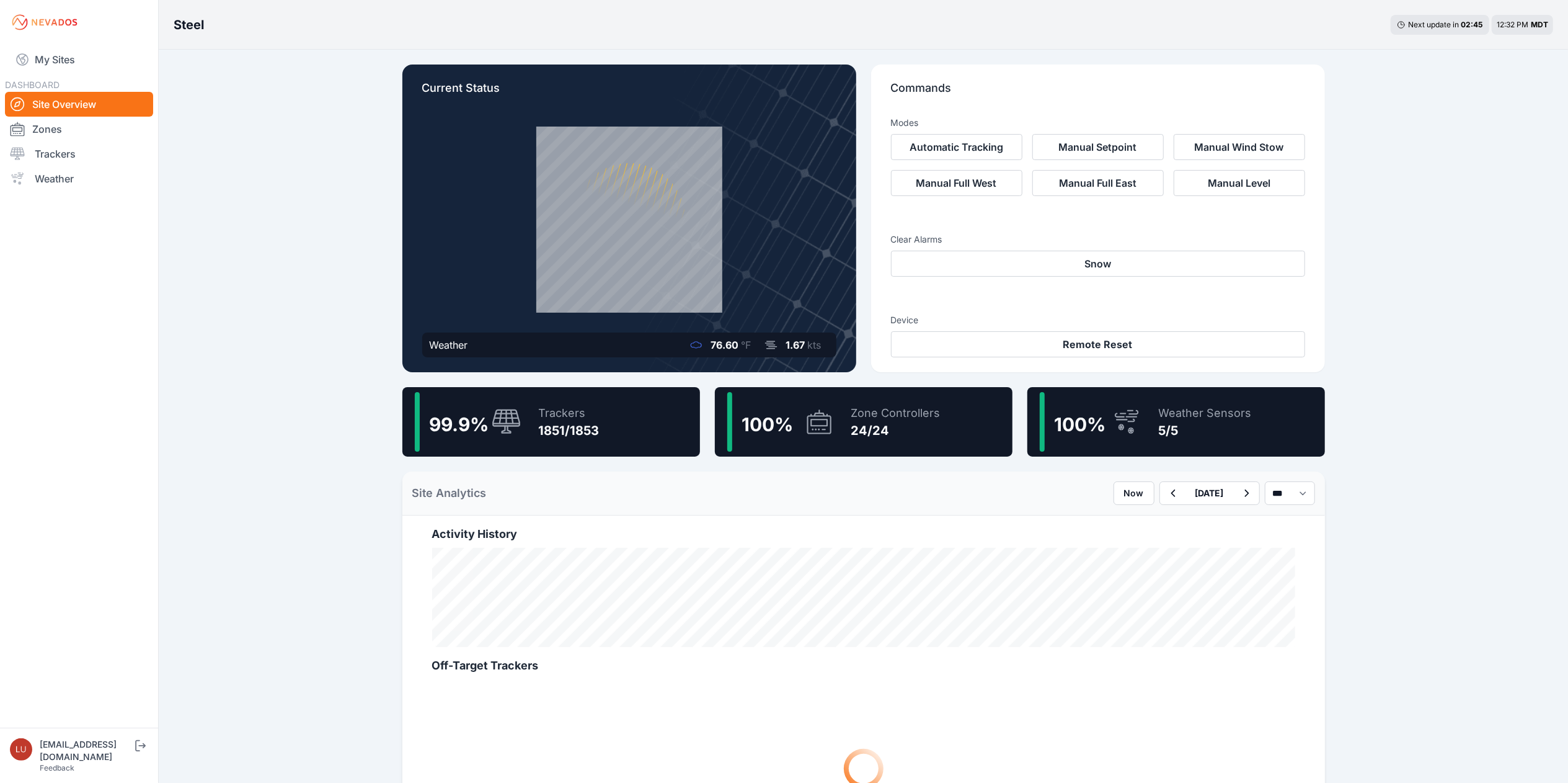
click at [559, 413] on div "Trackers" at bounding box center [569, 413] width 61 height 18
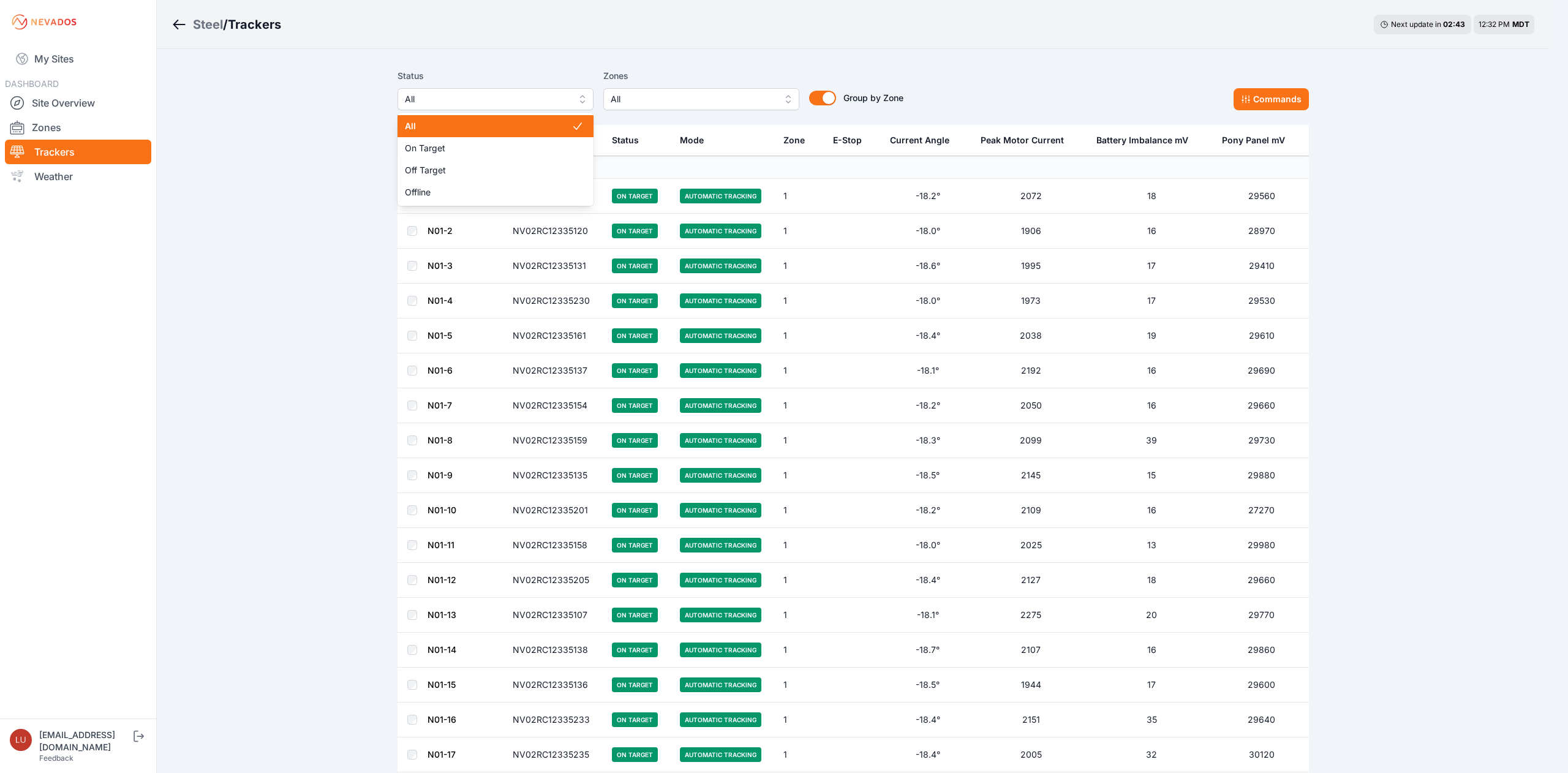
click at [424, 97] on span "All" at bounding box center [486, 99] width 164 height 15
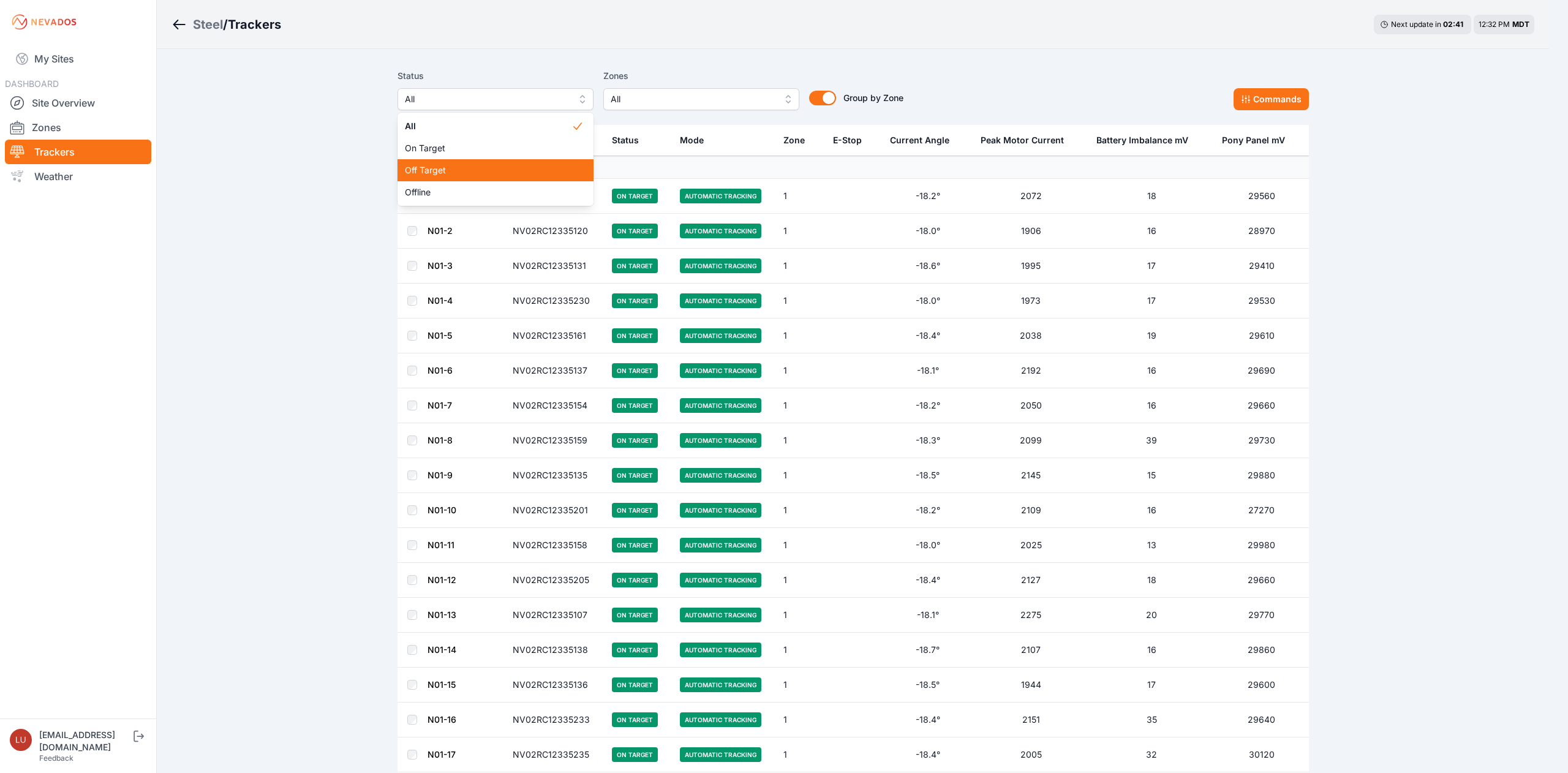
click at [446, 166] on span "Off Target" at bounding box center [488, 169] width 167 height 12
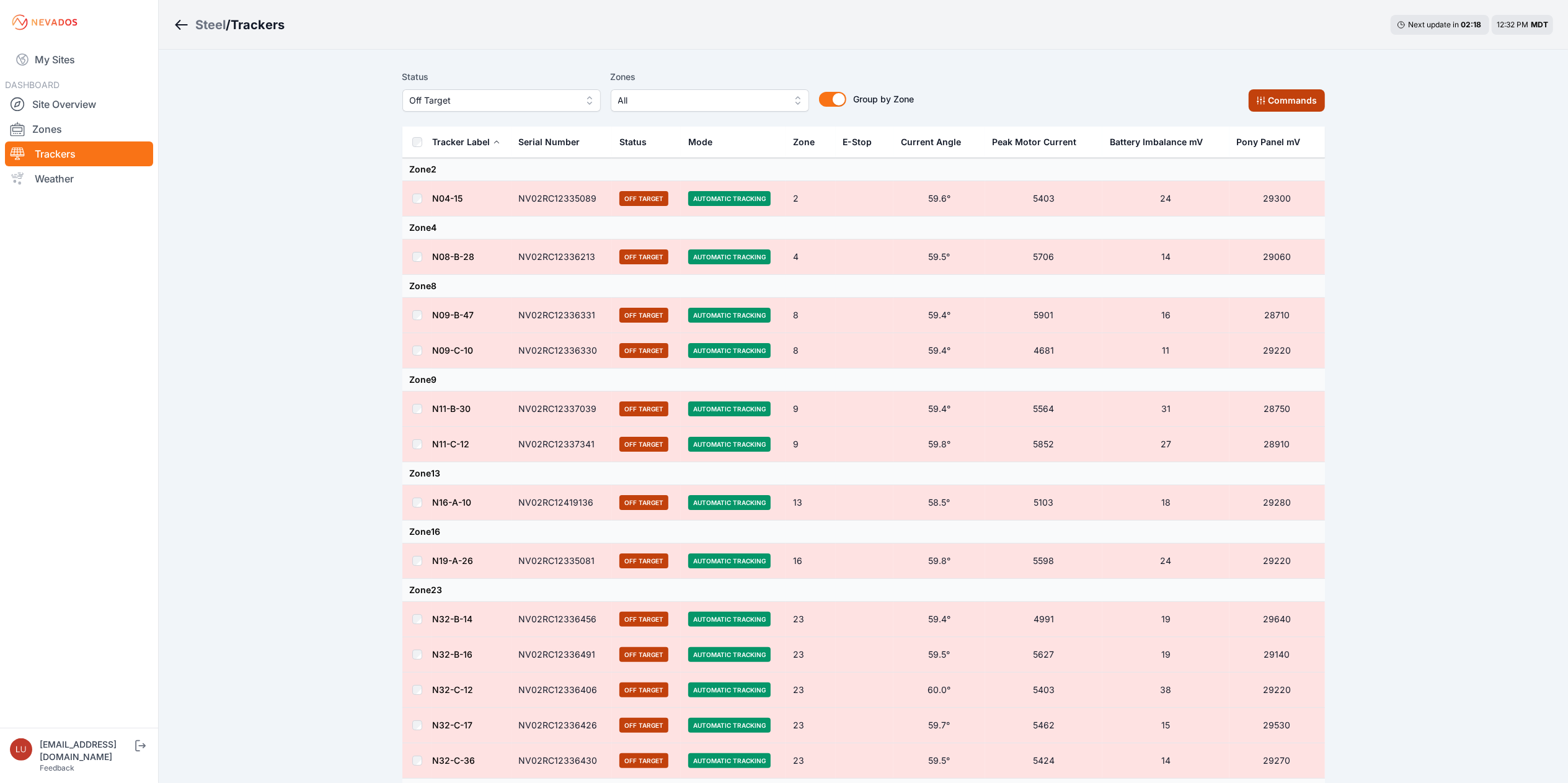
click at [1290, 96] on button "Commands" at bounding box center [1287, 100] width 76 height 22
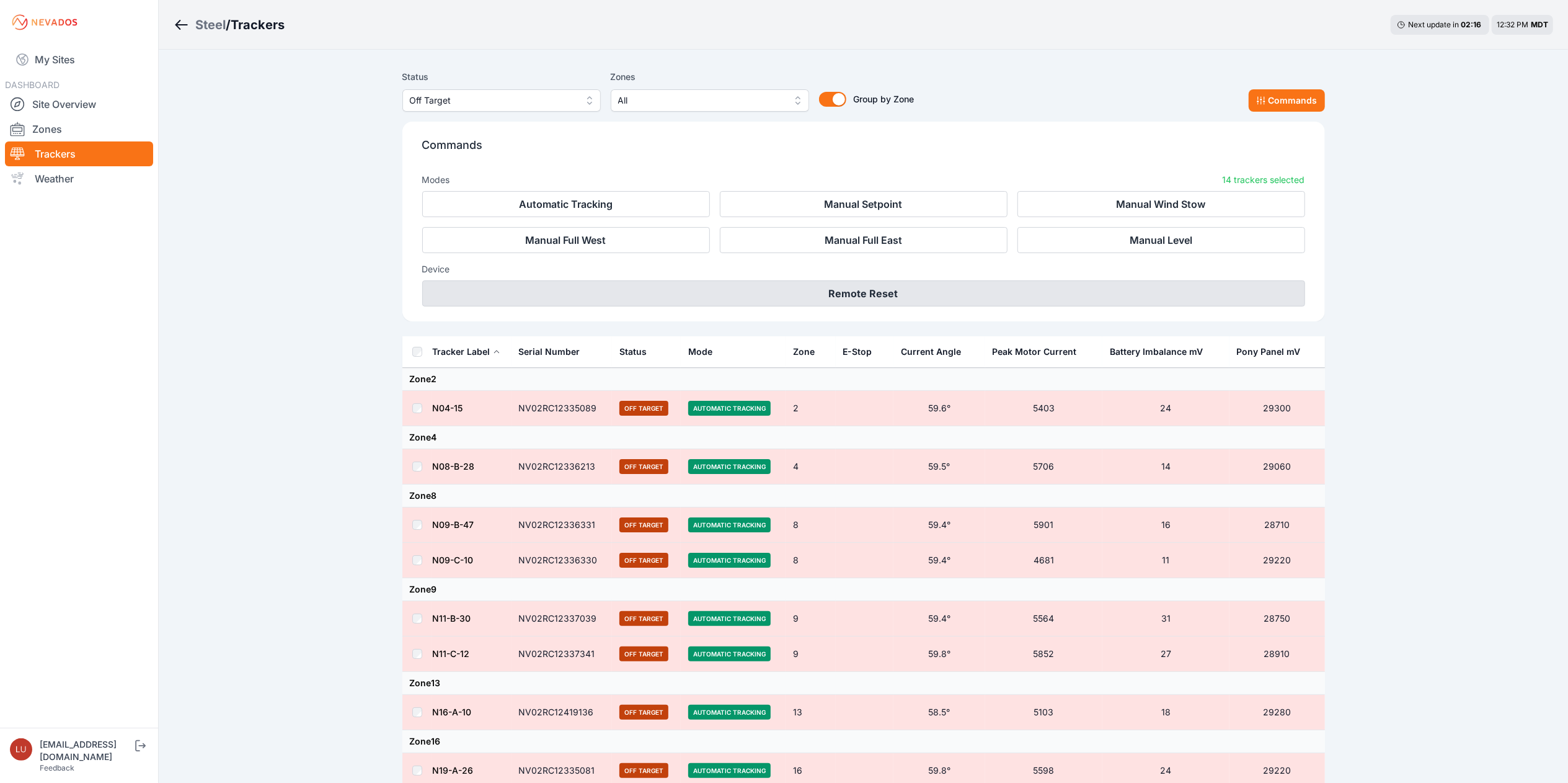
click at [1024, 290] on button "Remote Reset" at bounding box center [863, 293] width 883 height 26
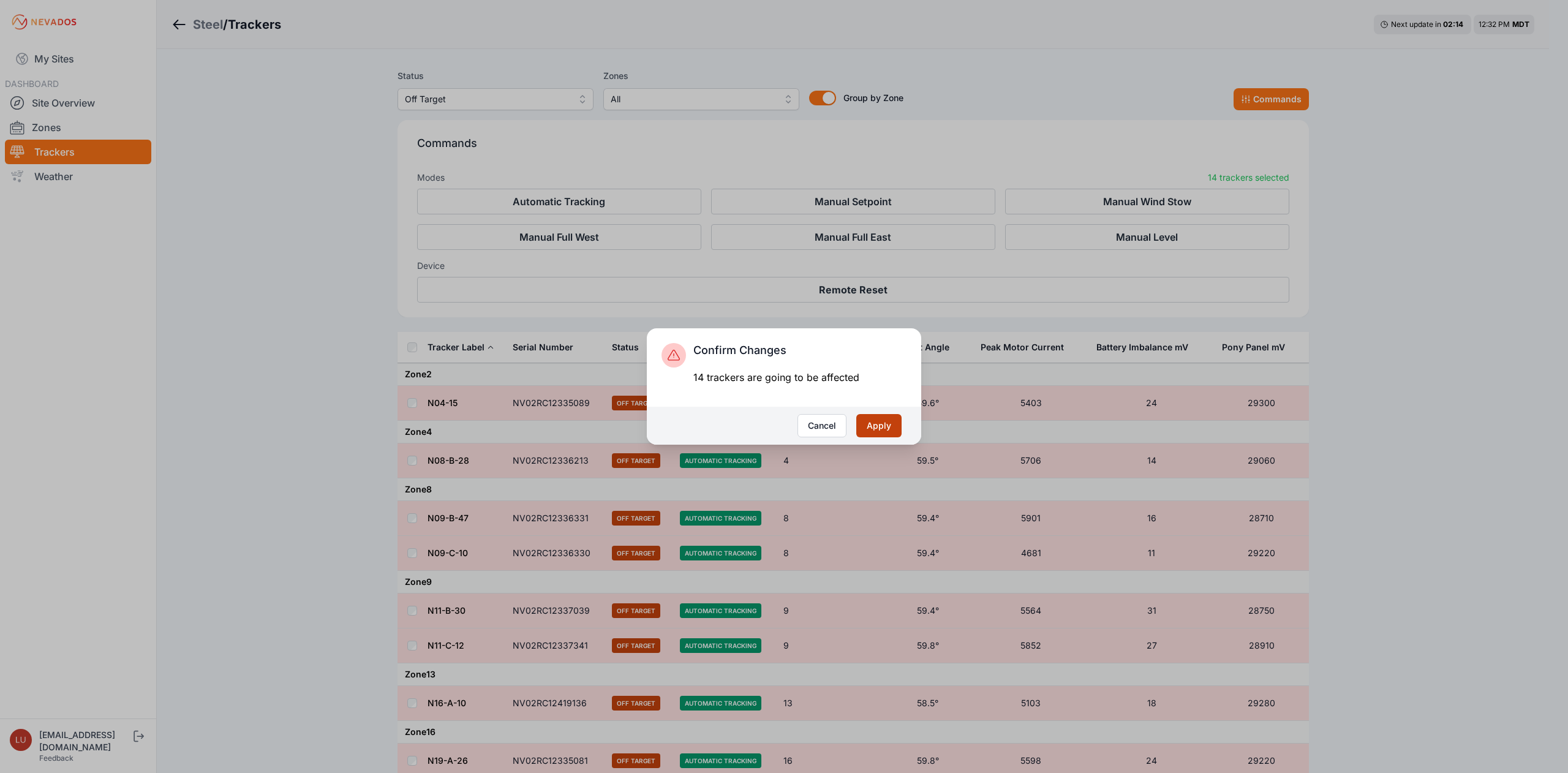
click at [882, 426] on button "Apply" at bounding box center [878, 425] width 45 height 23
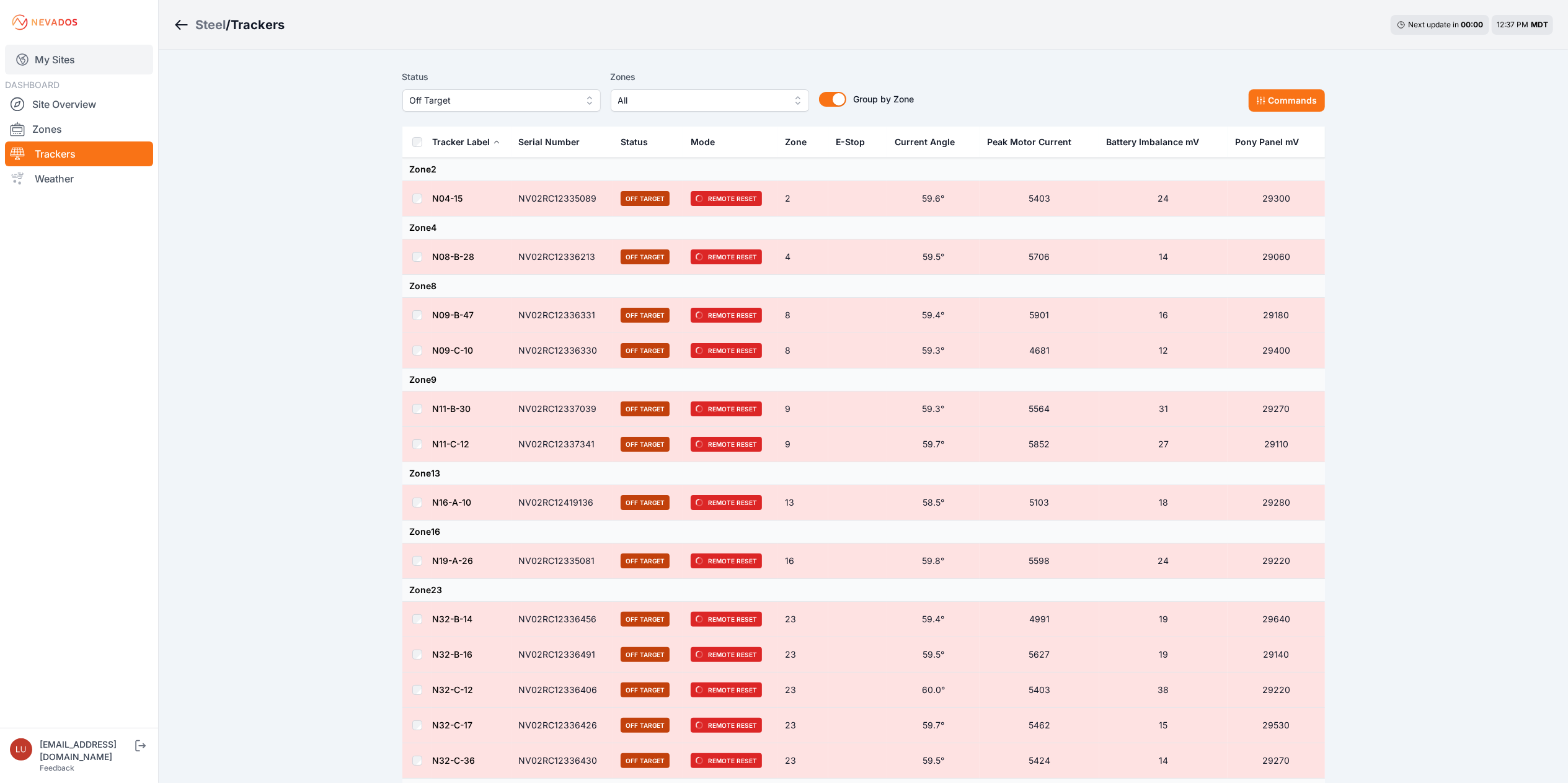
click at [60, 59] on link "My Sites" at bounding box center [79, 59] width 148 height 30
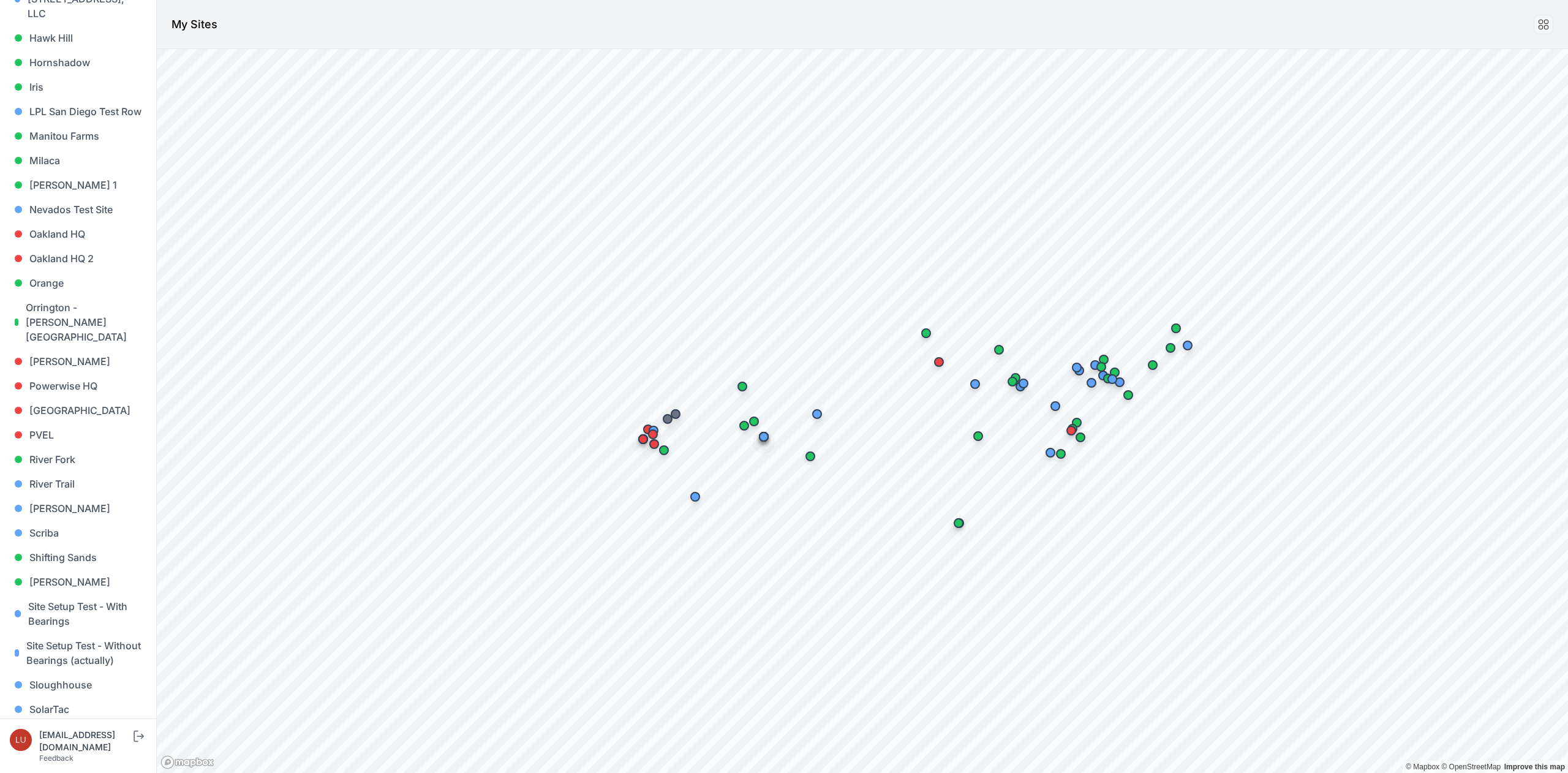
scroll to position [730, 0]
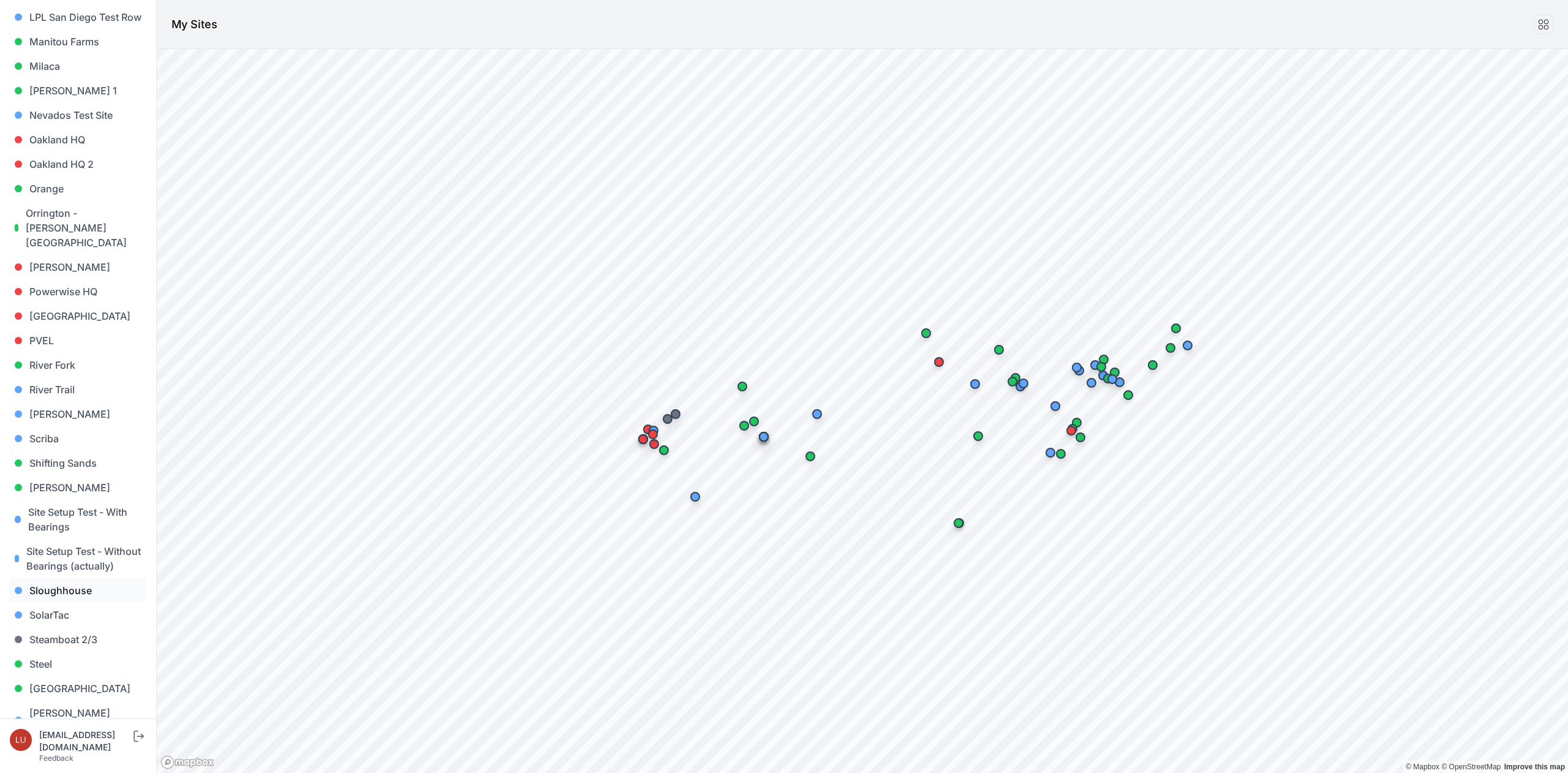
click at [73, 590] on link "Sloughhouse" at bounding box center [78, 590] width 136 height 25
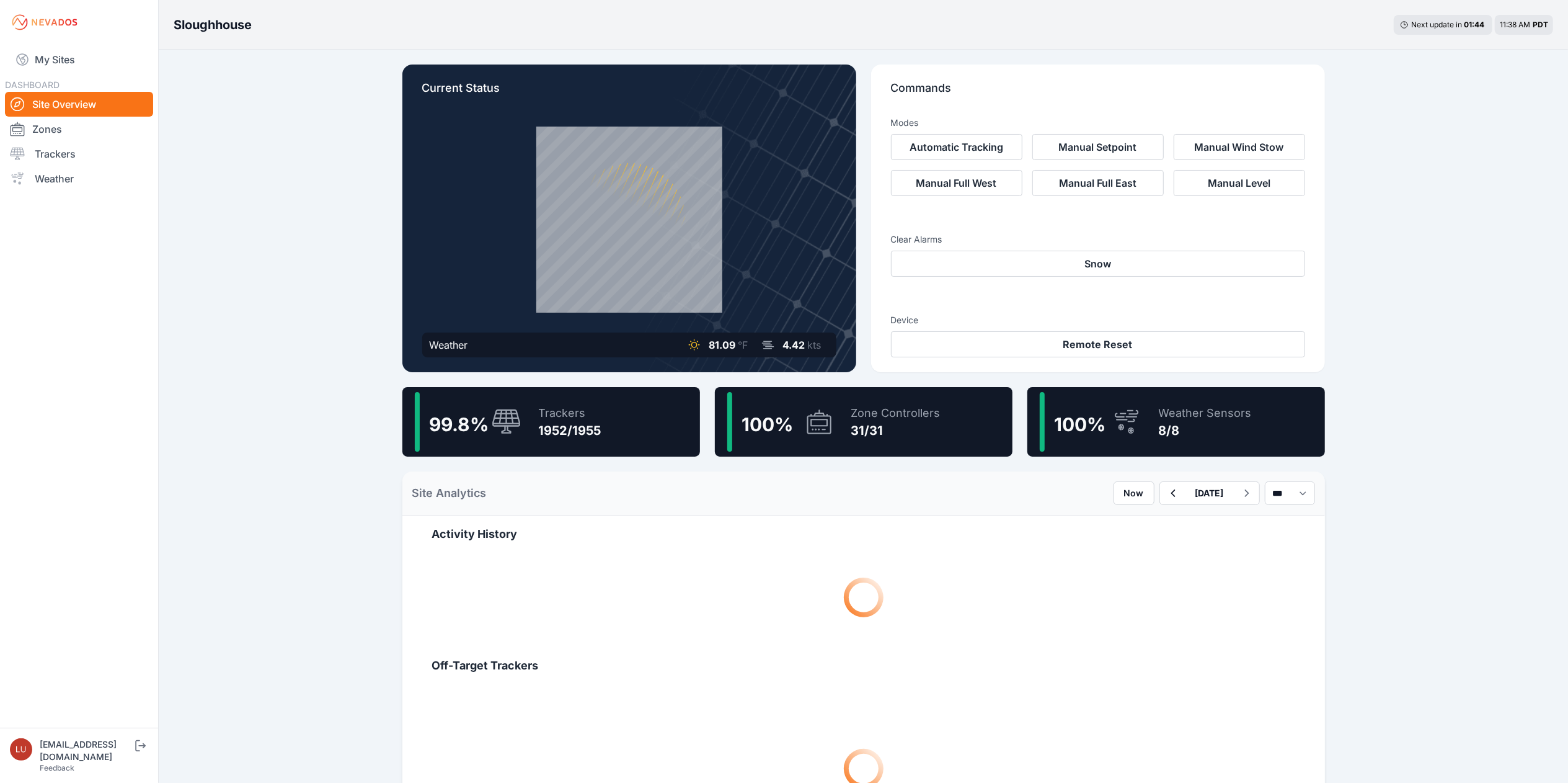
click at [595, 416] on div "Trackers" at bounding box center [570, 413] width 63 height 18
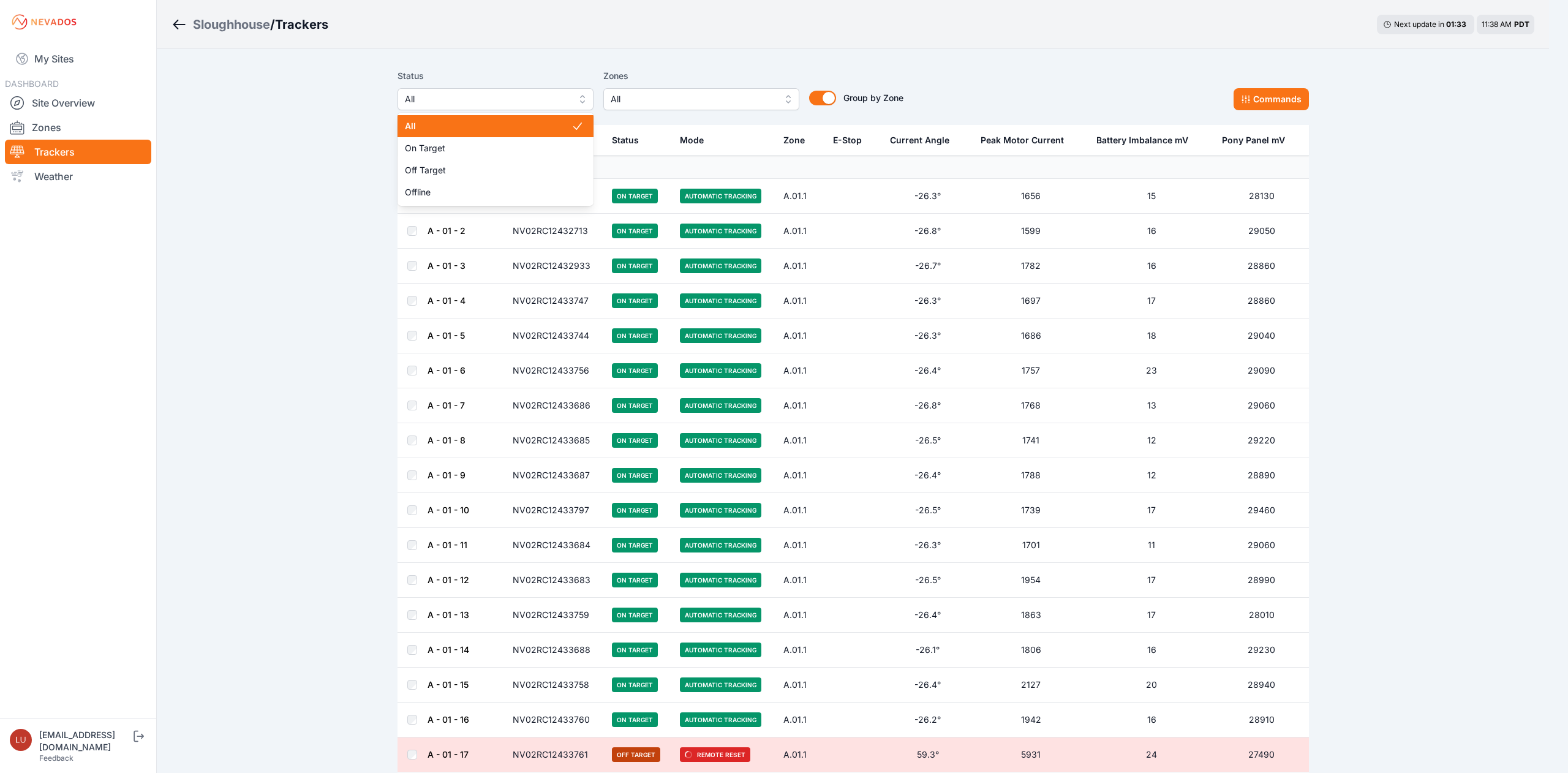
click at [517, 104] on span "All" at bounding box center [486, 99] width 164 height 15
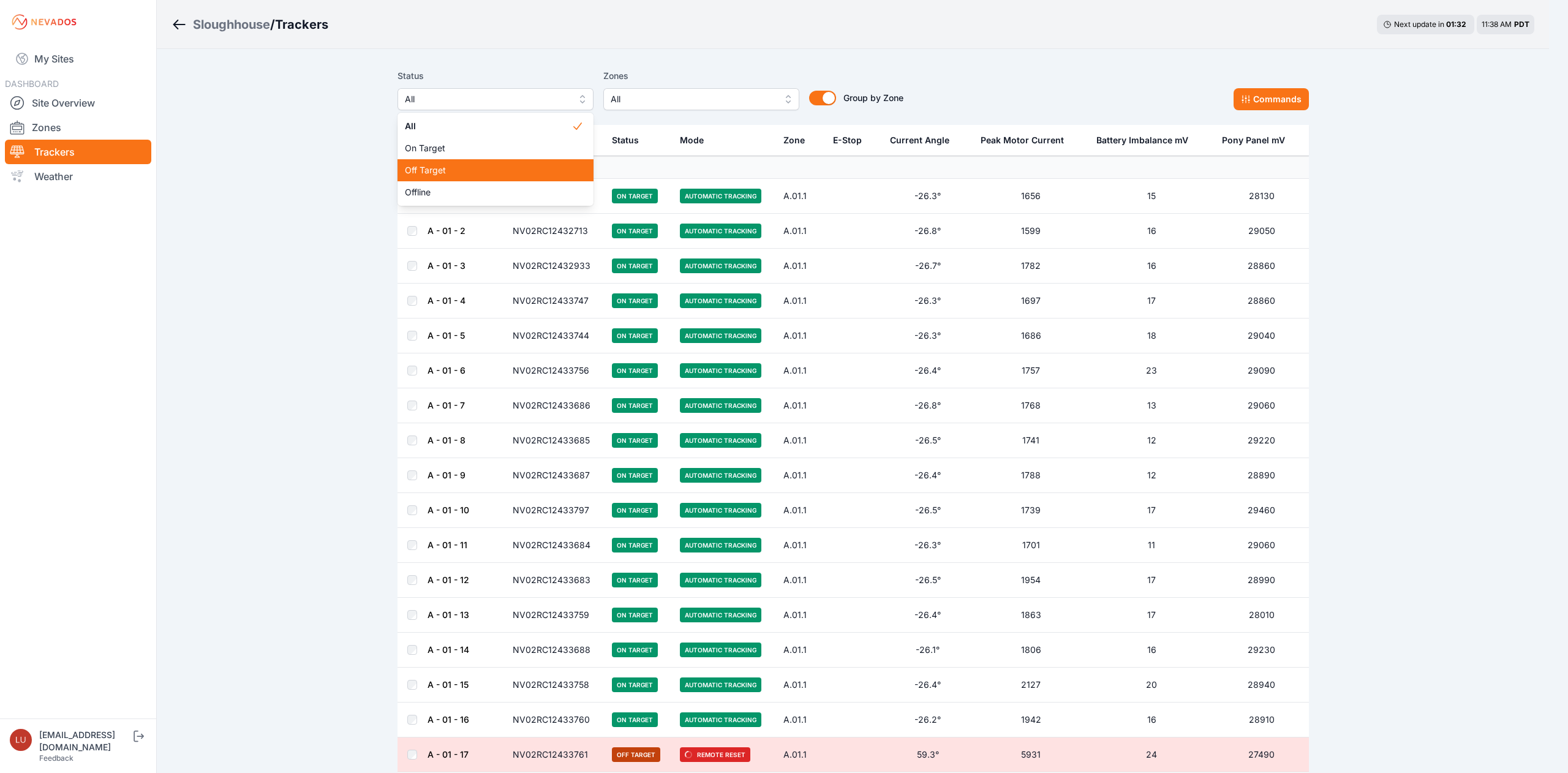
click at [494, 173] on span "Off Target" at bounding box center [488, 169] width 167 height 12
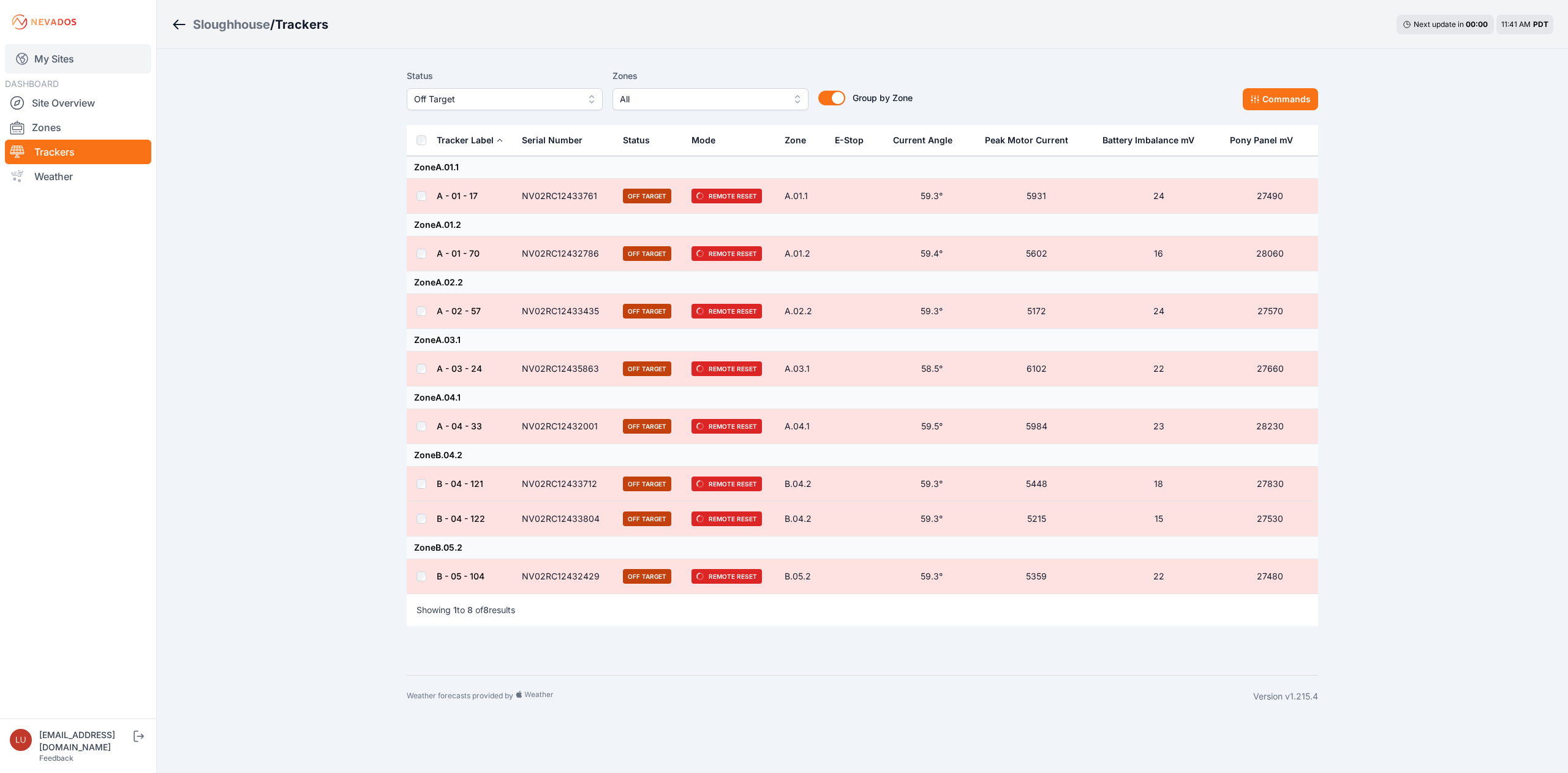
click at [79, 59] on link "My Sites" at bounding box center [78, 59] width 147 height 29
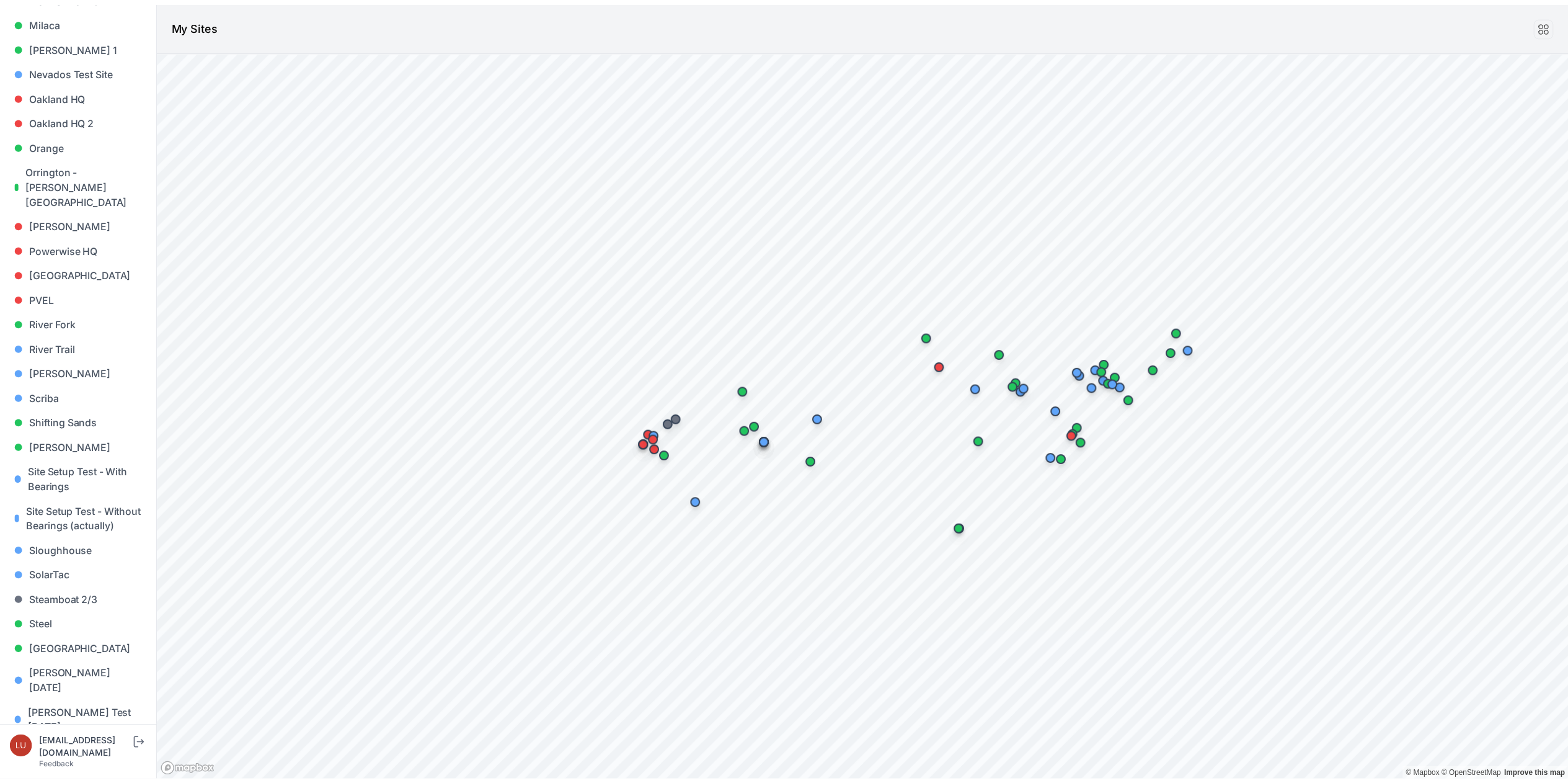
scroll to position [791, 0]
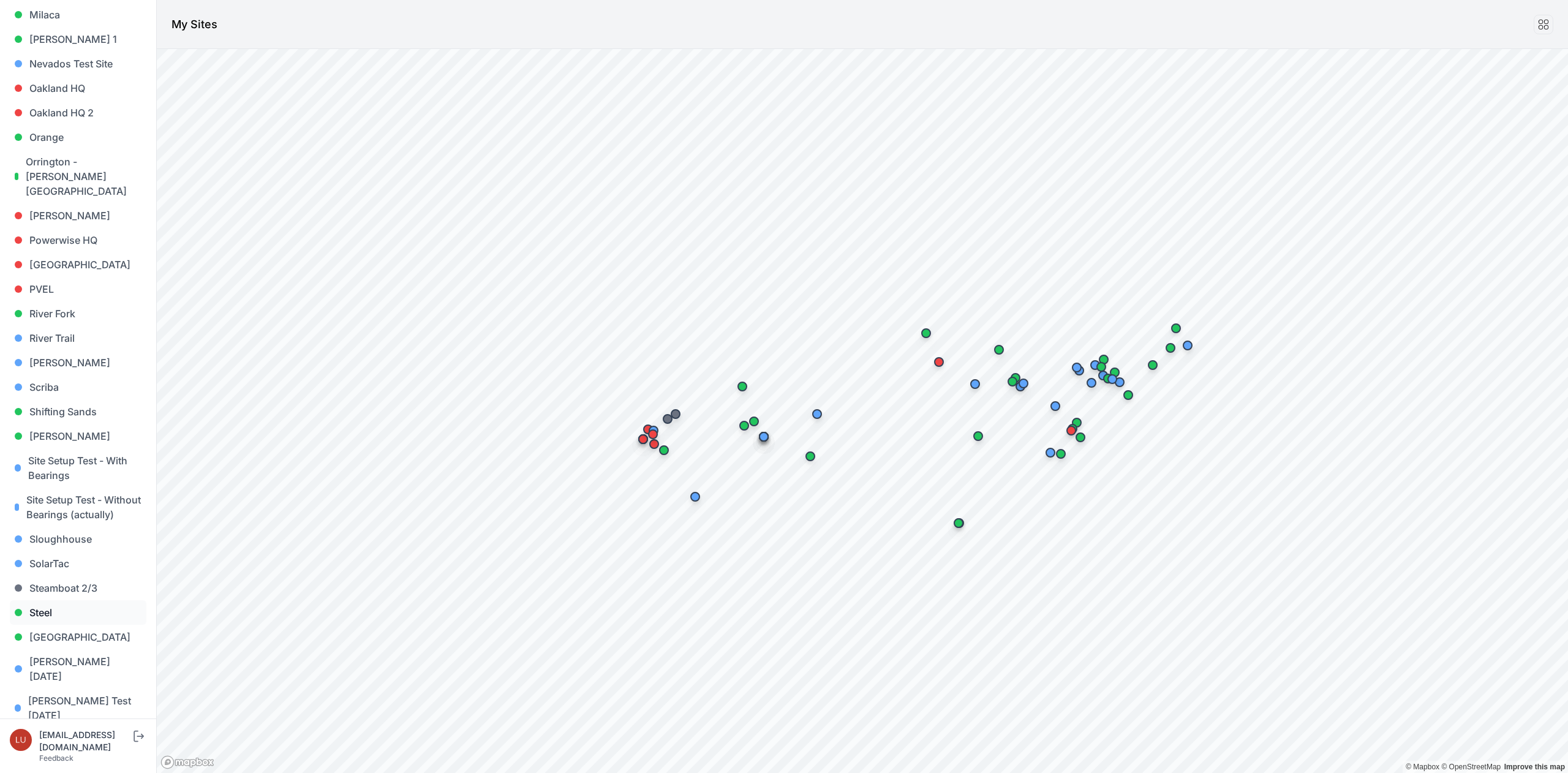
click at [47, 612] on link "Steel" at bounding box center [78, 612] width 136 height 25
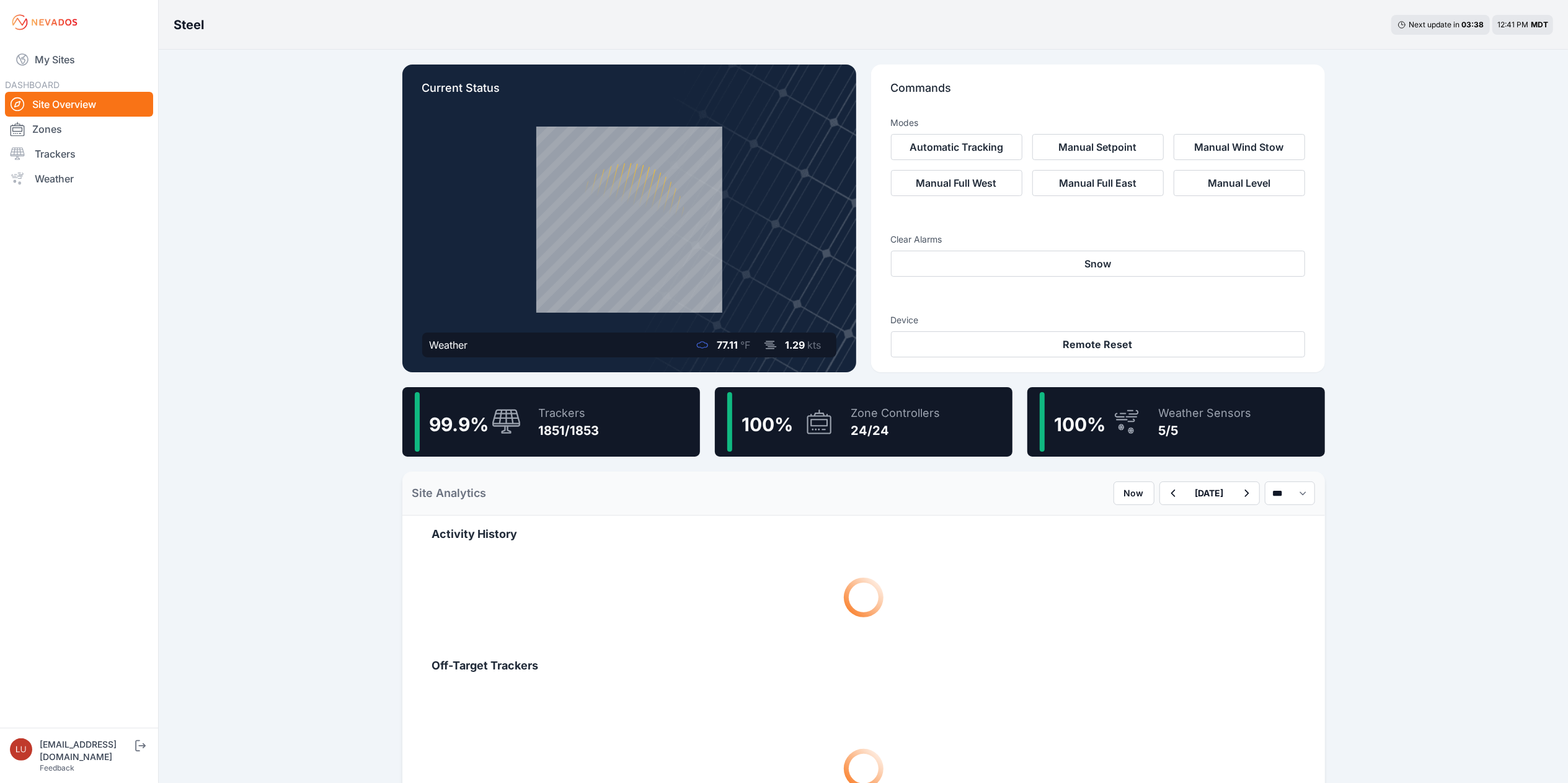
click at [669, 409] on div "99.9 % Trackers 1851/1853" at bounding box center [551, 421] width 298 height 70
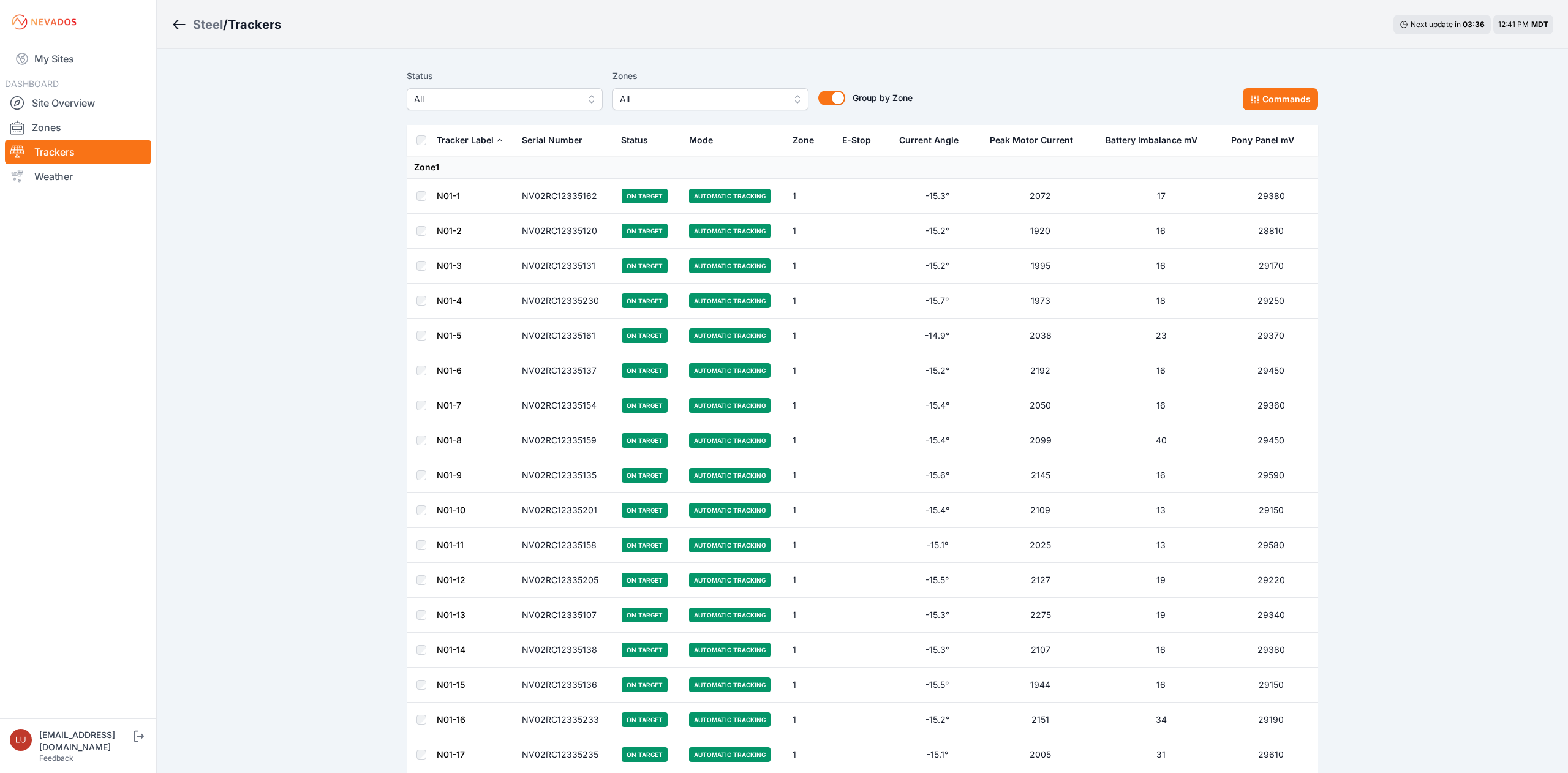
click at [523, 97] on span "All" at bounding box center [495, 99] width 164 height 15
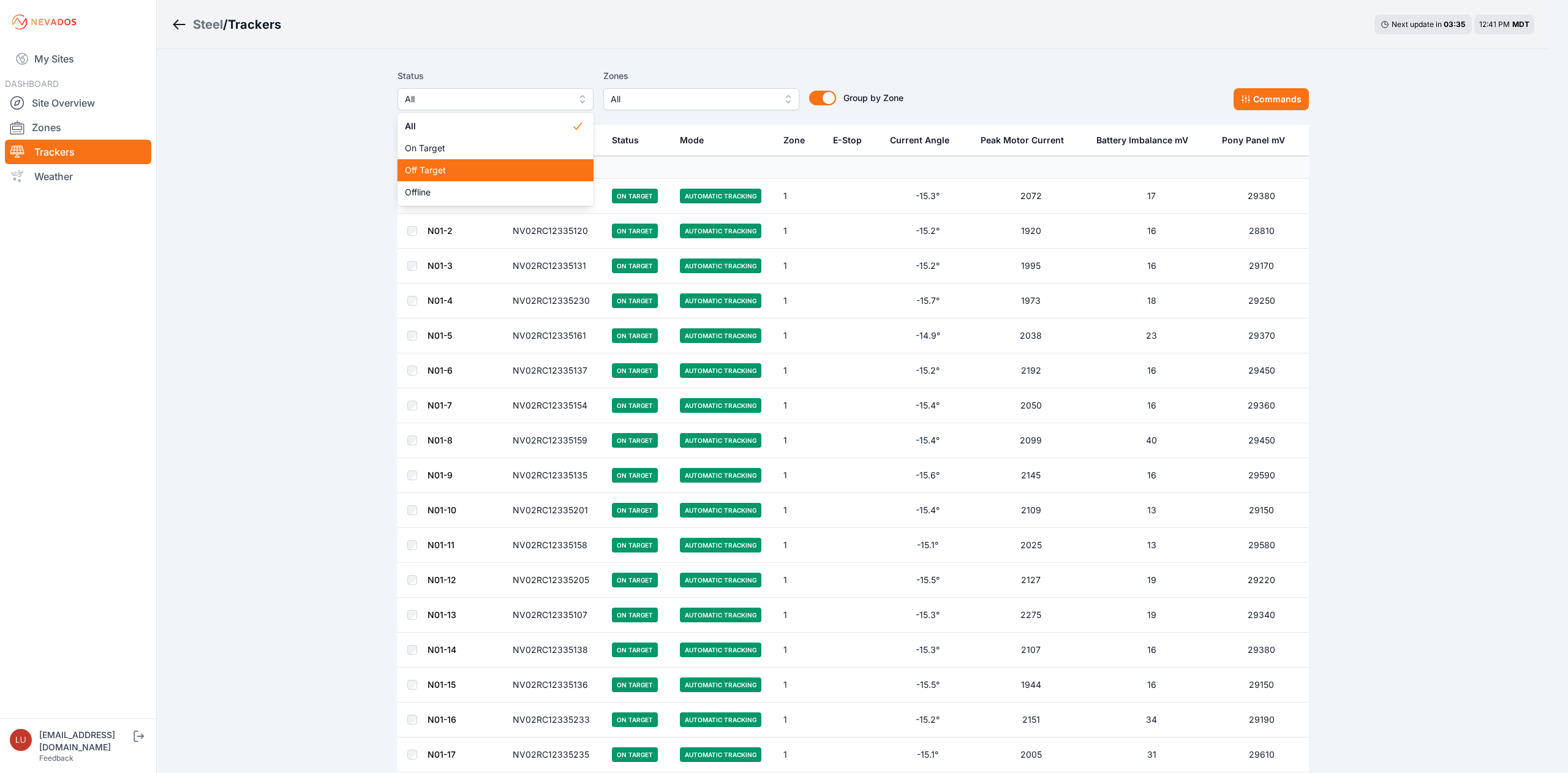
click at [522, 171] on span "Off Target" at bounding box center [488, 169] width 167 height 12
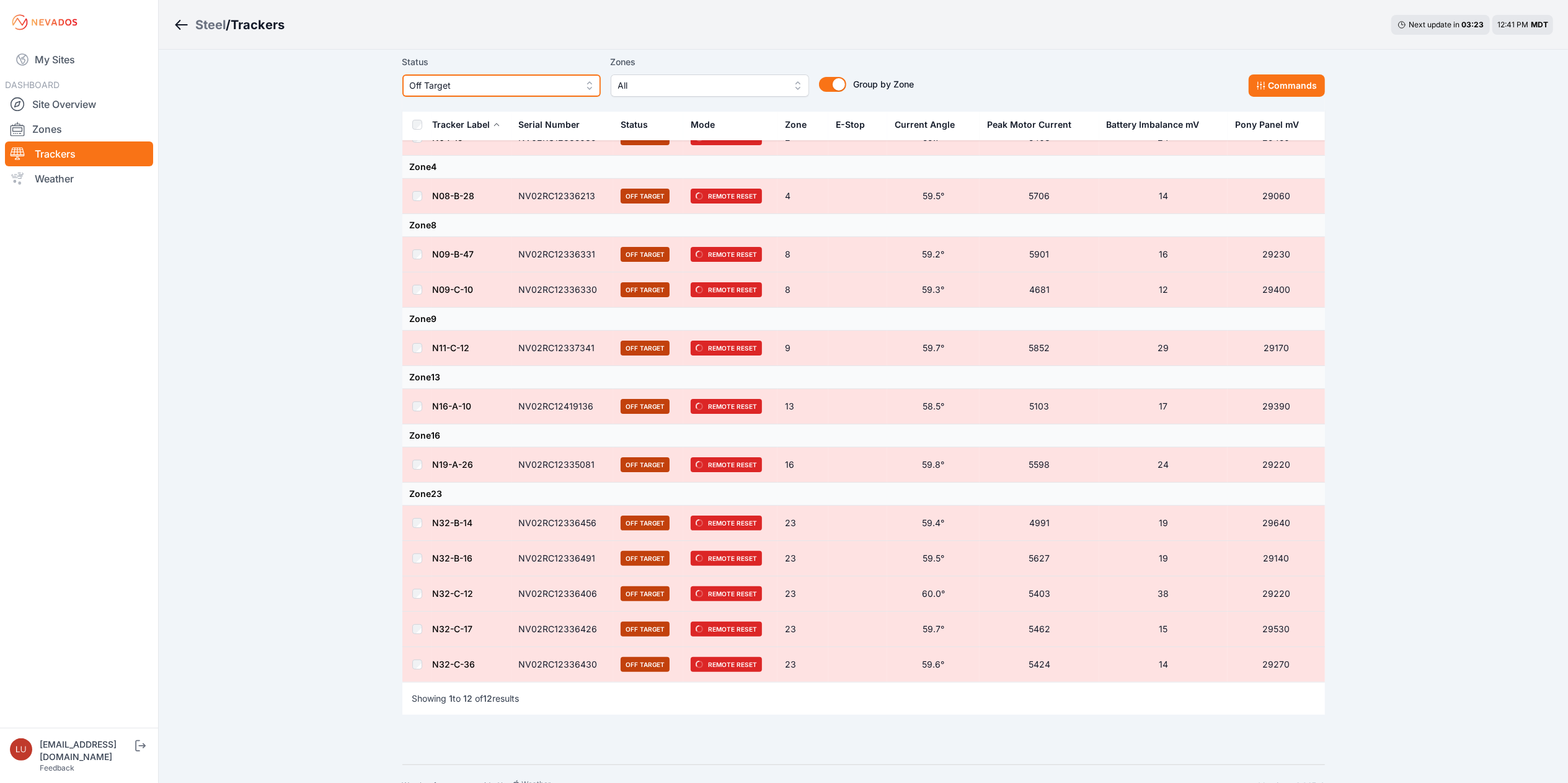
scroll to position [58, 0]
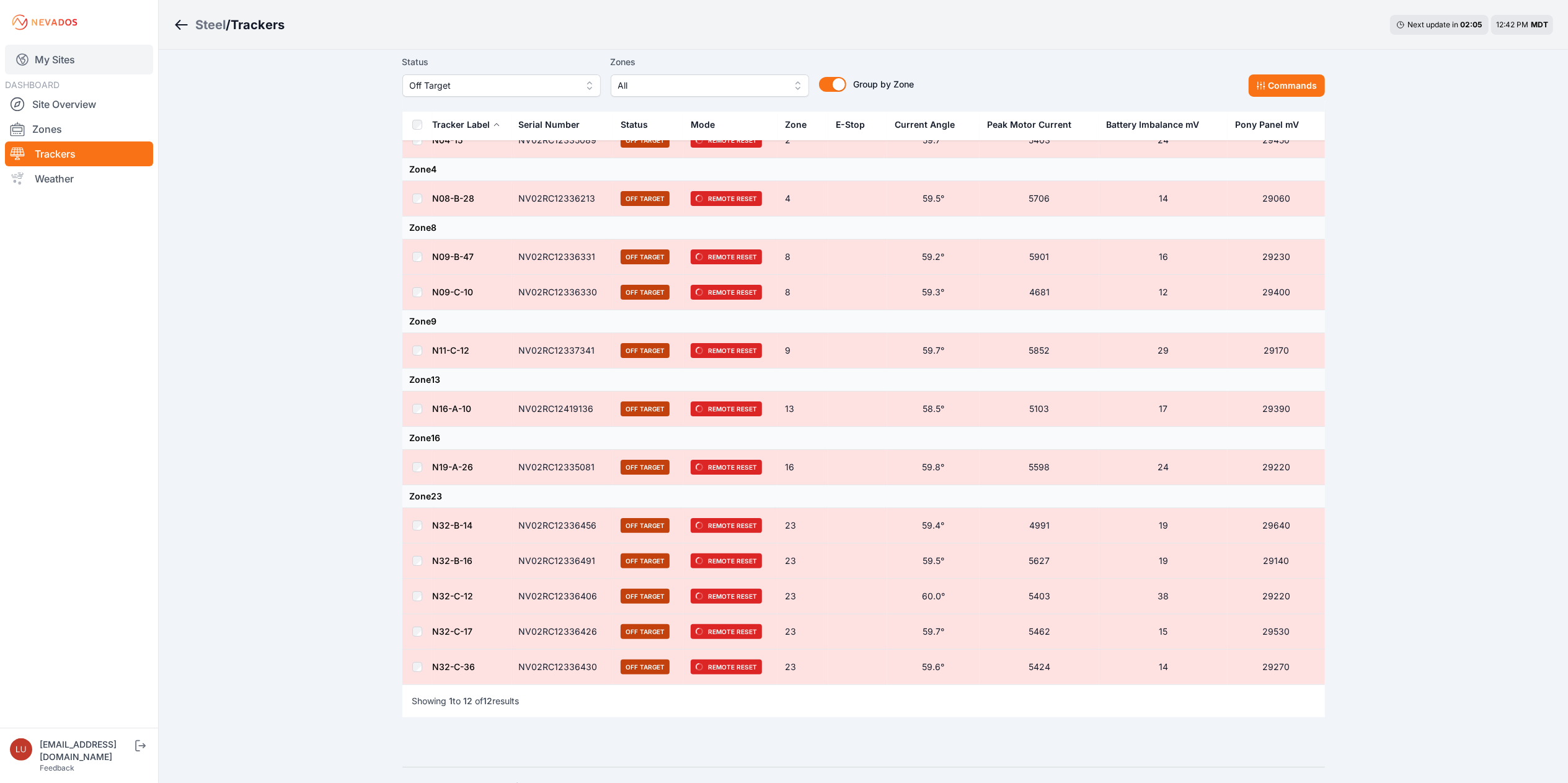
click at [72, 59] on link "My Sites" at bounding box center [79, 59] width 148 height 30
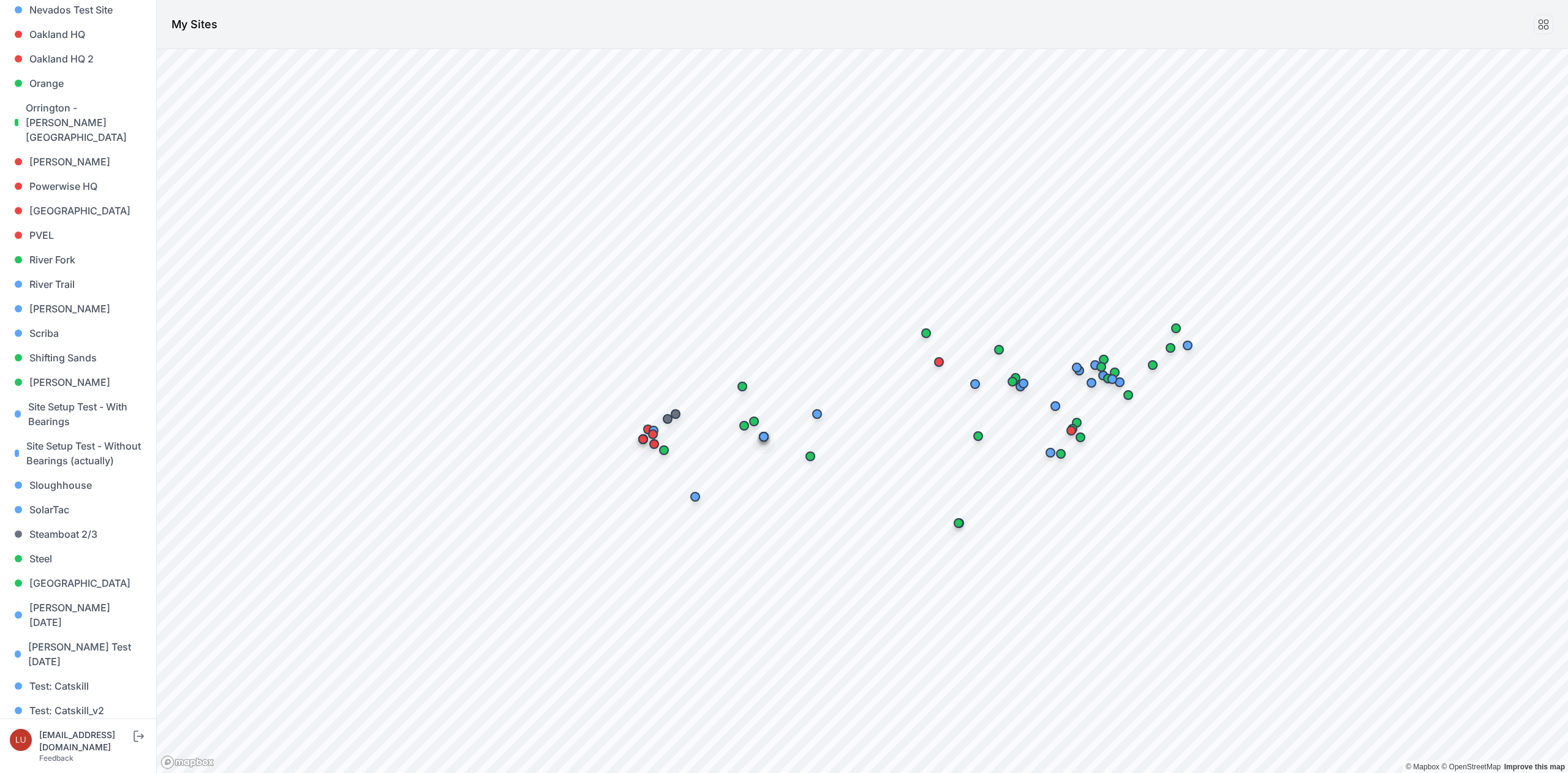
scroll to position [854, 0]
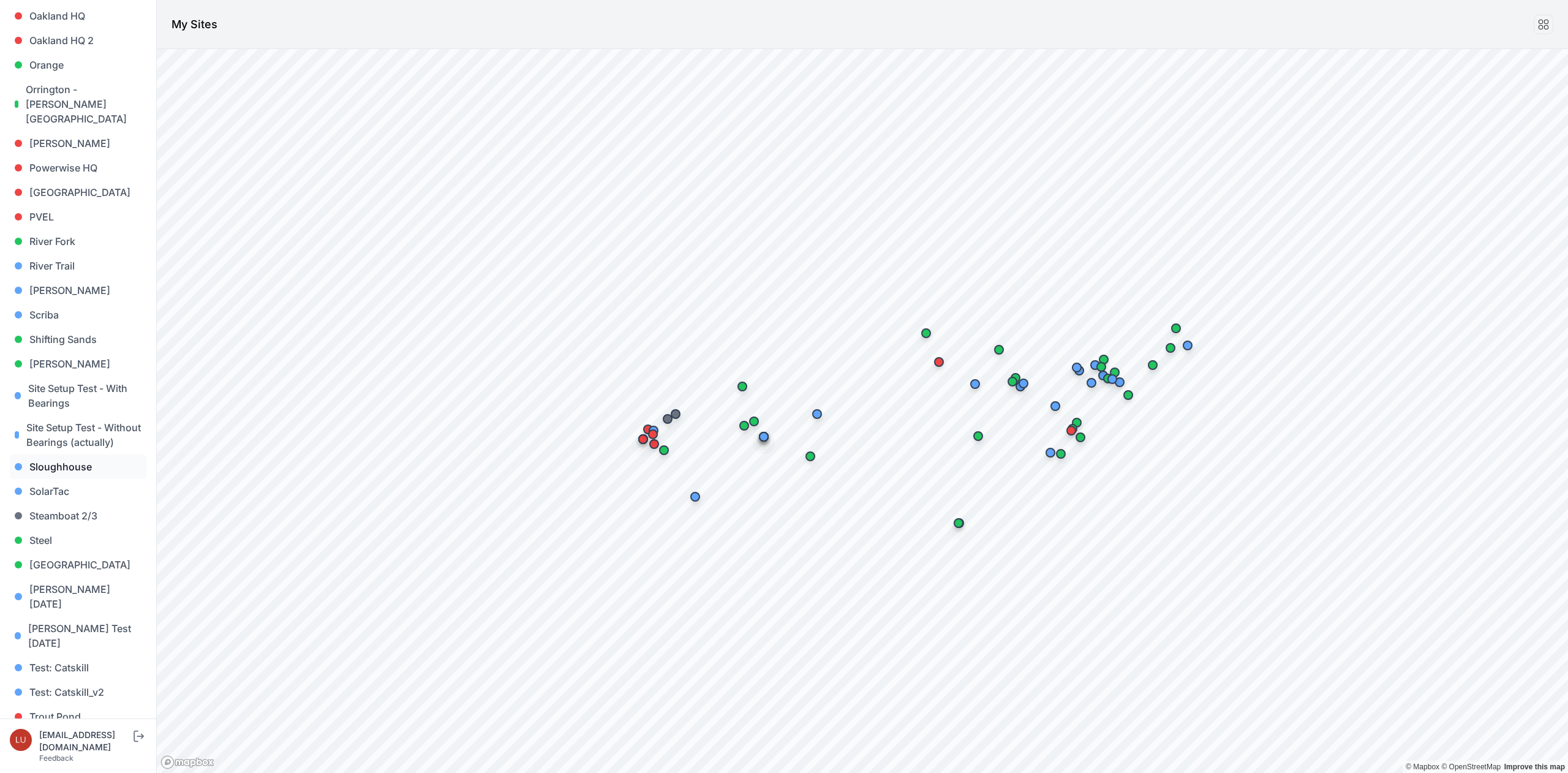
click at [77, 470] on link "Sloughhouse" at bounding box center [78, 466] width 136 height 25
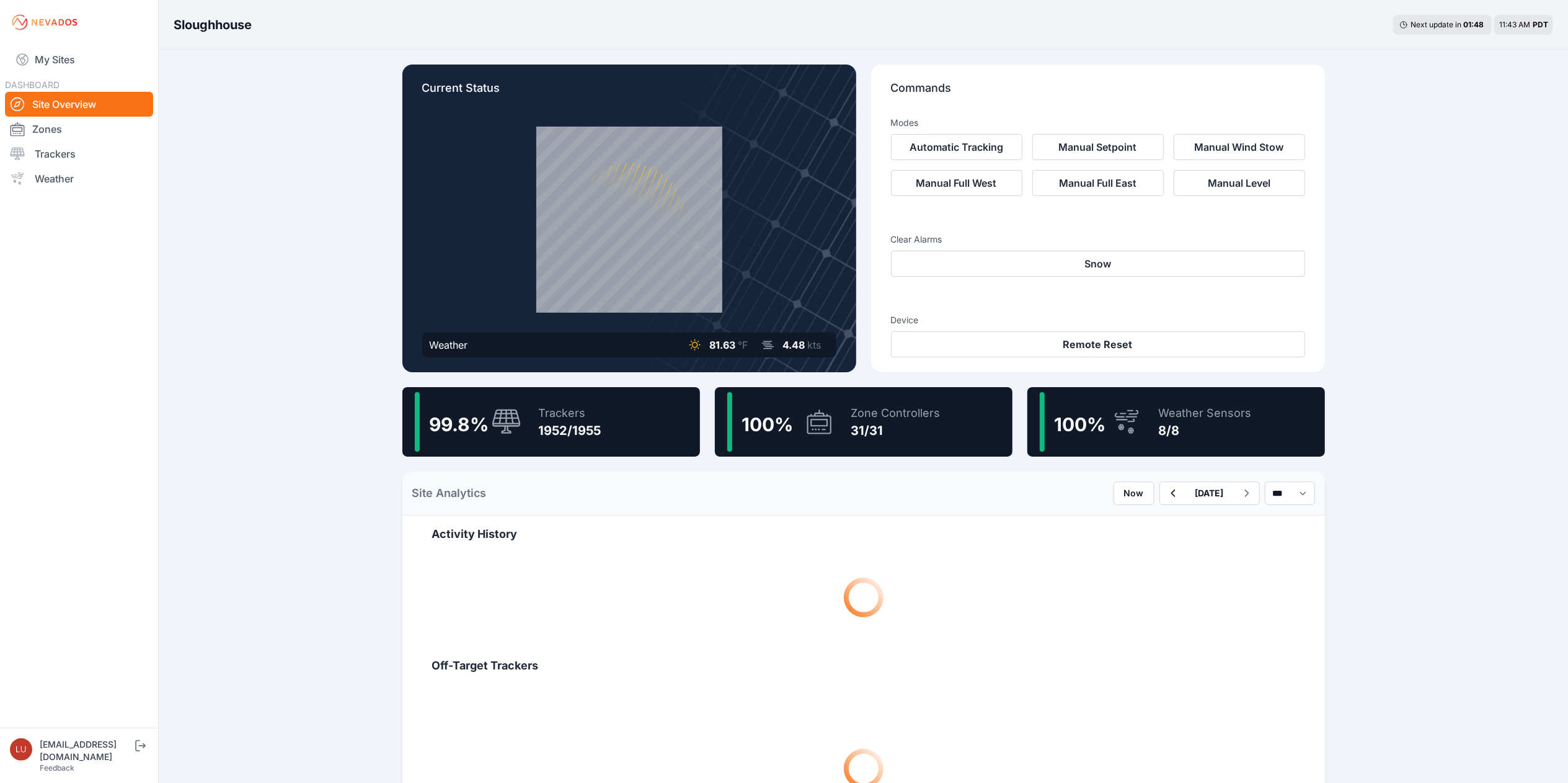
click at [602, 417] on div "99.8 % Trackers 1952/1955" at bounding box center [551, 421] width 298 height 70
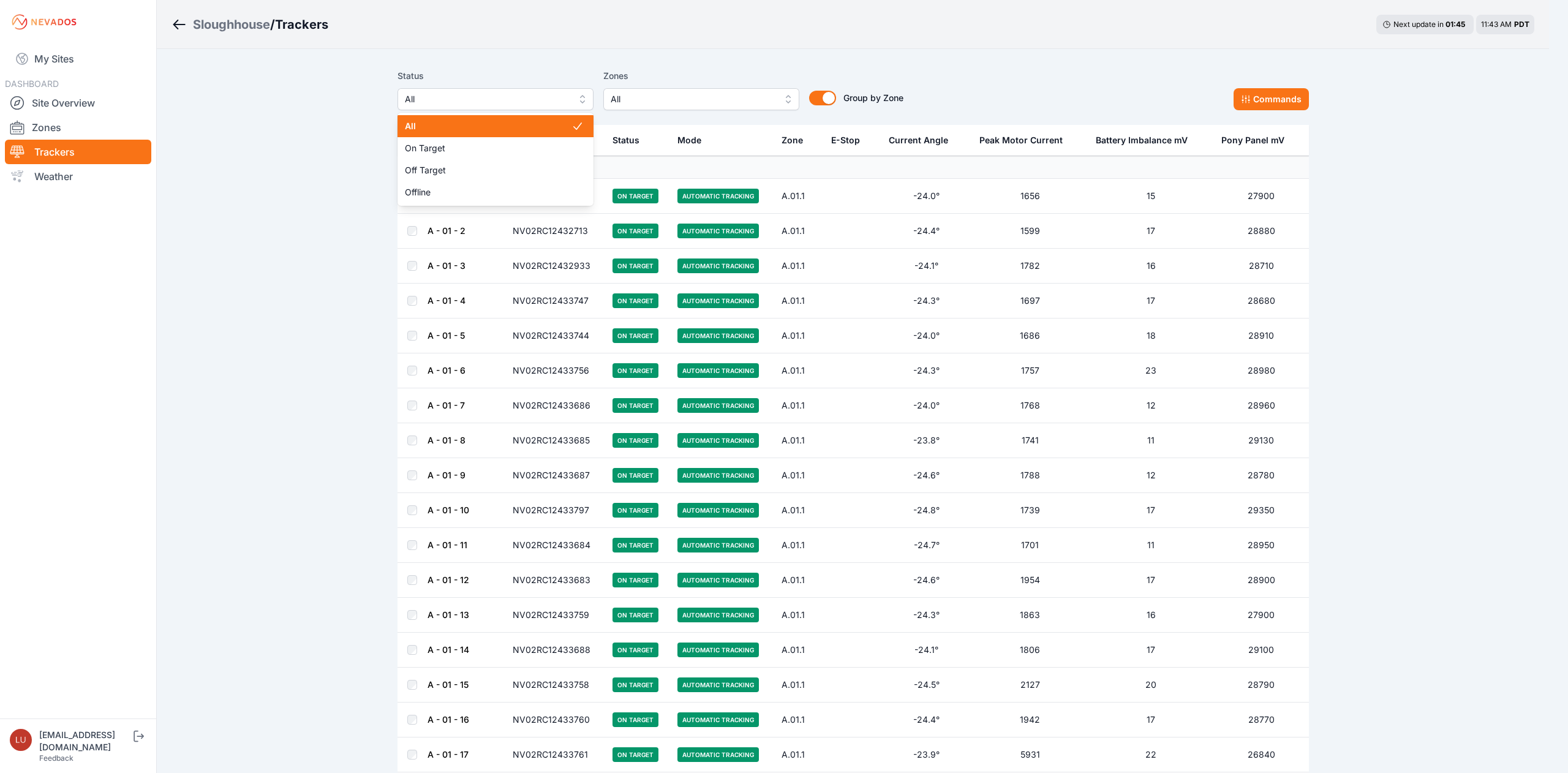
click at [538, 92] on span "All" at bounding box center [486, 99] width 164 height 15
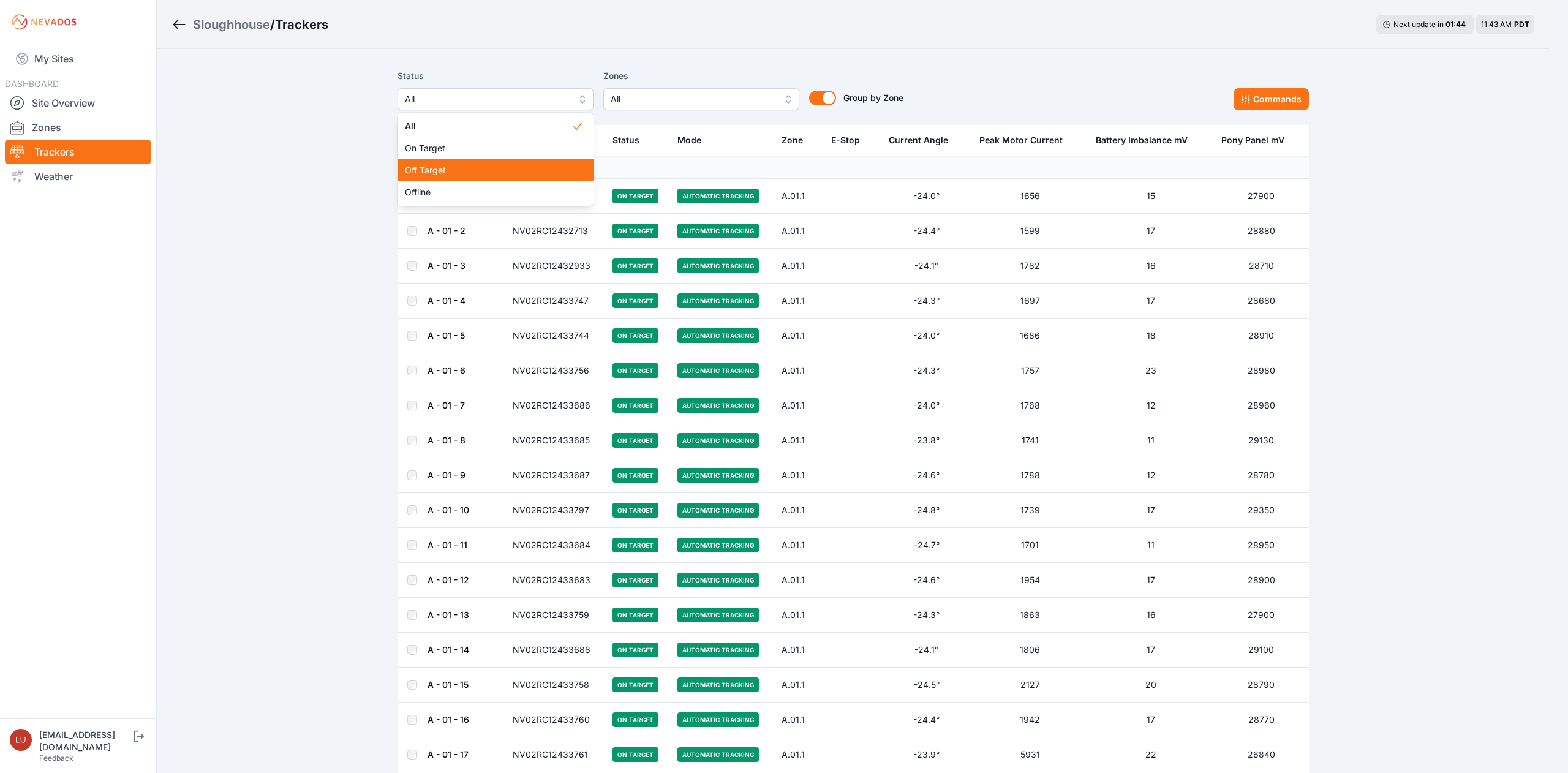
click at [487, 171] on span "Off Target" at bounding box center [488, 169] width 167 height 12
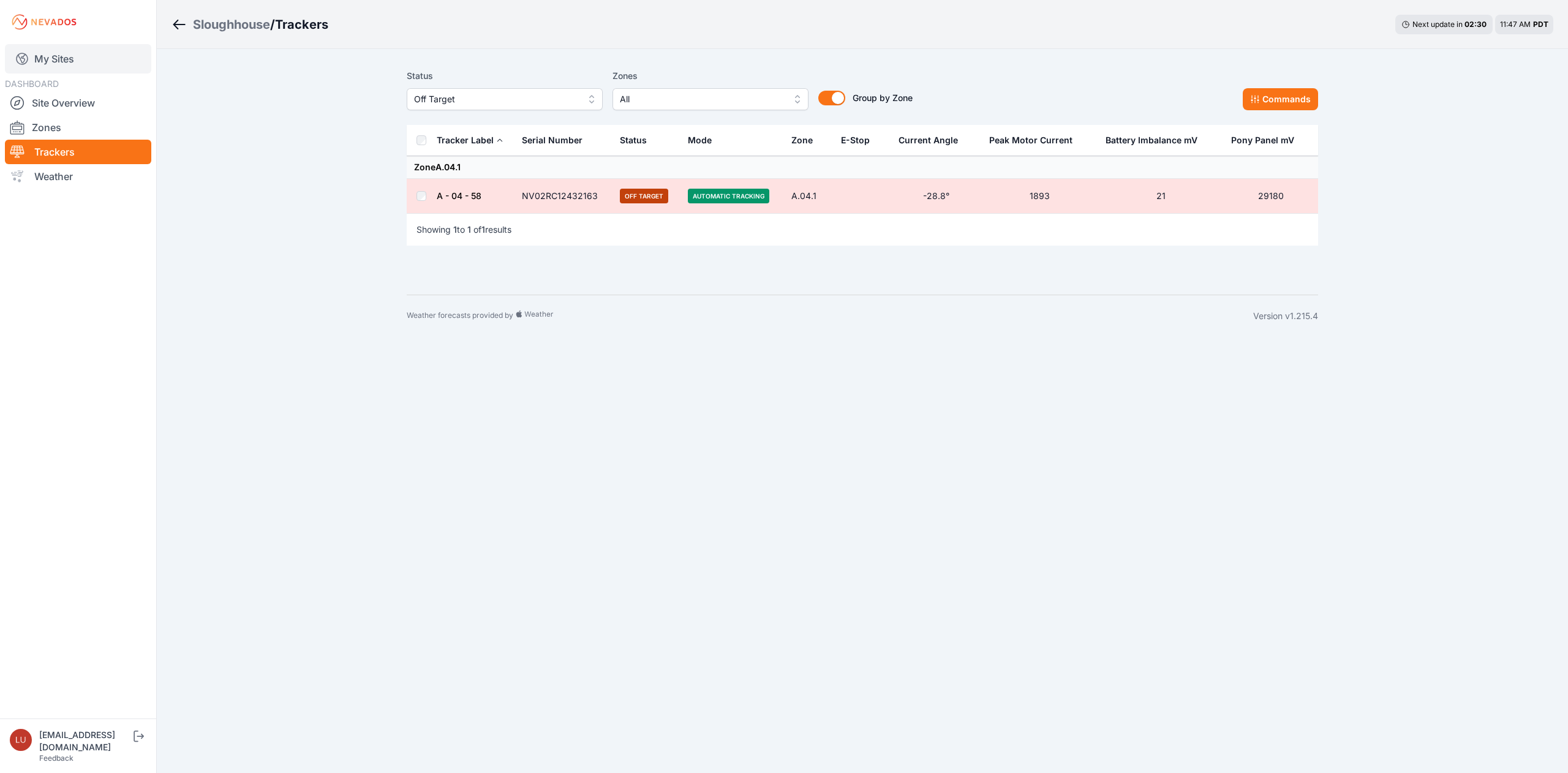
click at [77, 56] on link "My Sites" at bounding box center [78, 59] width 147 height 29
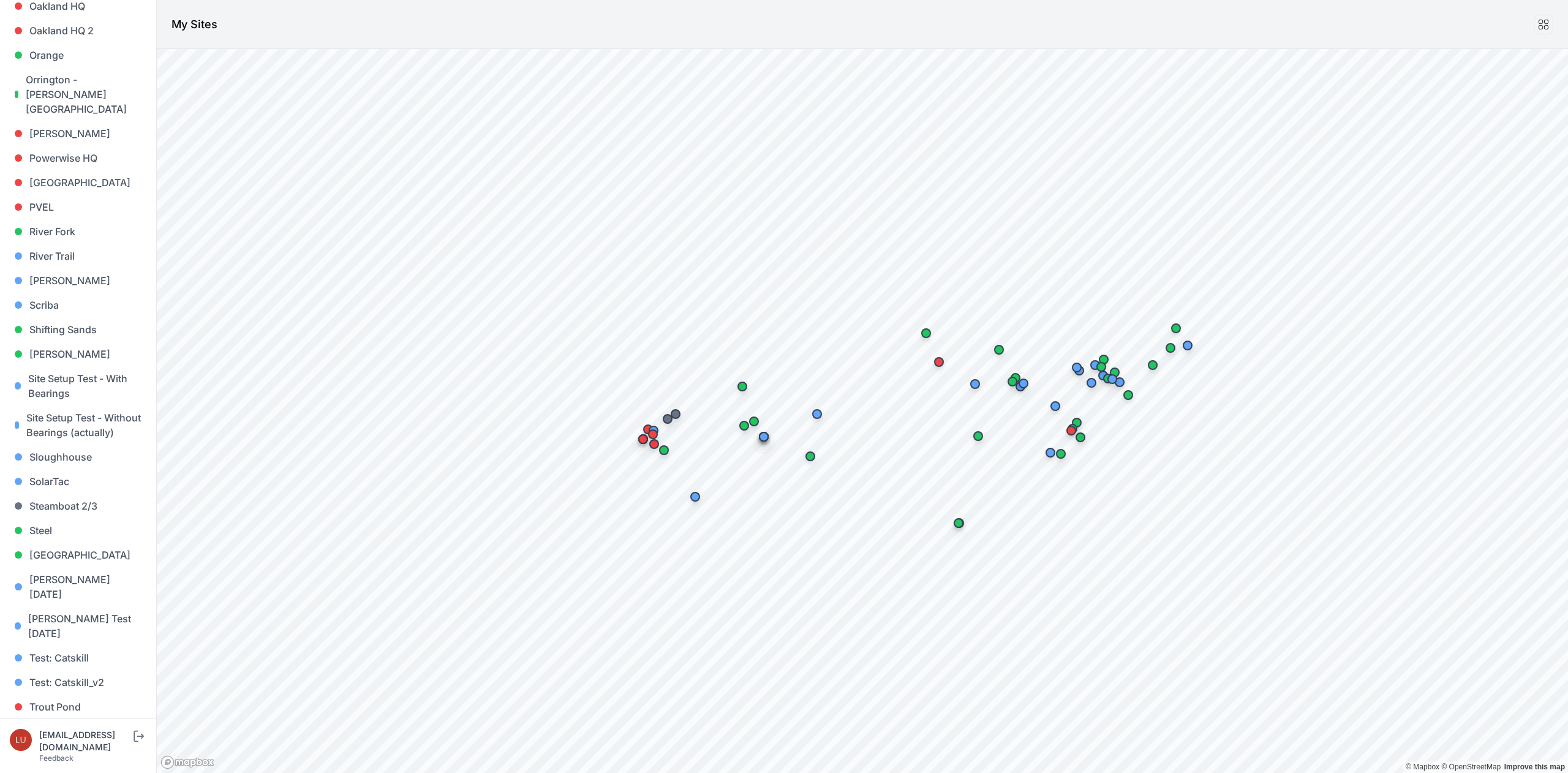
scroll to position [920, 0]
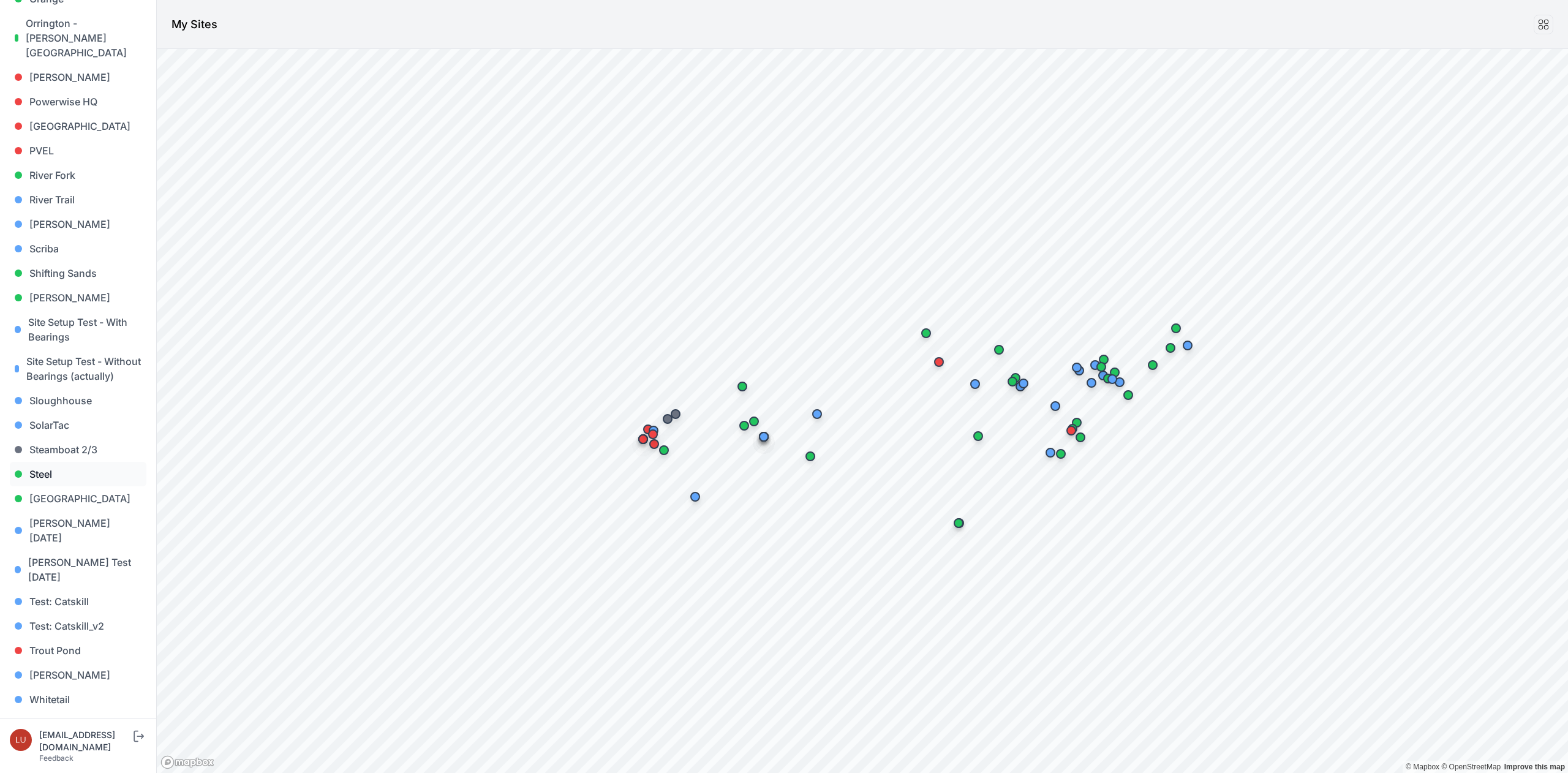
click at [37, 474] on link "Steel" at bounding box center [78, 474] width 136 height 25
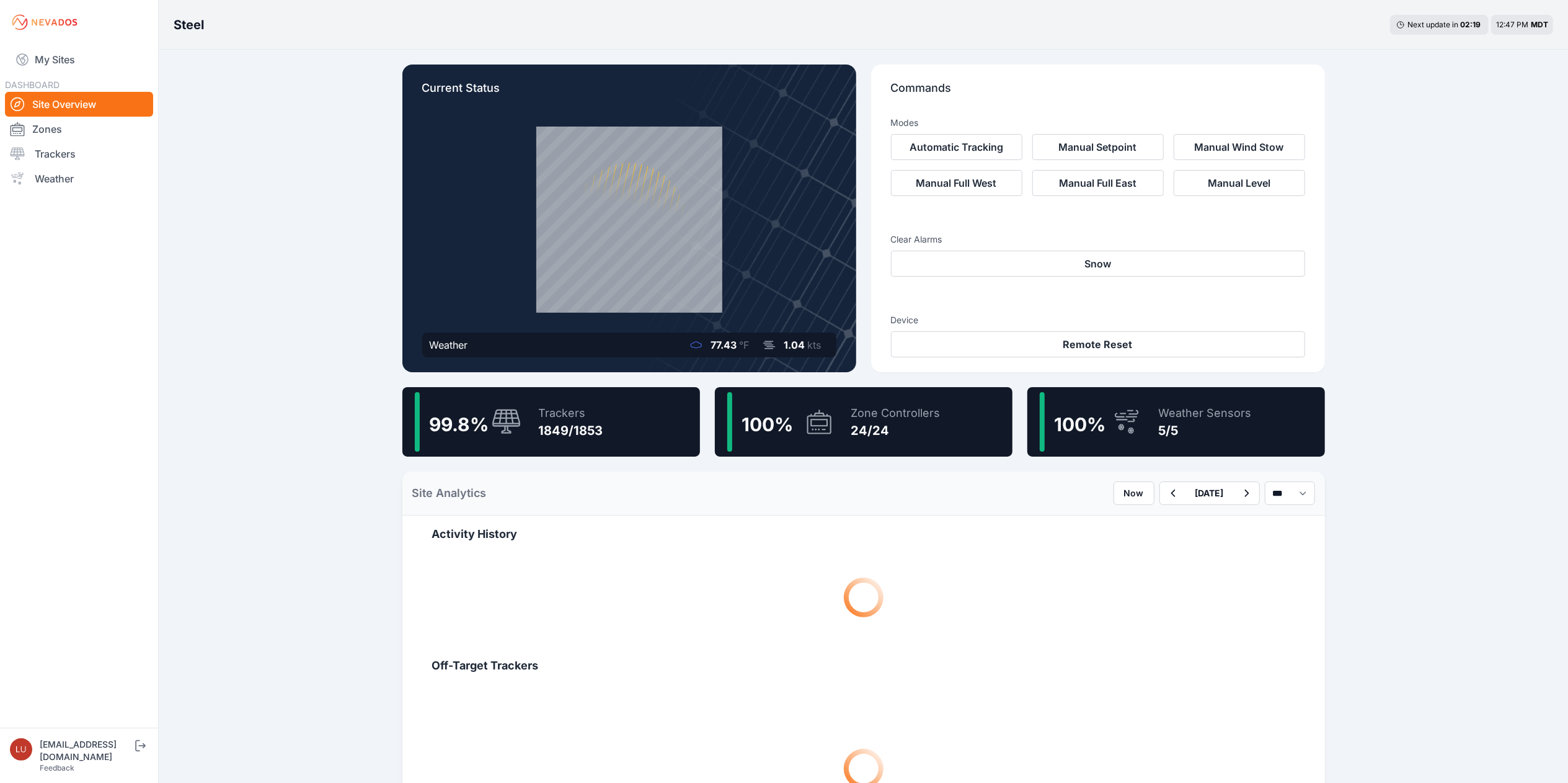
click at [518, 420] on icon at bounding box center [506, 422] width 30 height 27
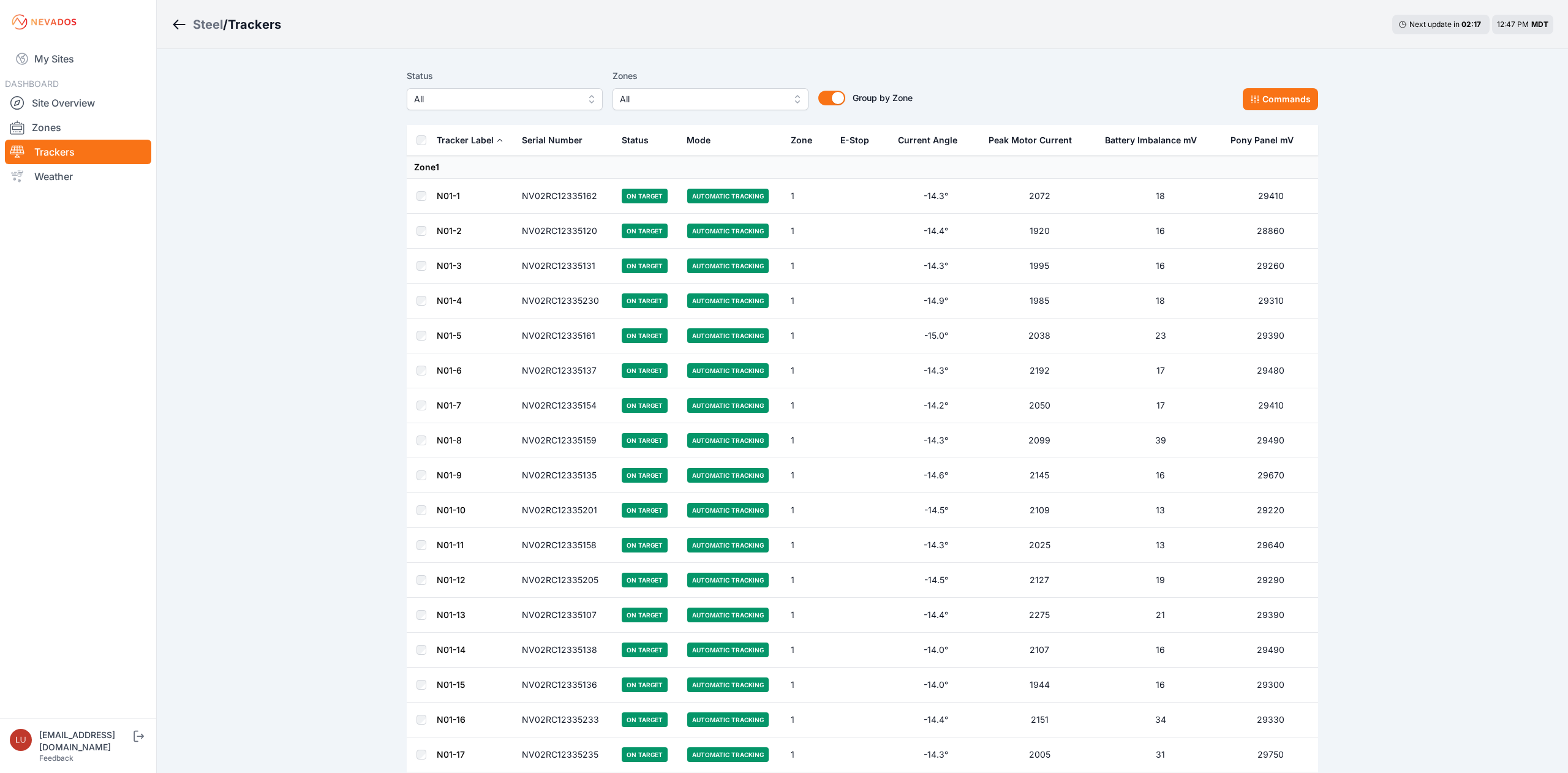
click at [463, 102] on span "All" at bounding box center [495, 99] width 164 height 15
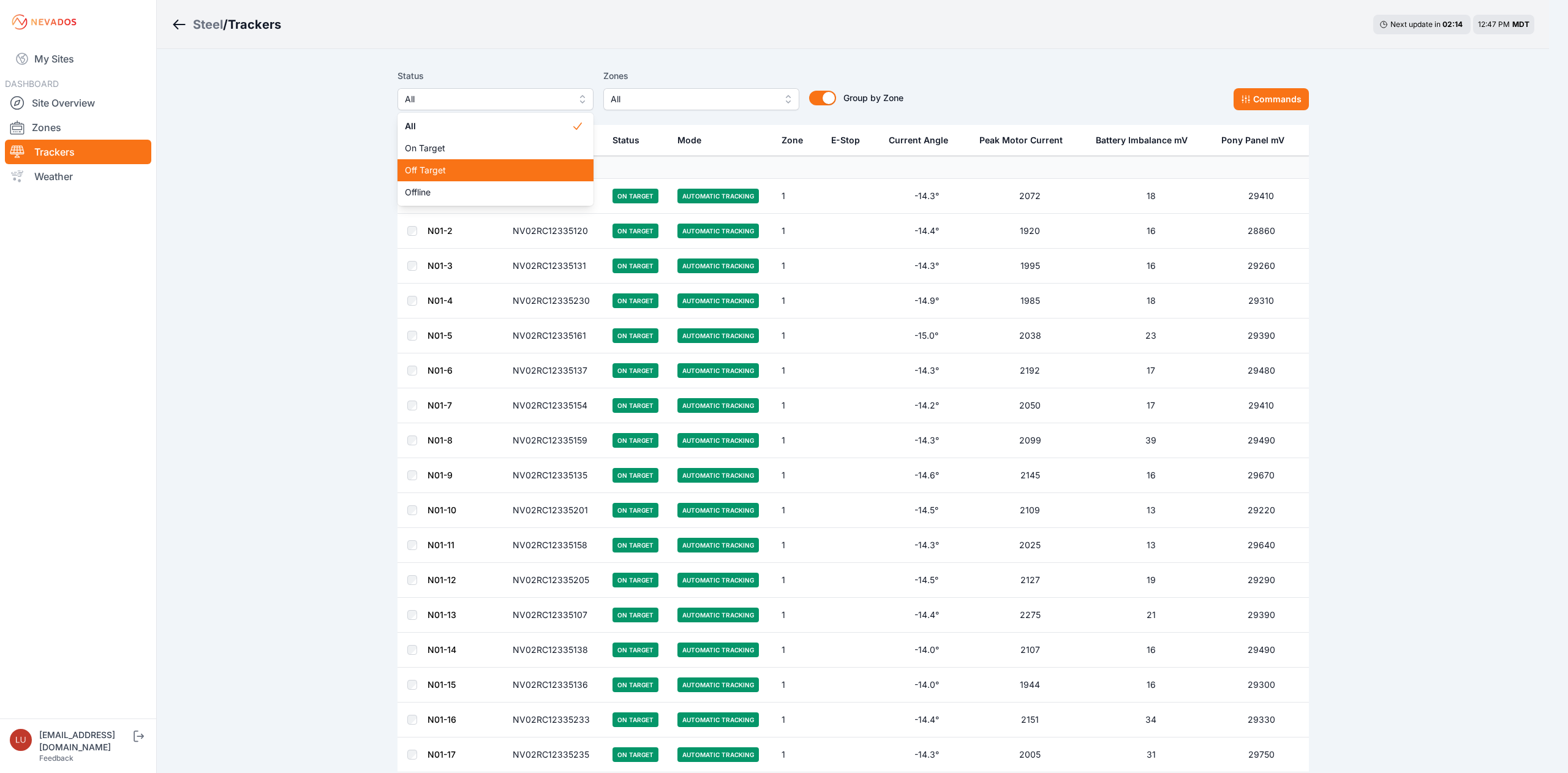
click at [456, 173] on span "Off Target" at bounding box center [488, 169] width 167 height 12
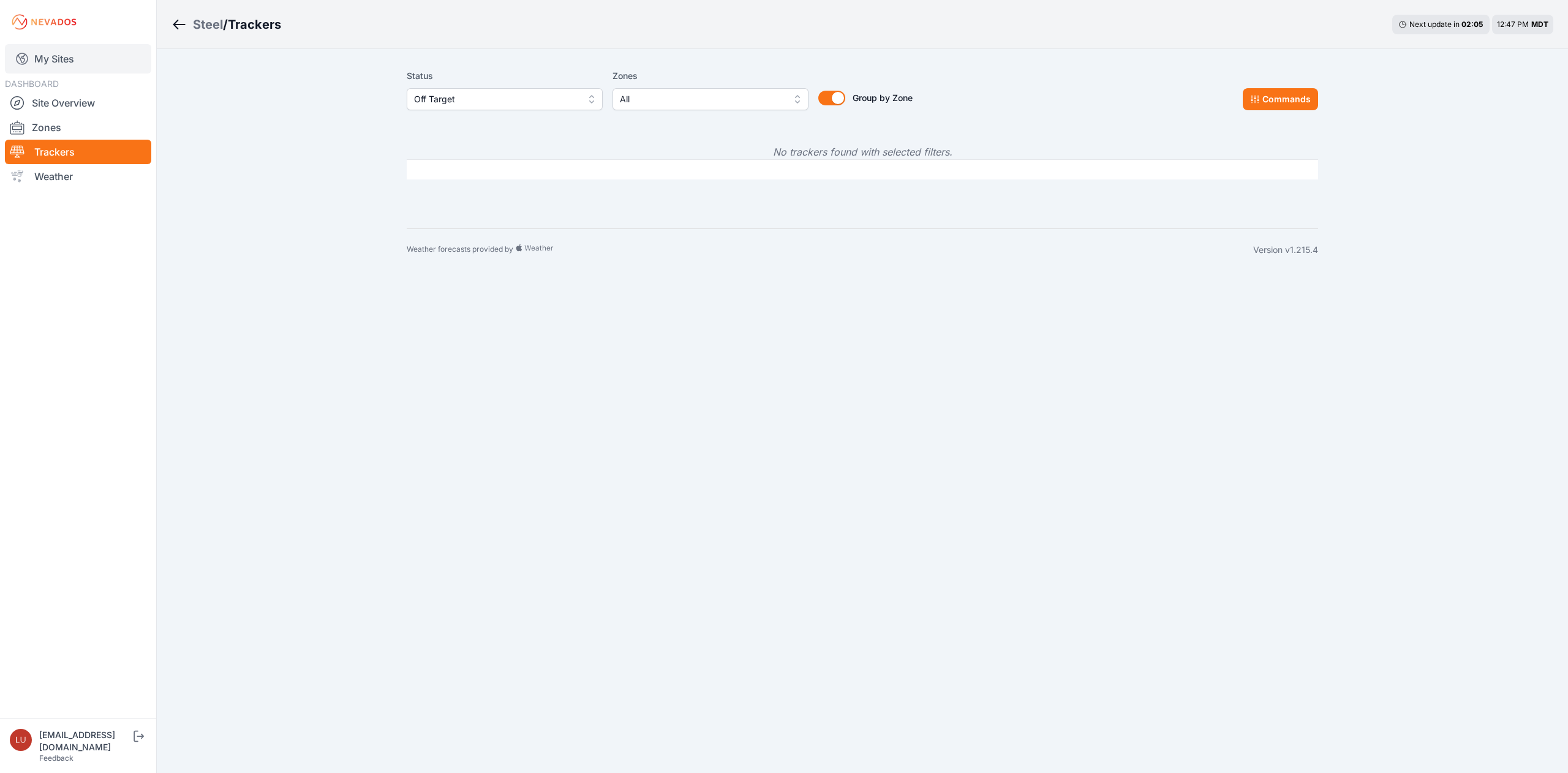
click at [65, 63] on link "My Sites" at bounding box center [78, 59] width 147 height 29
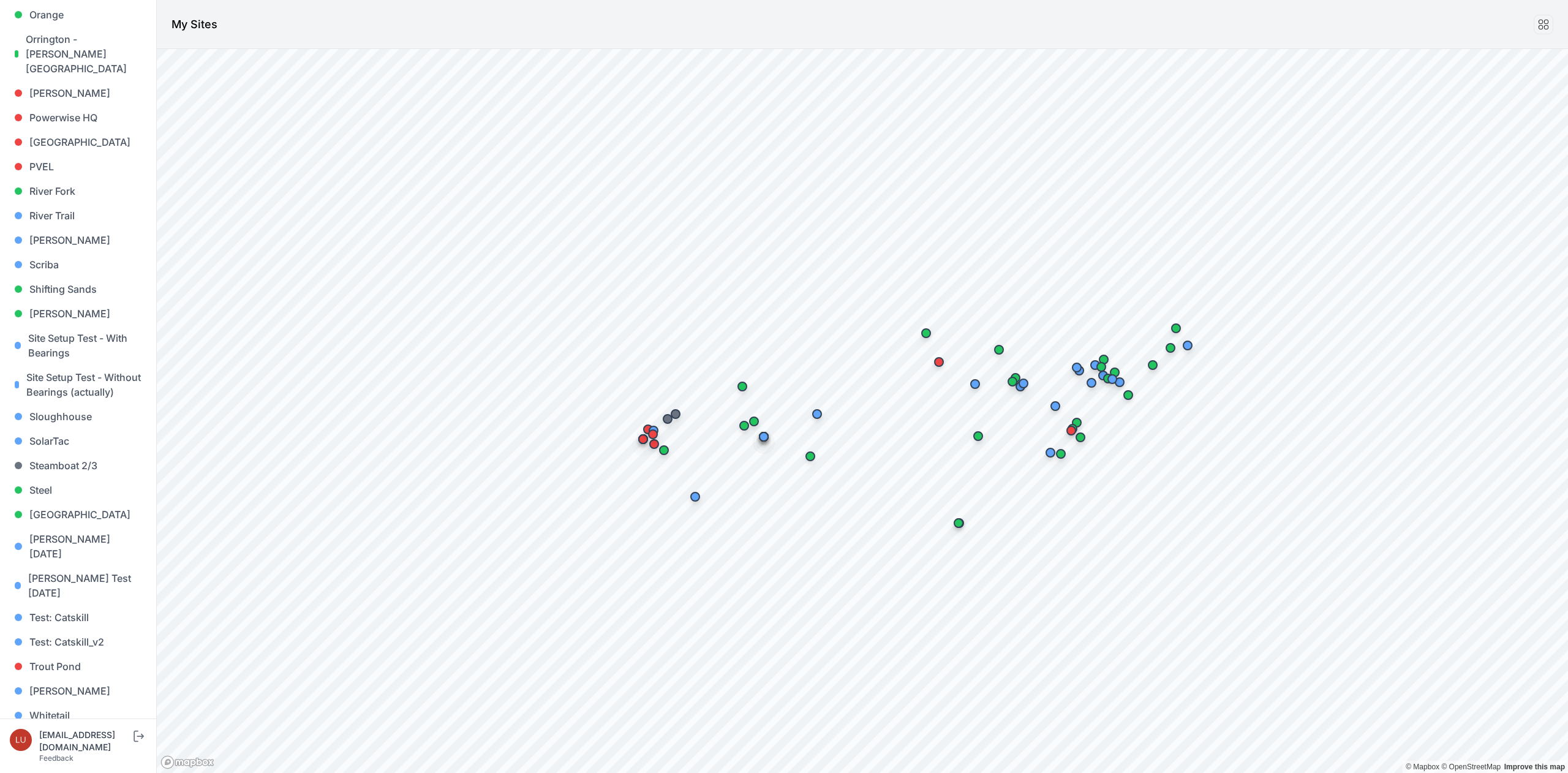
scroll to position [920, 0]
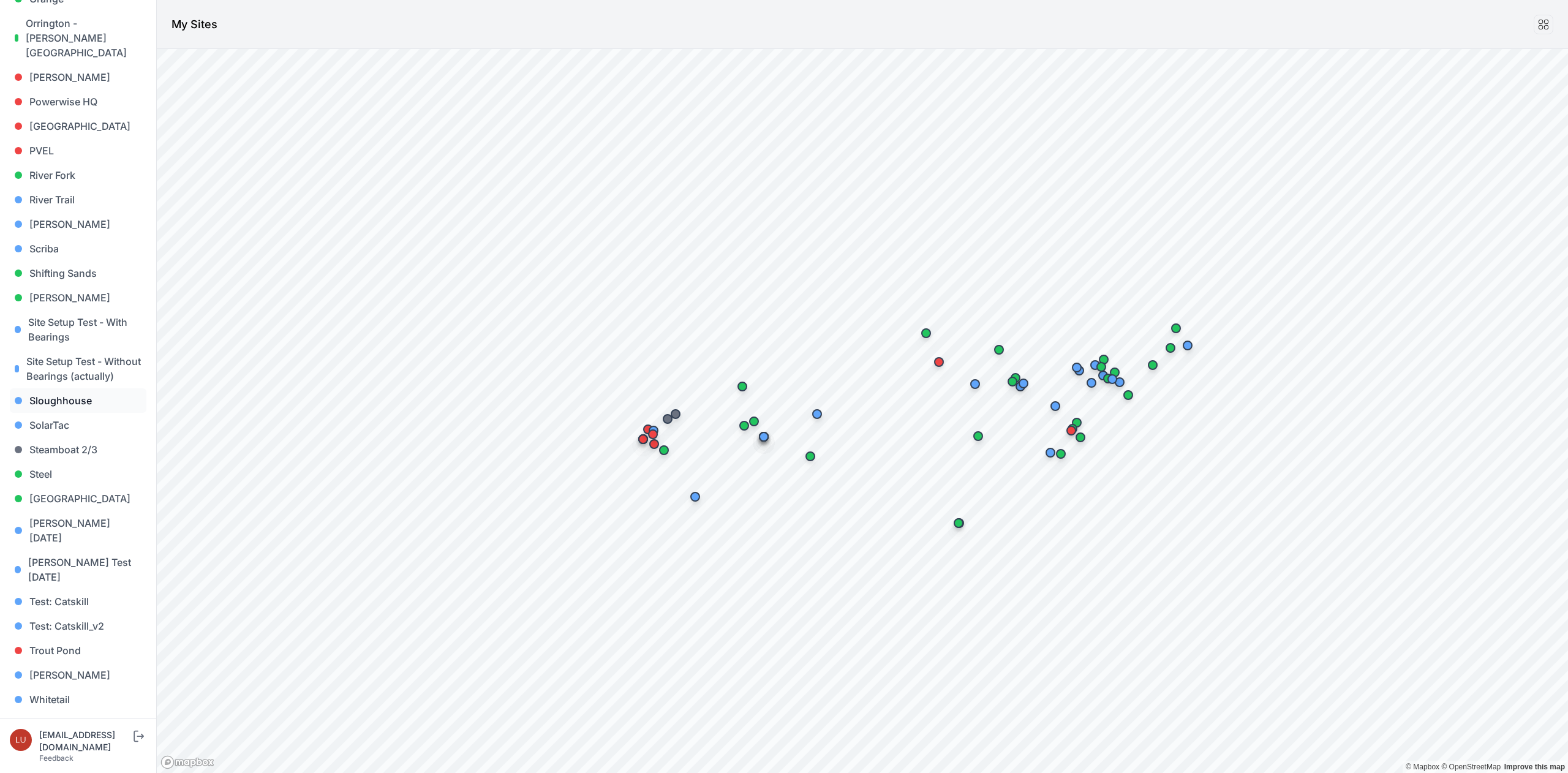
click at [70, 401] on link "Sloughhouse" at bounding box center [78, 400] width 136 height 25
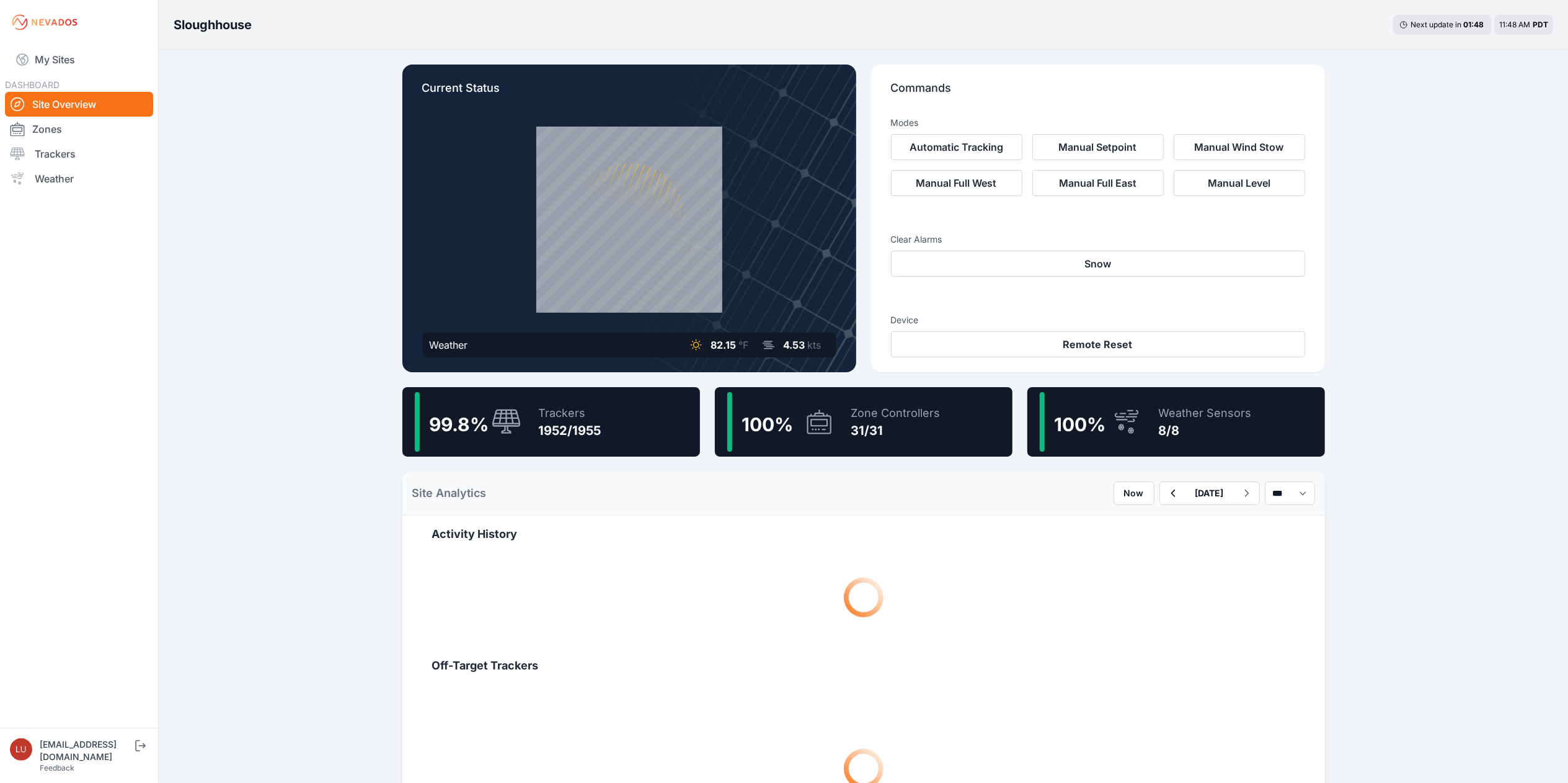
click at [572, 419] on div "Trackers" at bounding box center [570, 413] width 63 height 18
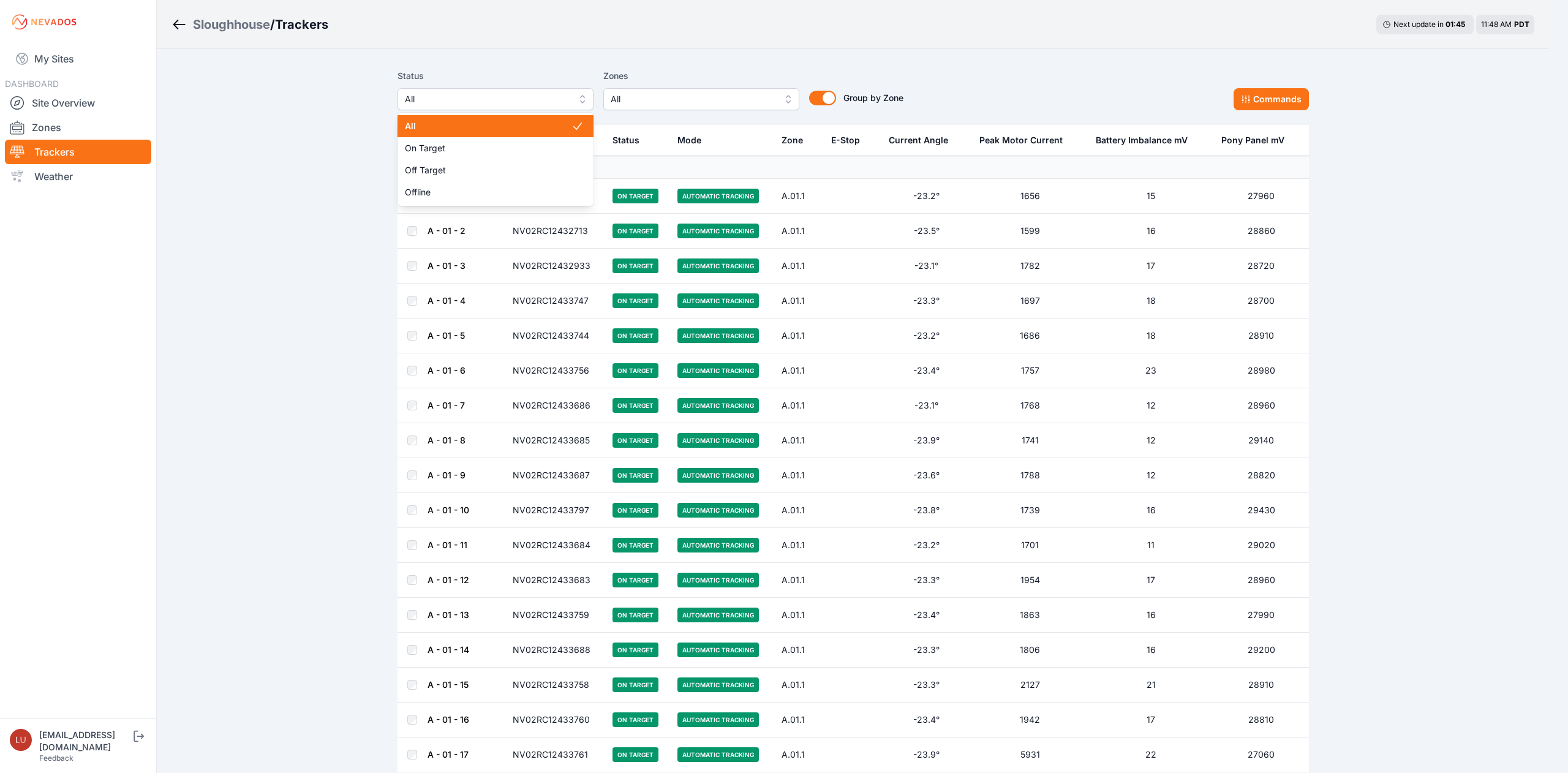
click at [476, 95] on span "All" at bounding box center [486, 99] width 164 height 15
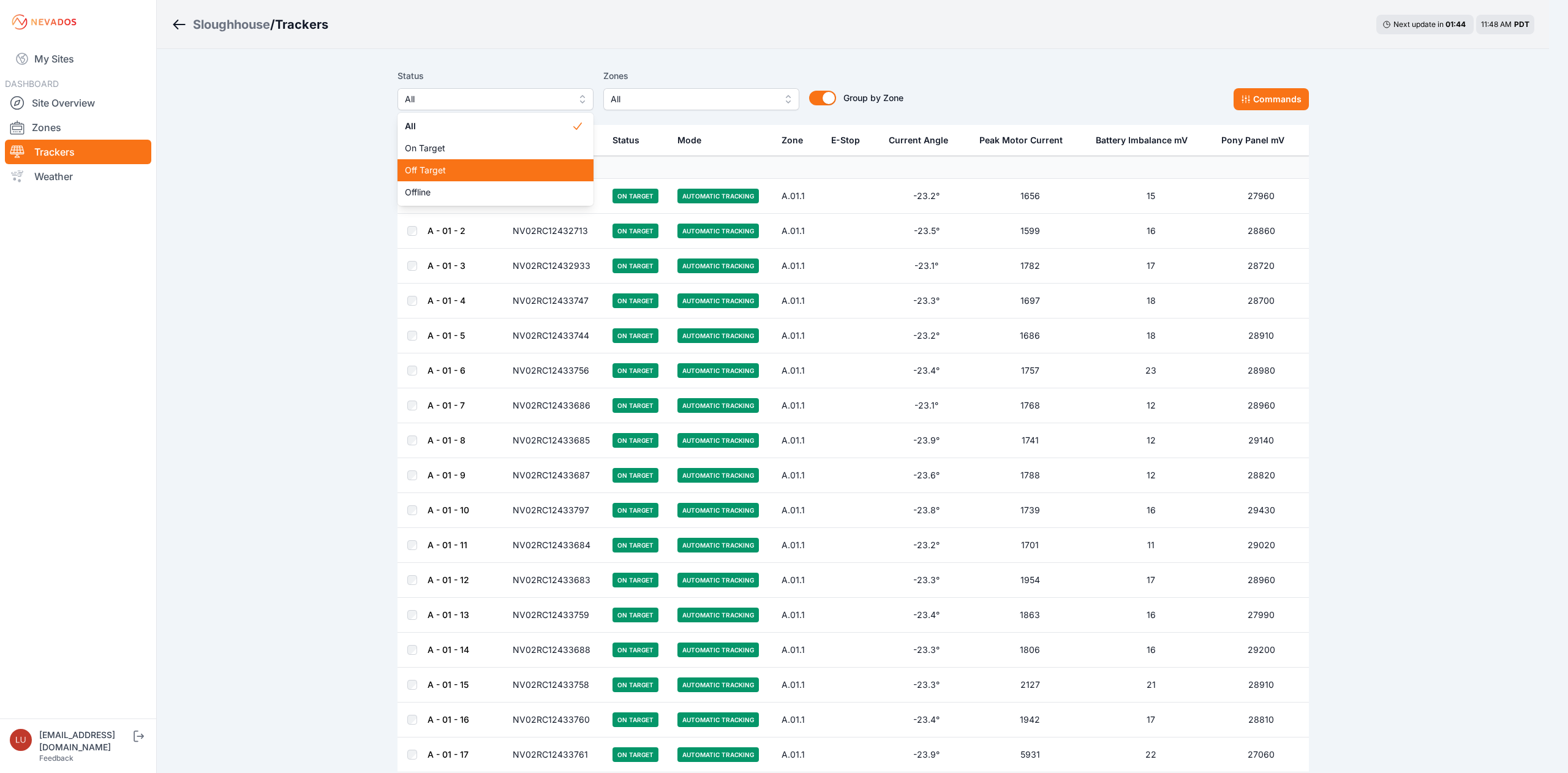
click at [472, 167] on span "Off Target" at bounding box center [488, 169] width 167 height 12
